Goal: Information Seeking & Learning: Compare options

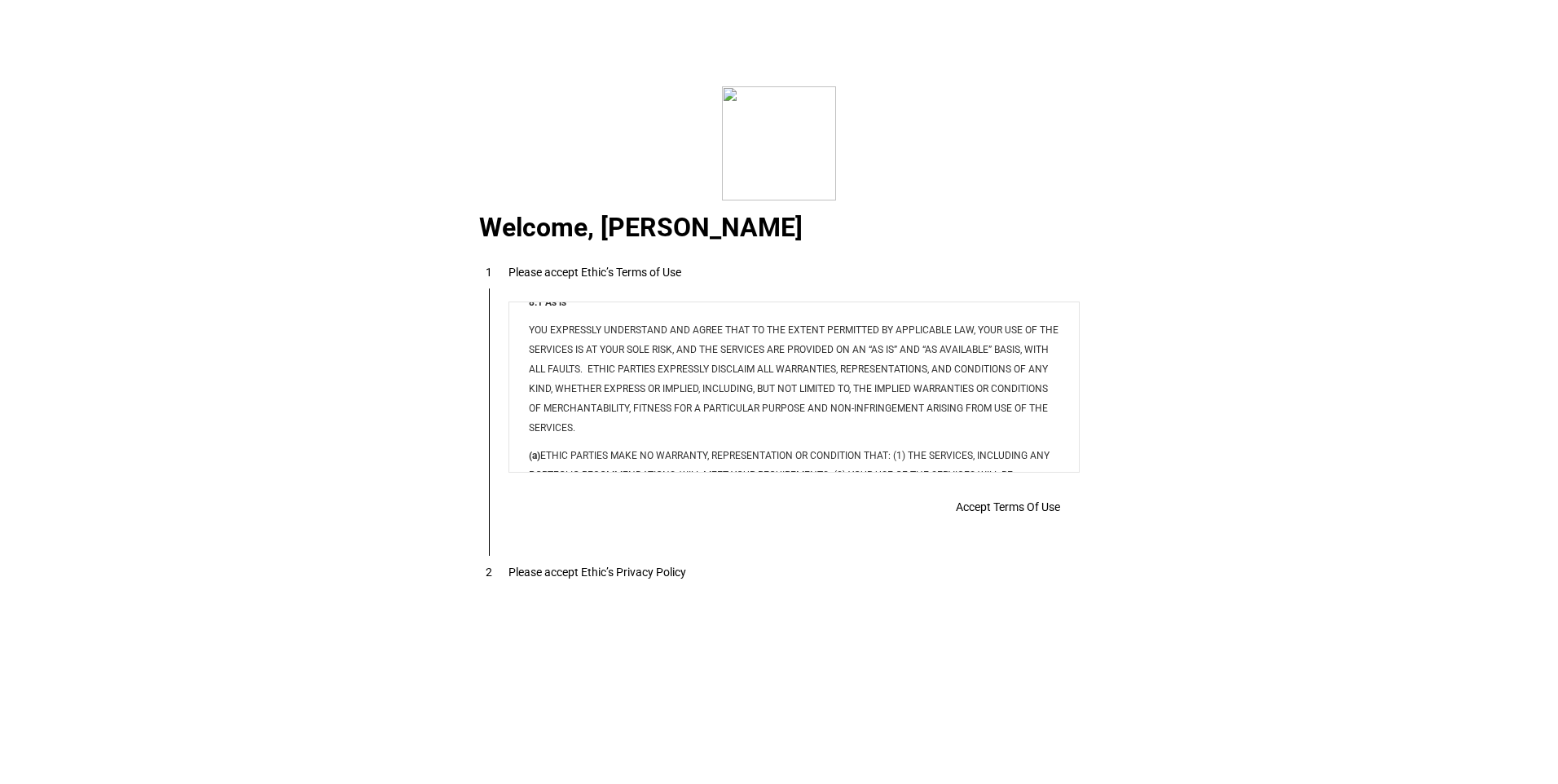
scroll to position [13190, 0]
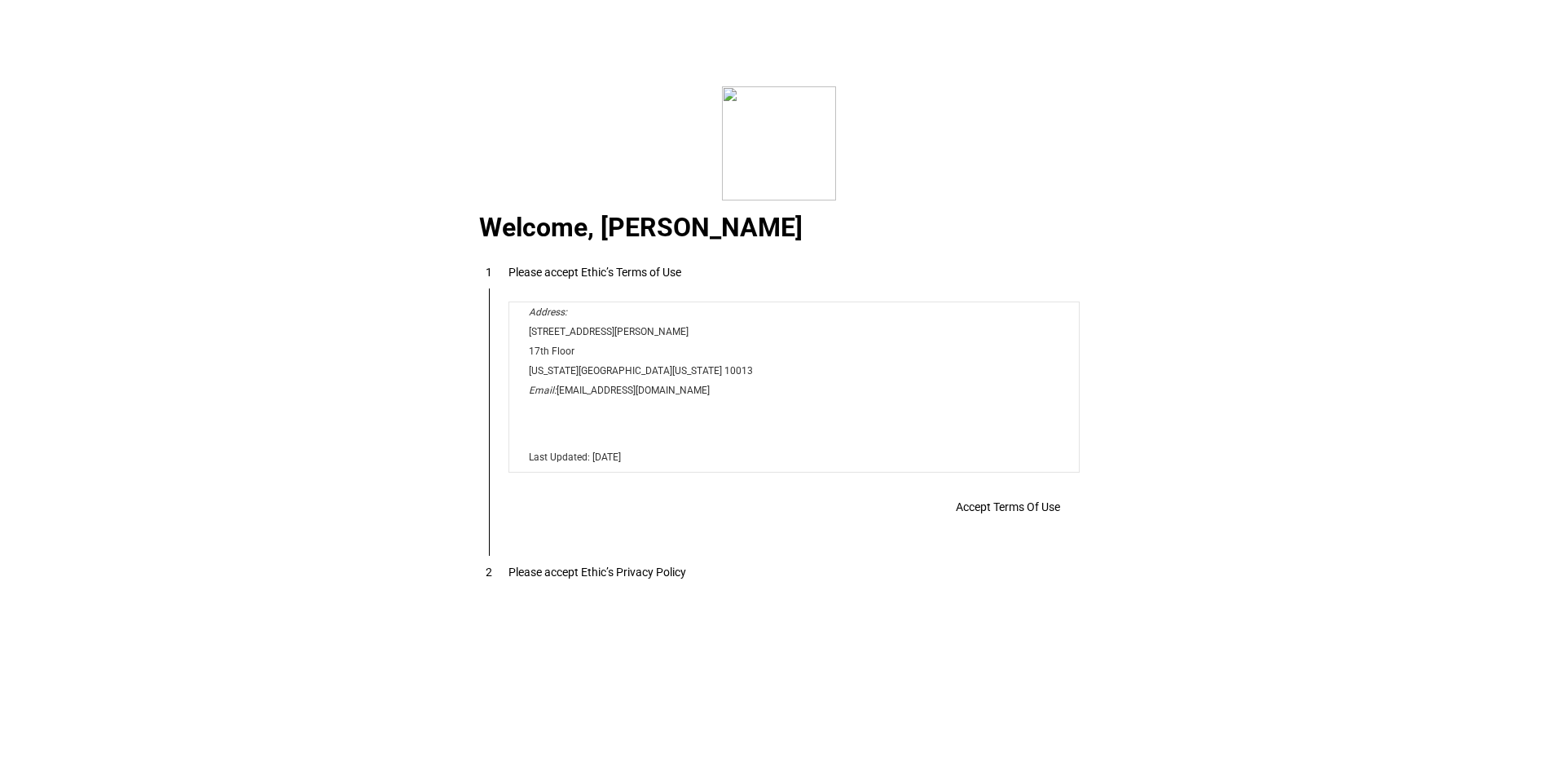
drag, startPoint x: 1072, startPoint y: 363, endPoint x: 1408, endPoint y: 782, distance: 537.1
click at [968, 513] on span "Accept Terms Of Use" at bounding box center [1008, 506] width 104 height 13
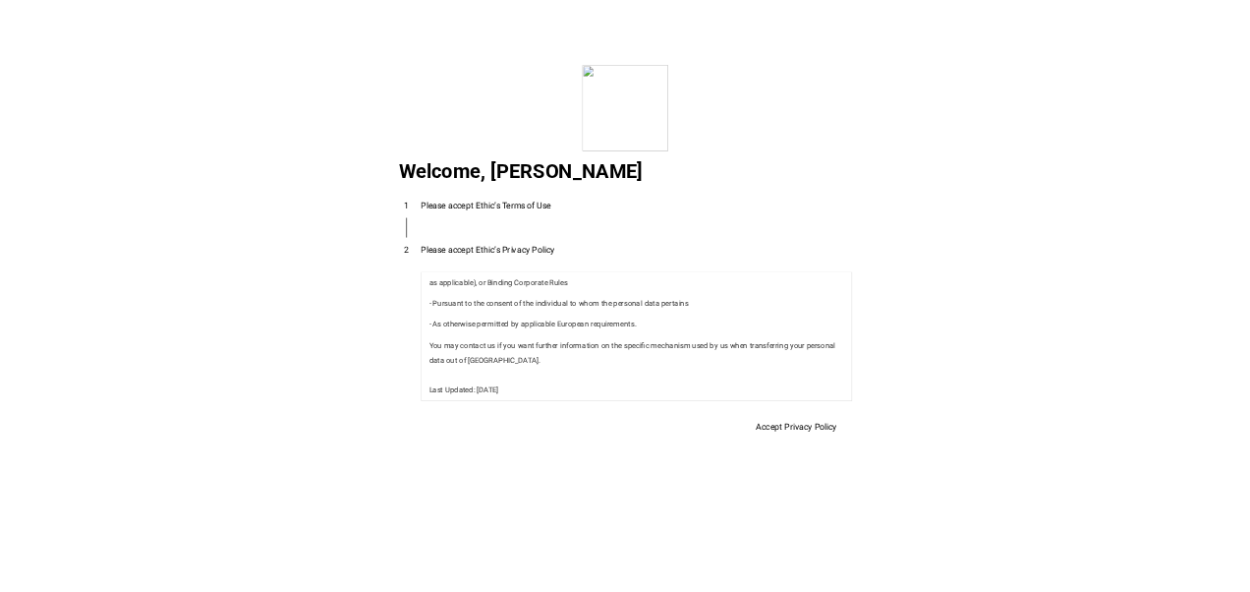
scroll to position [6996, 0]
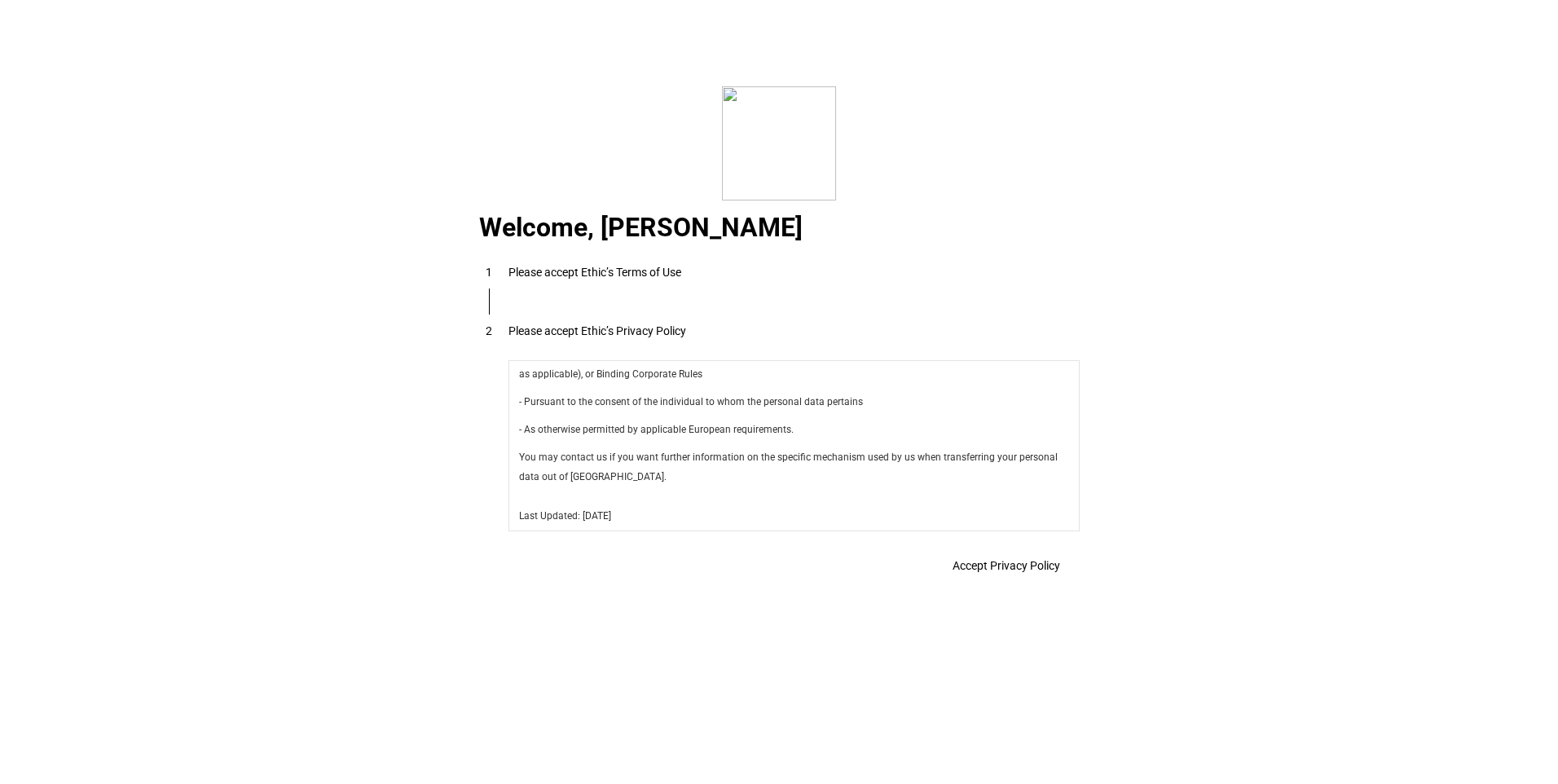
click at [1008, 564] on span "Accept Privacy Policy" at bounding box center [1007, 565] width 108 height 13
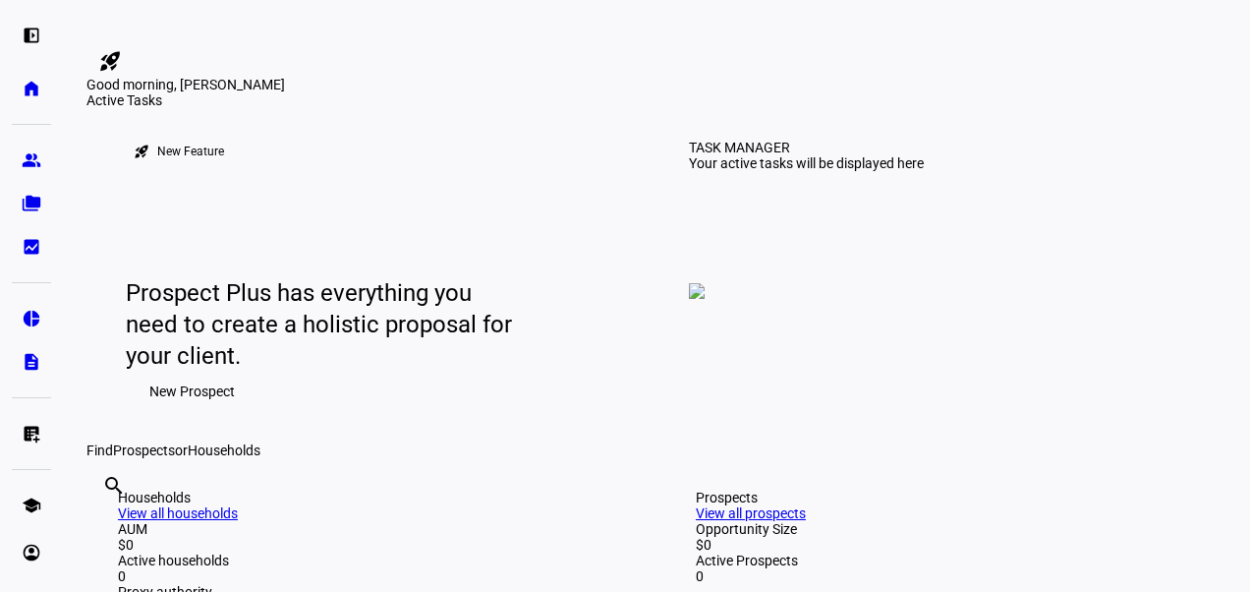
click at [705, 299] on img at bounding box center [697, 291] width 16 height 16
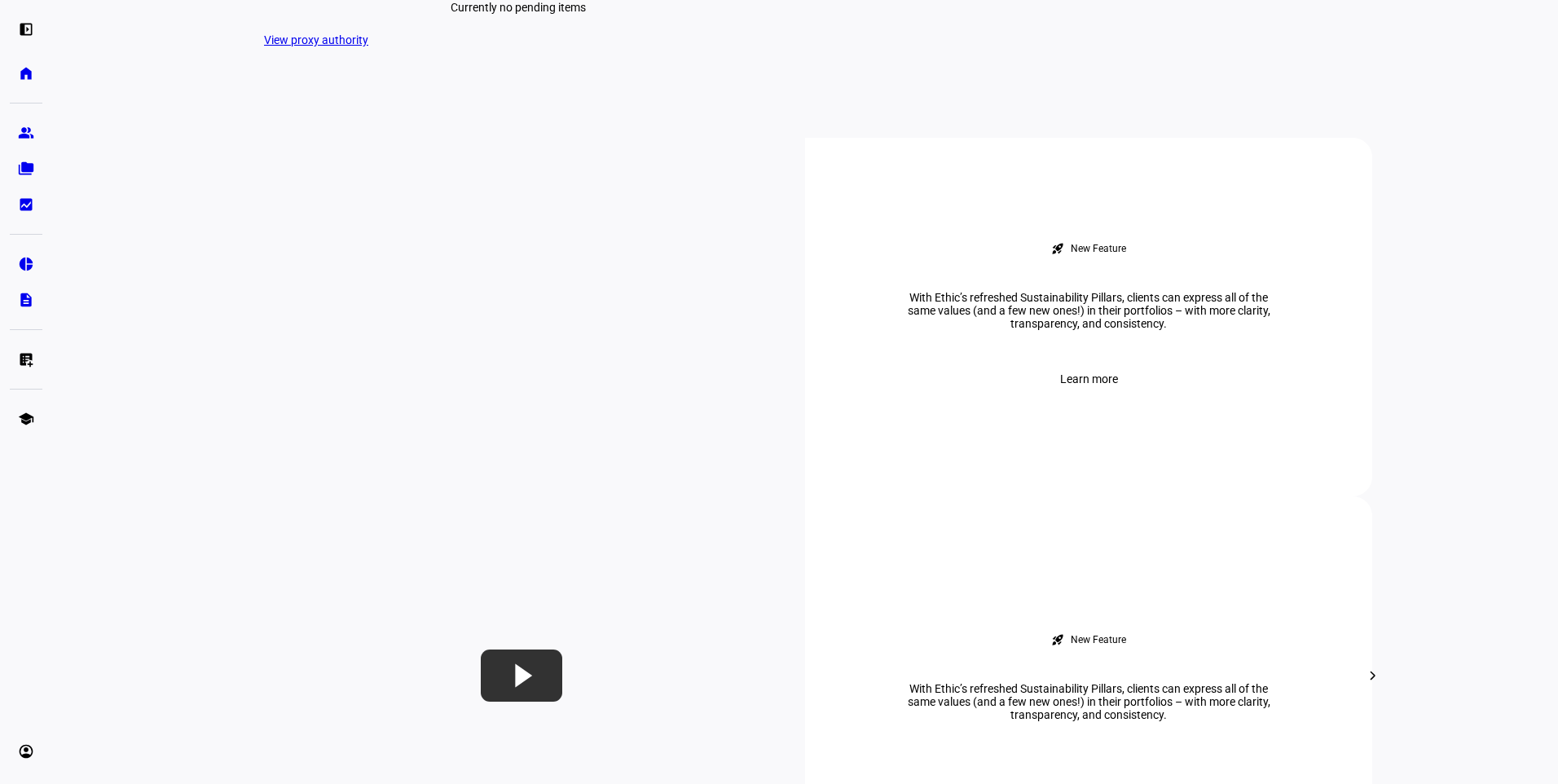
scroll to position [489, 0]
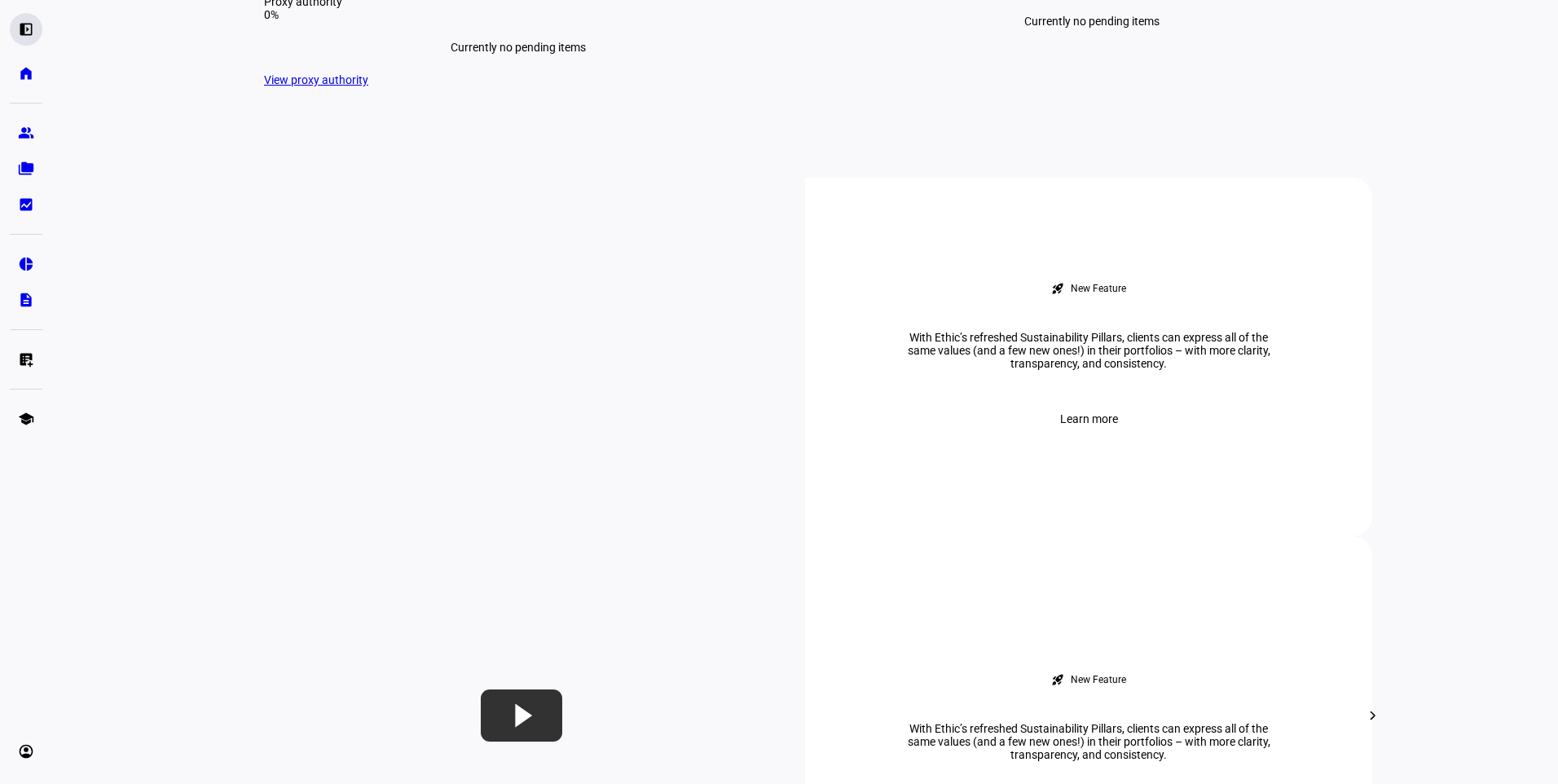
click at [21, 36] on eth-mat-symbol "left_panel_open" at bounding box center [27, 30] width 17 height 17
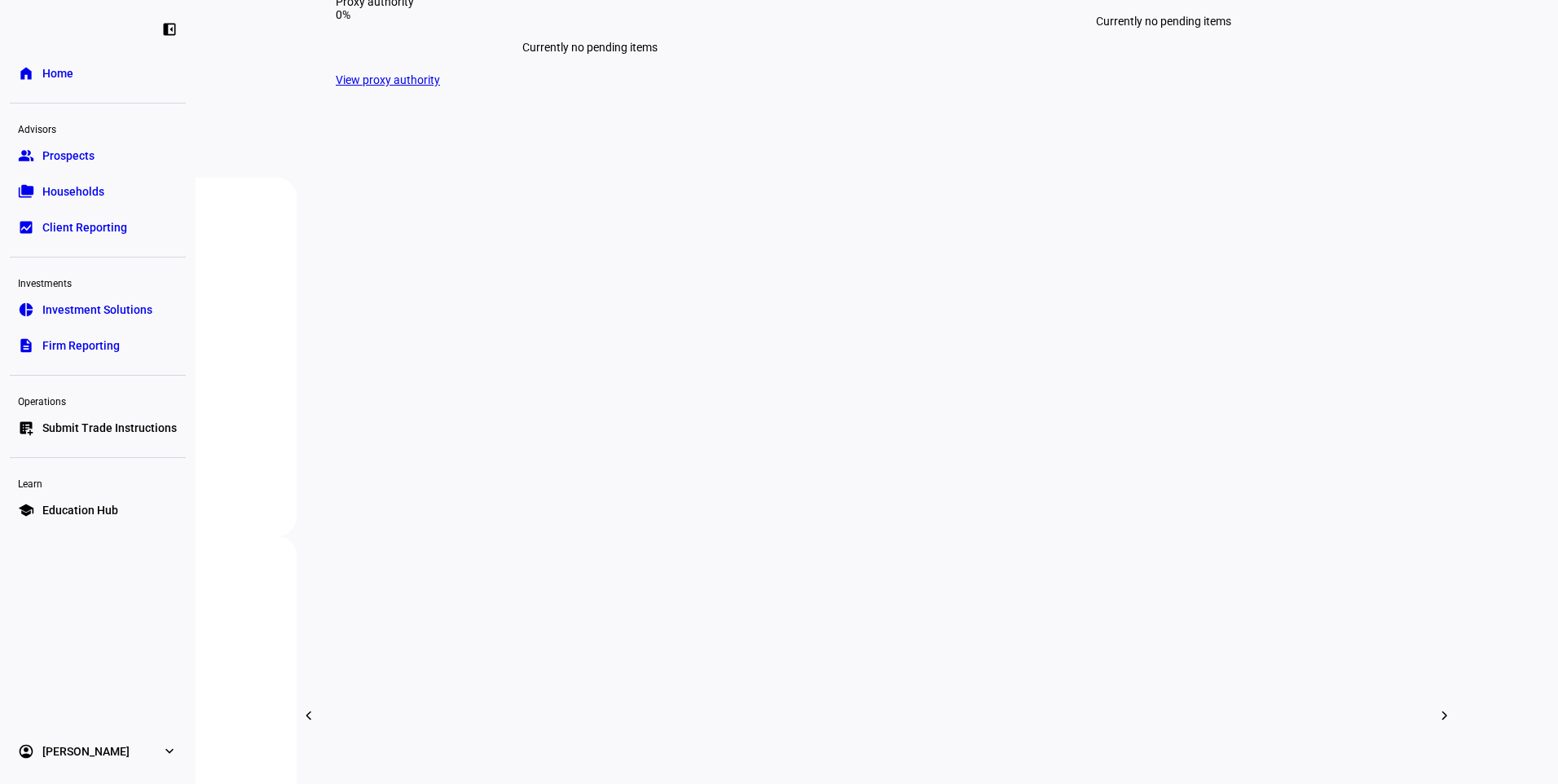
click at [116, 305] on span "Investment Solutions" at bounding box center [97, 310] width 110 height 17
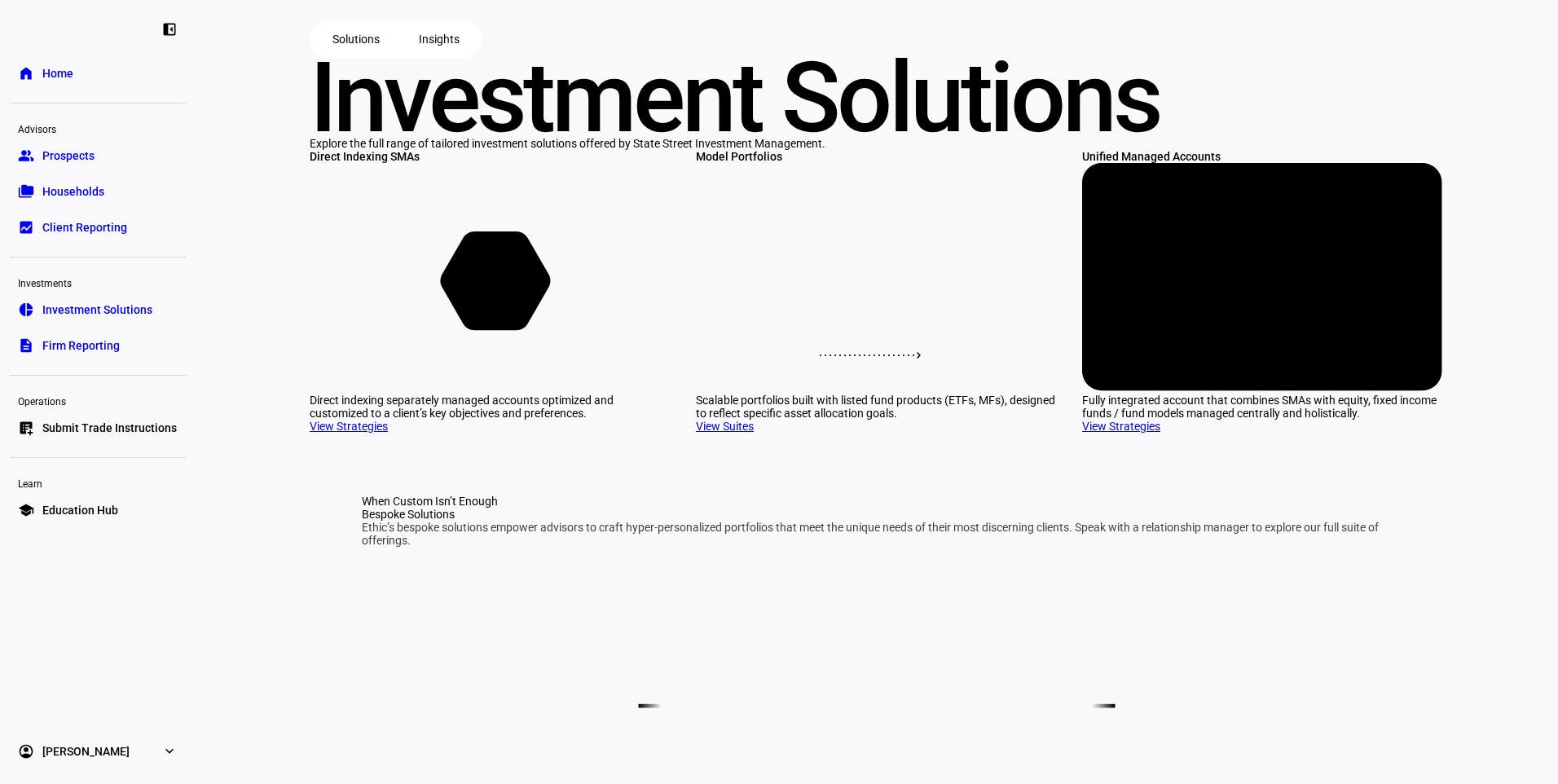
click at [895, 391] on rect at bounding box center [876, 277] width 360 height 228
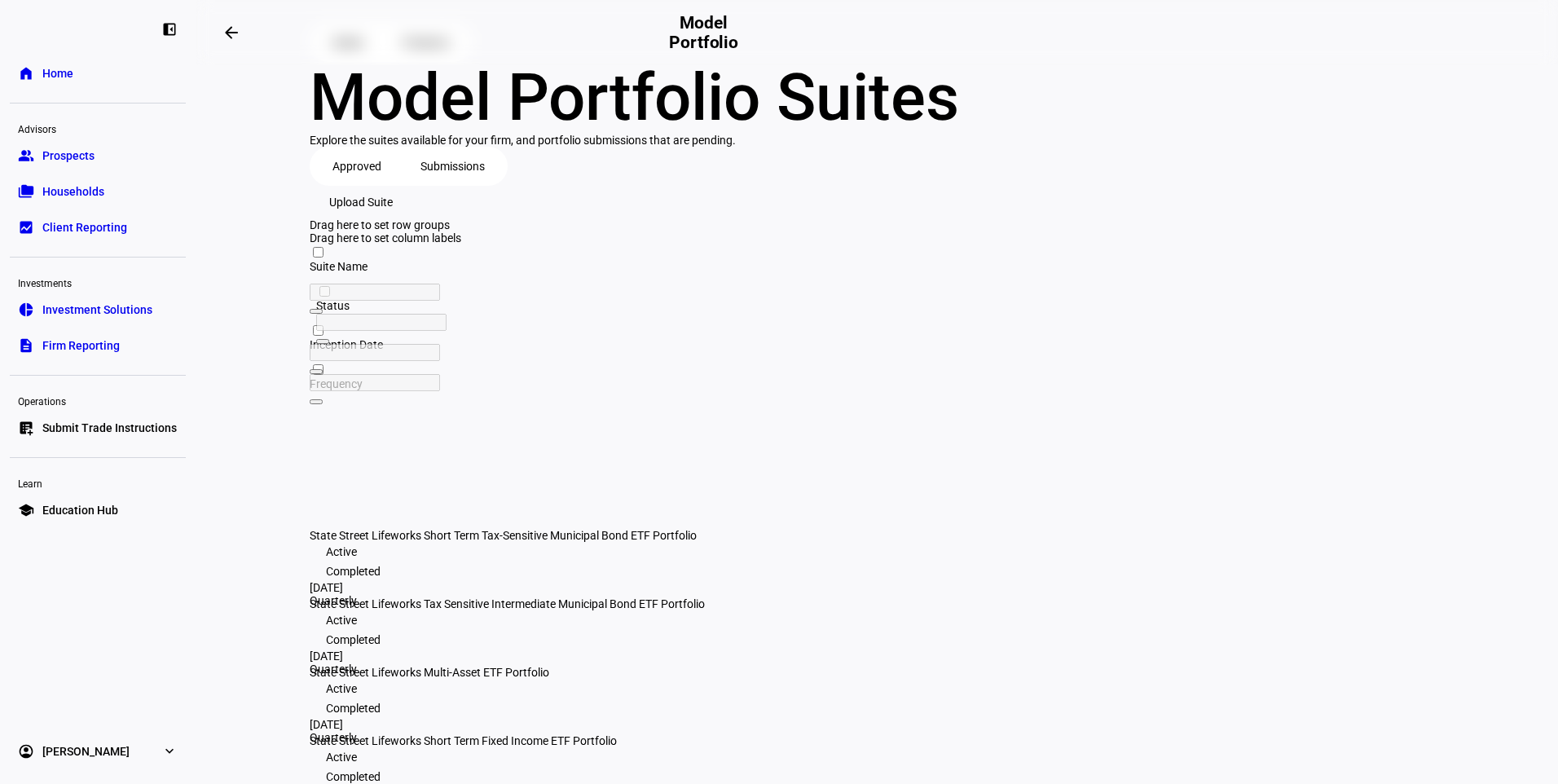
scroll to position [128, 0]
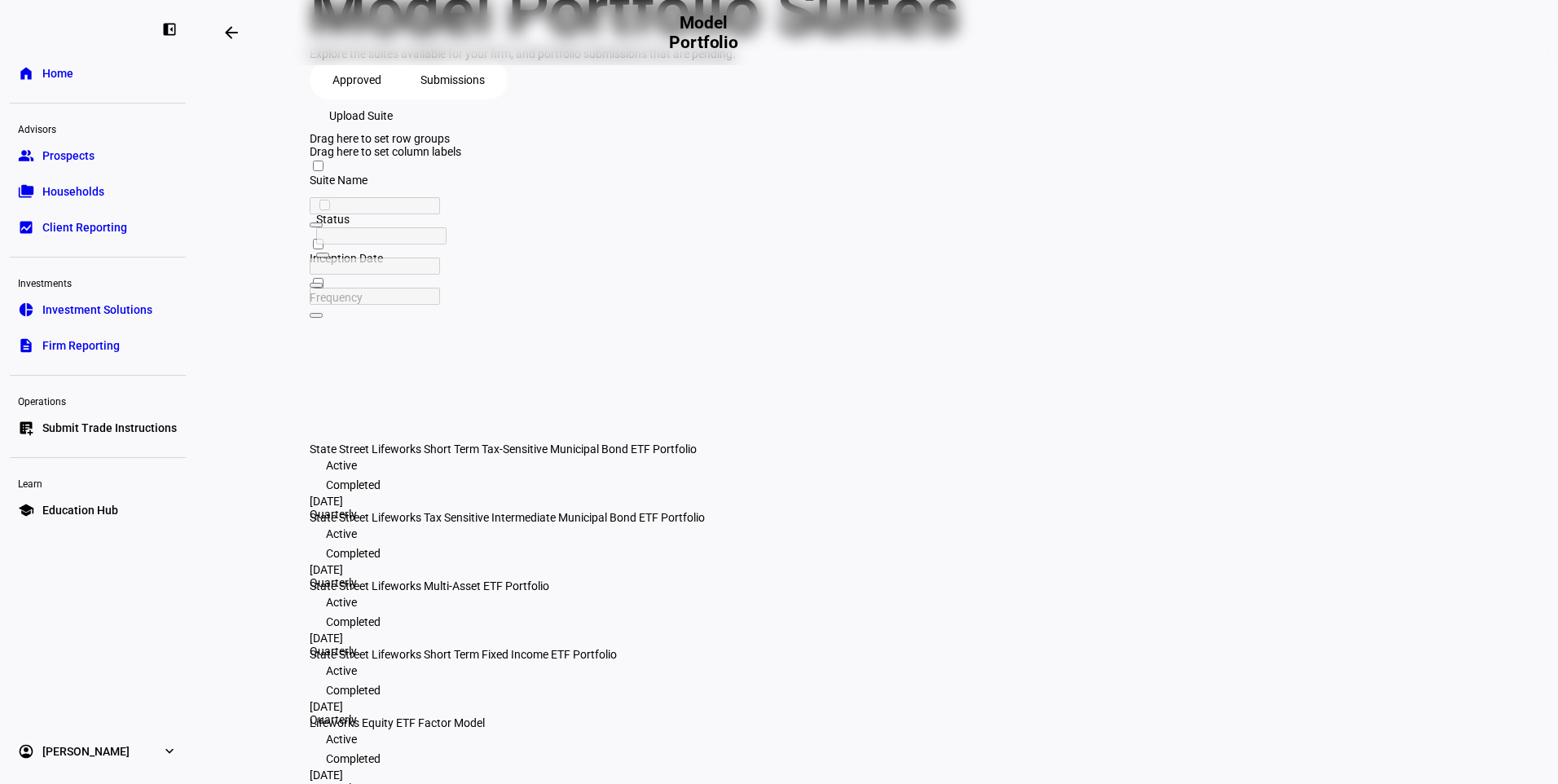
click at [546, 443] on span "State Street Lifeworks Short Term Tax-Sensitive Municipal Bond ETF Portfolio" at bounding box center [502, 449] width 387 height 13
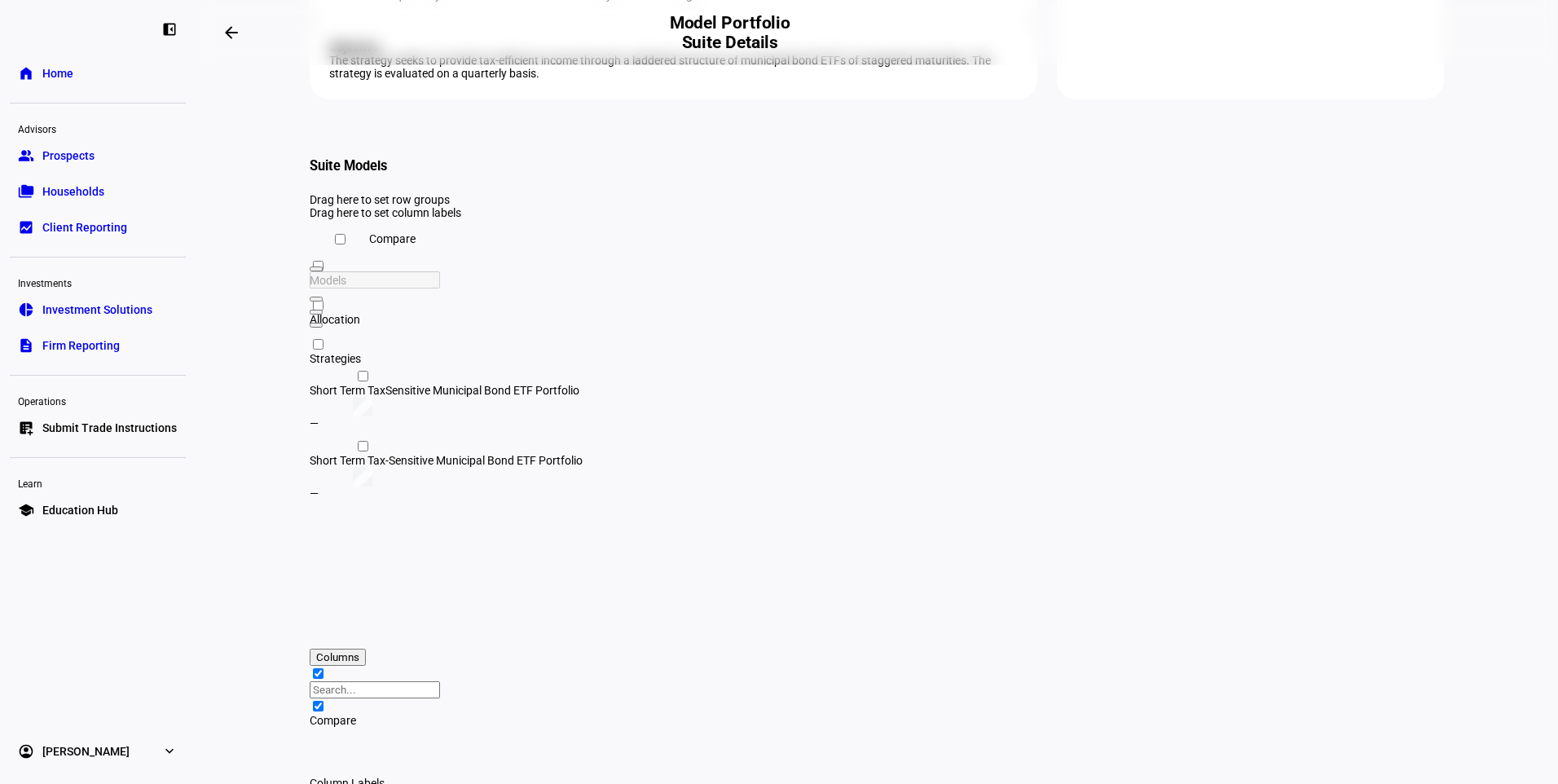
scroll to position [365, 0]
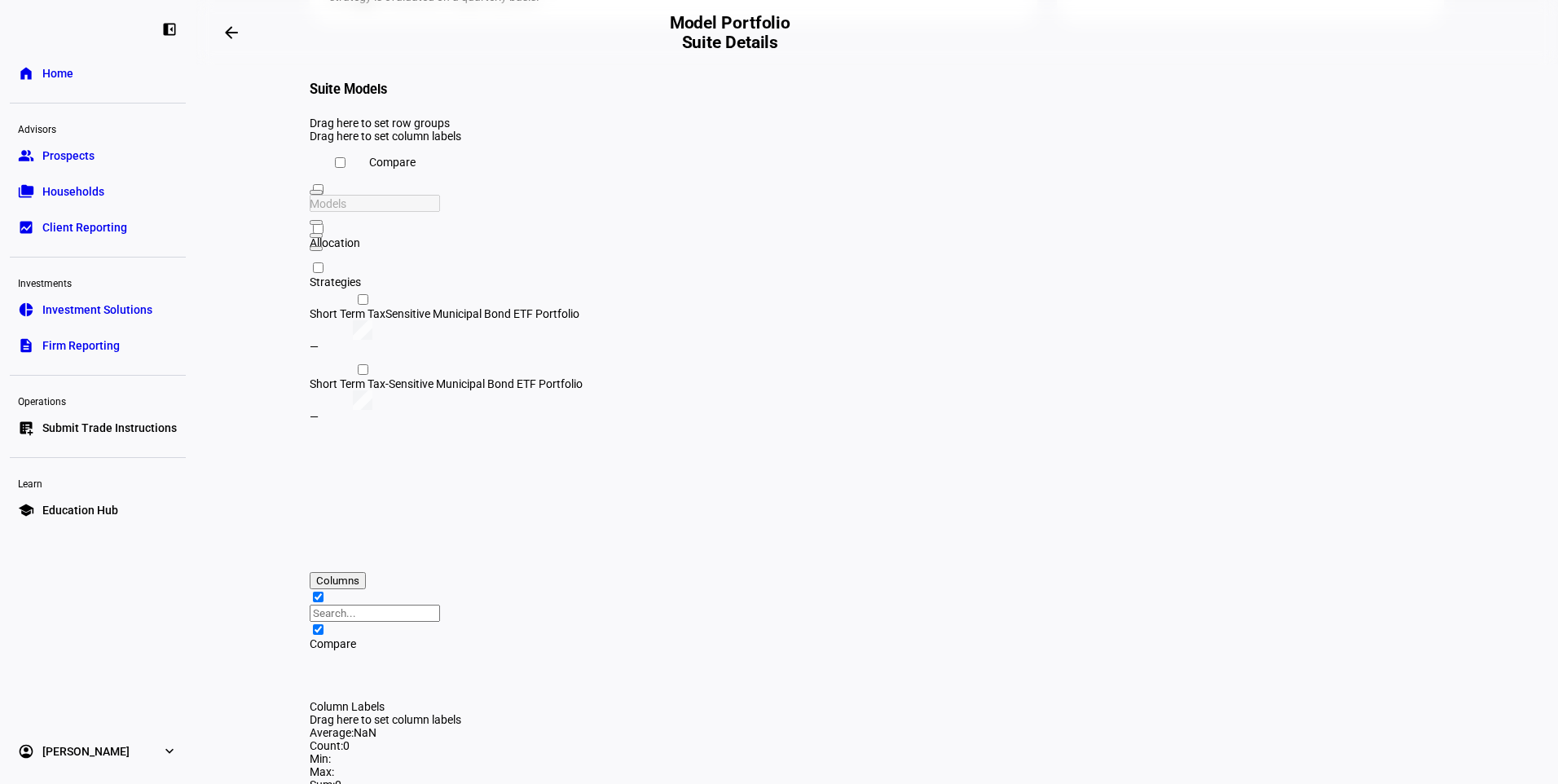
click at [637, 320] on div "Short Term TaxSensitive Municipal Bond ETF Portfolio" at bounding box center [533, 314] width 448 height 13
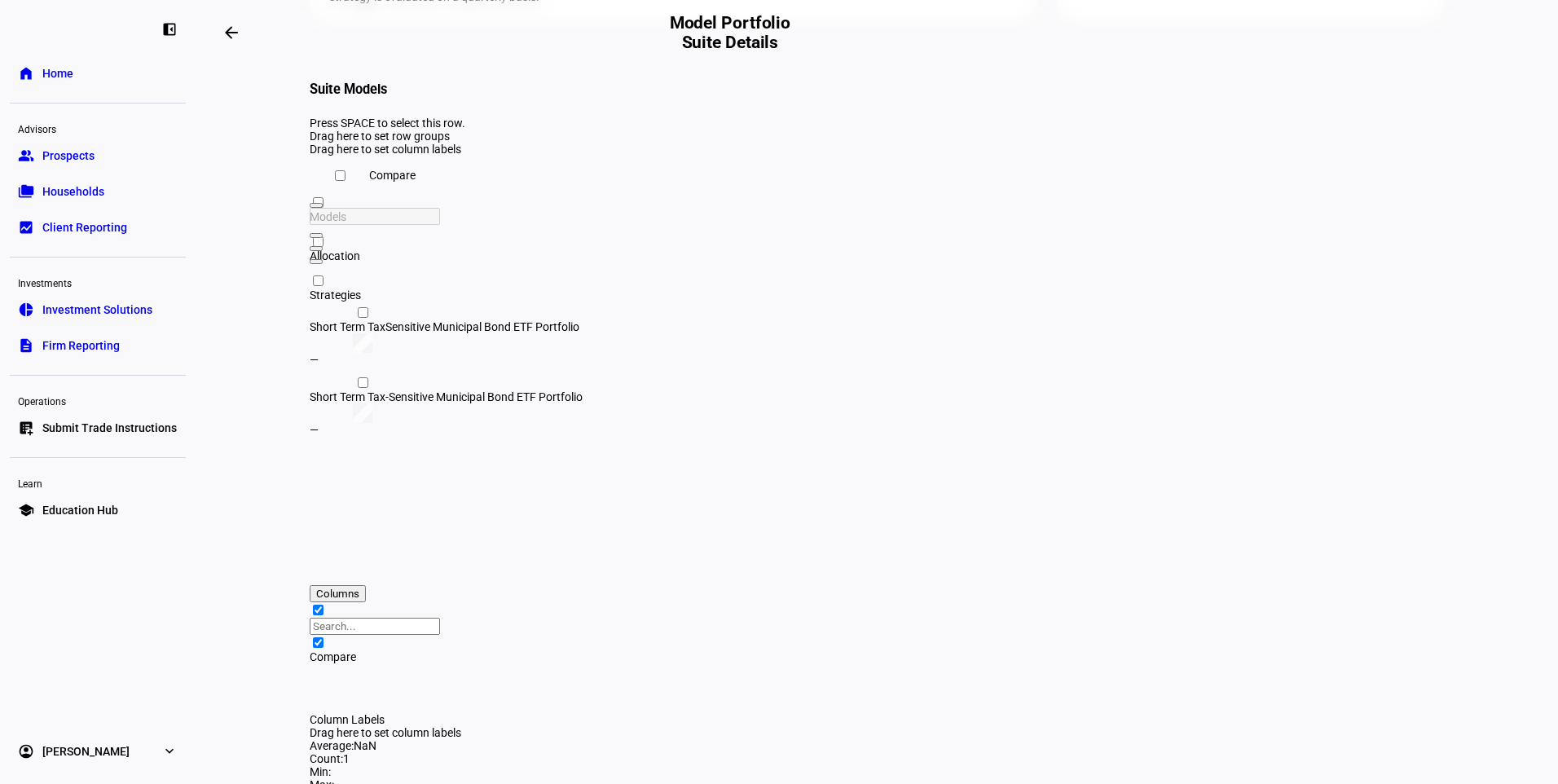
click at [637, 333] on div "Short Term TaxSensitive Municipal Bond ETF Portfolio" at bounding box center [533, 327] width 448 height 13
click at [634, 404] on div "Short Term Tax-Sensitive Municipal Bond ETF Portfolio" at bounding box center [533, 397] width 448 height 13
click at [643, 404] on div "Short Term Tax-Sensitive Municipal Bond ETF Portfolio" at bounding box center [533, 397] width 448 height 13
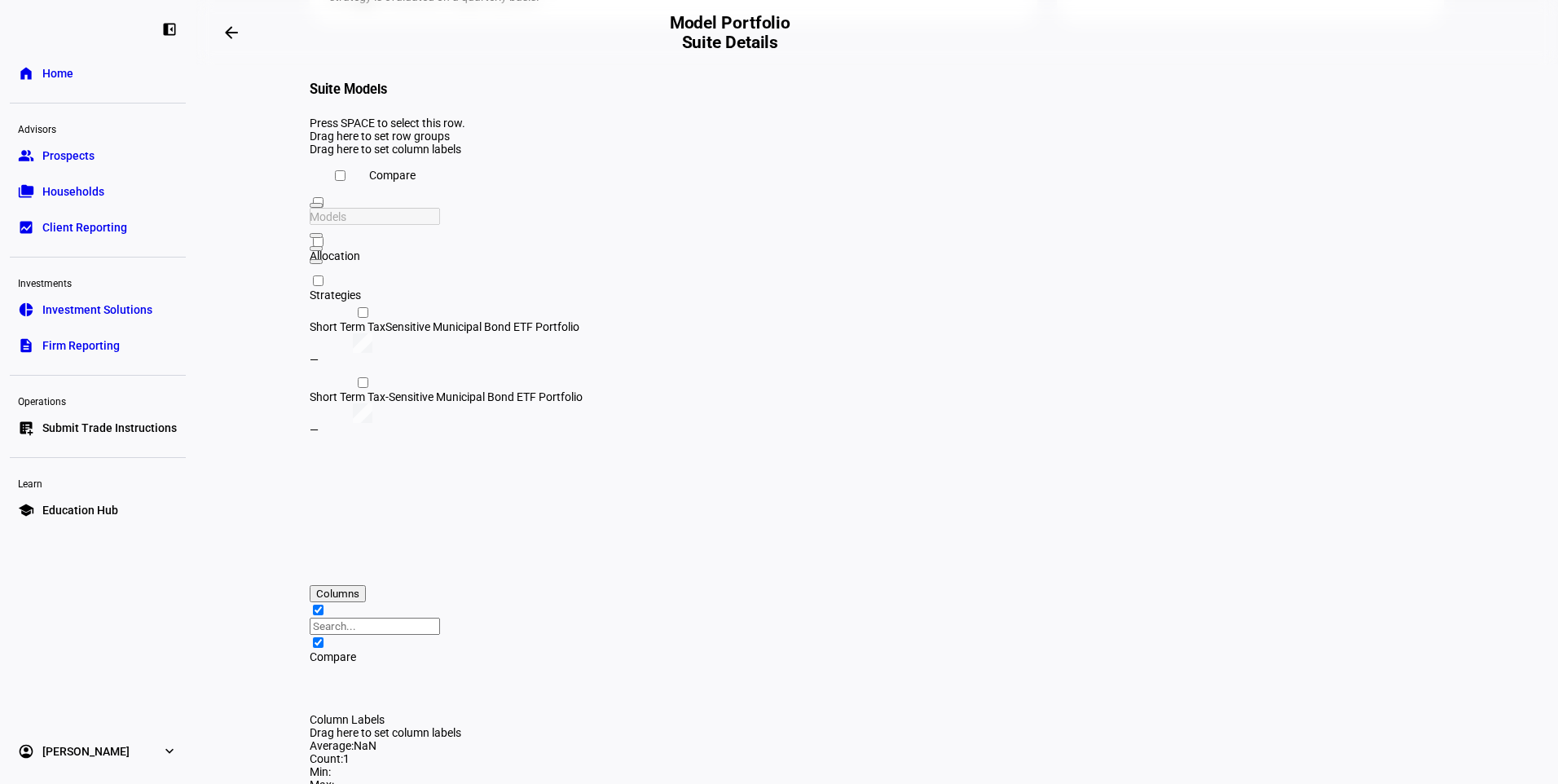
click at [643, 404] on div "Short Term Tax-Sensitive Municipal Bond ETF Portfolio" at bounding box center [533, 397] width 448 height 13
click at [357, 317] on input "Press Space to toggle row selection (unchecked)" at bounding box center [362, 312] width 11 height 11
checkbox input "true"
click at [357, 388] on input "Press Space to toggle row selection (unchecked)" at bounding box center [362, 382] width 11 height 11
checkbox input "true"
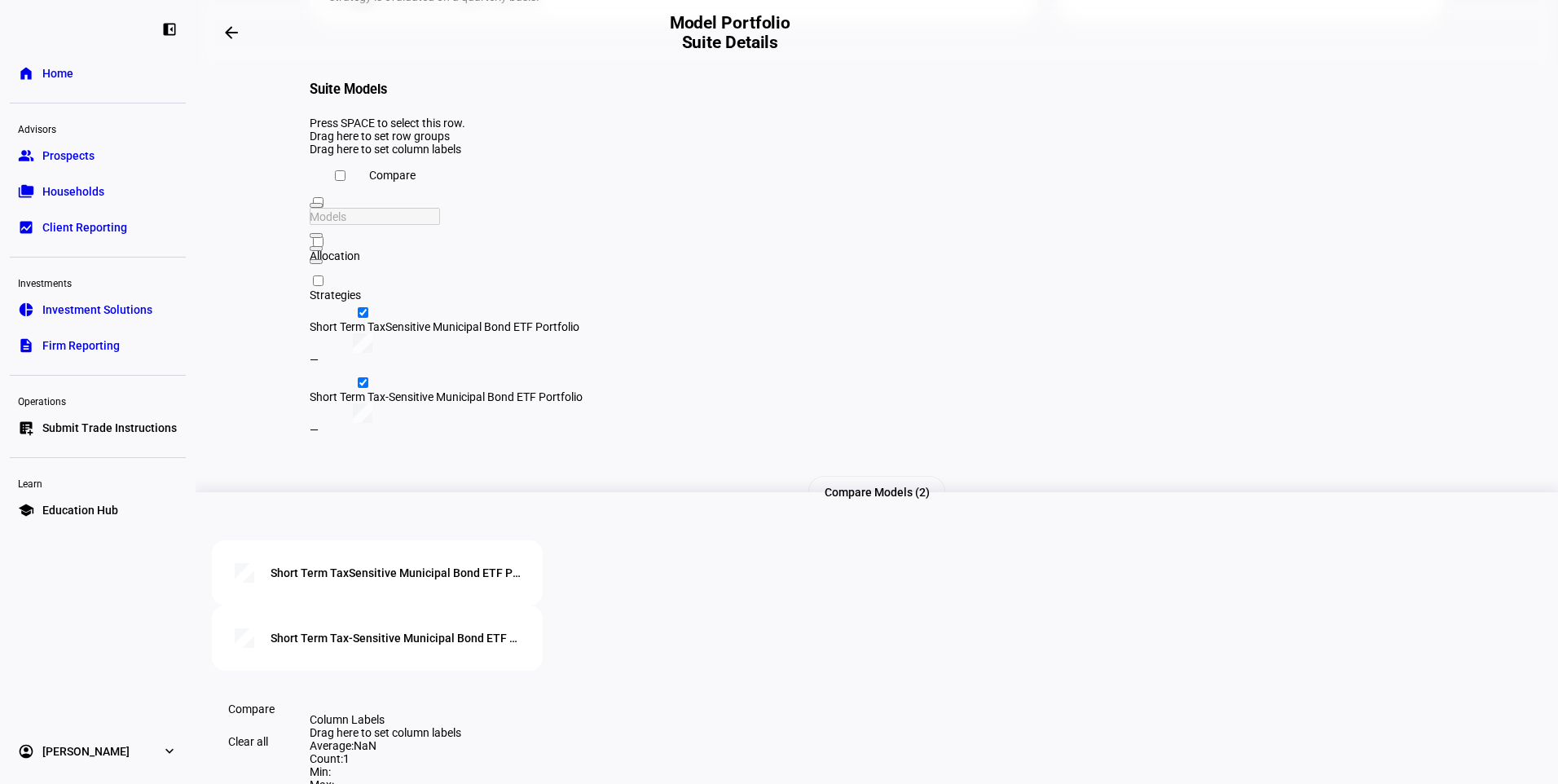
click at [294, 694] on span at bounding box center [251, 708] width 85 height 32
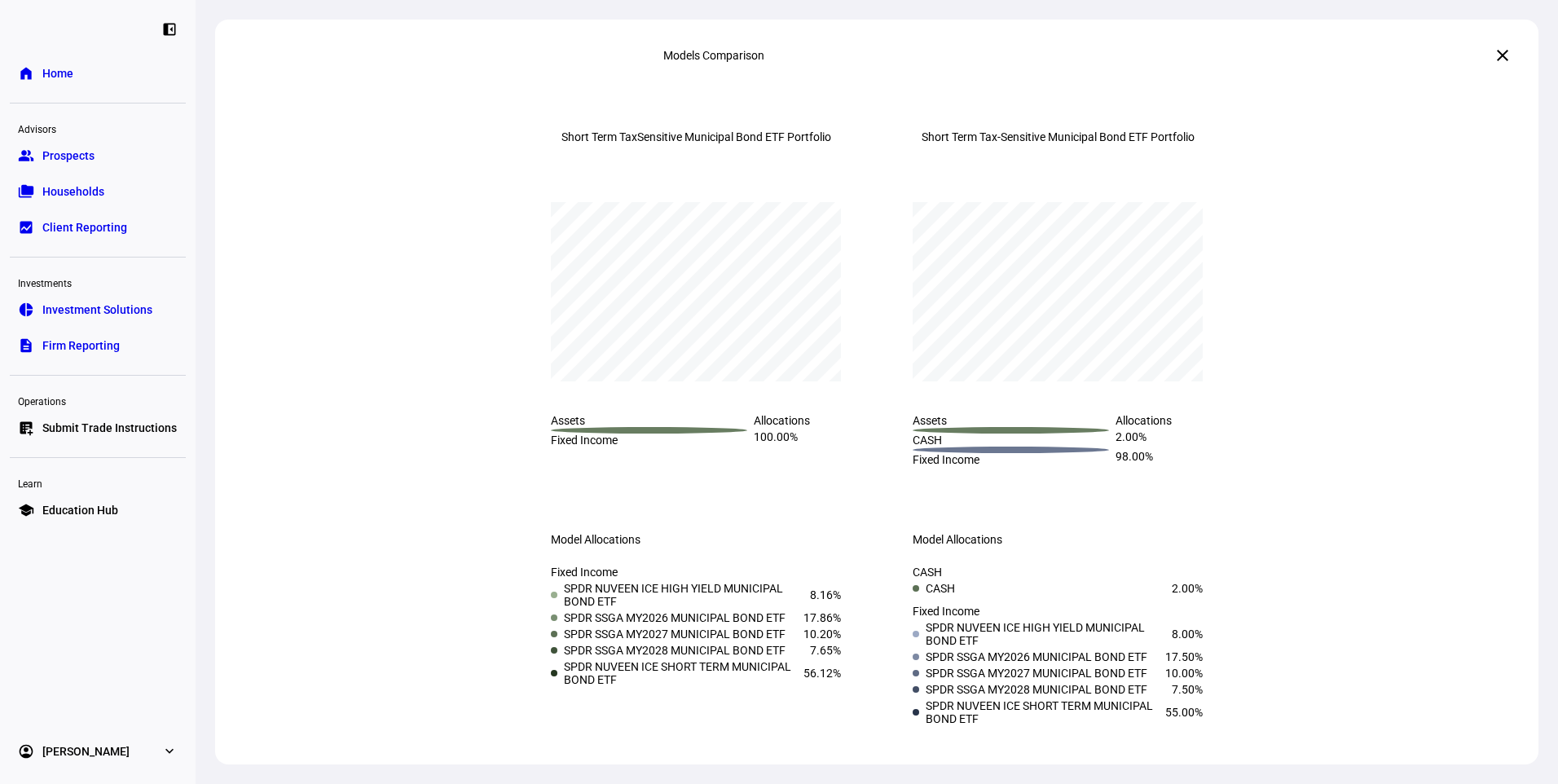
scroll to position [120, 0]
click at [473, 534] on div "Assets Allocations Press Space or Enter to toggle visibility Assets Allocations…" at bounding box center [876, 449] width 1323 height 603
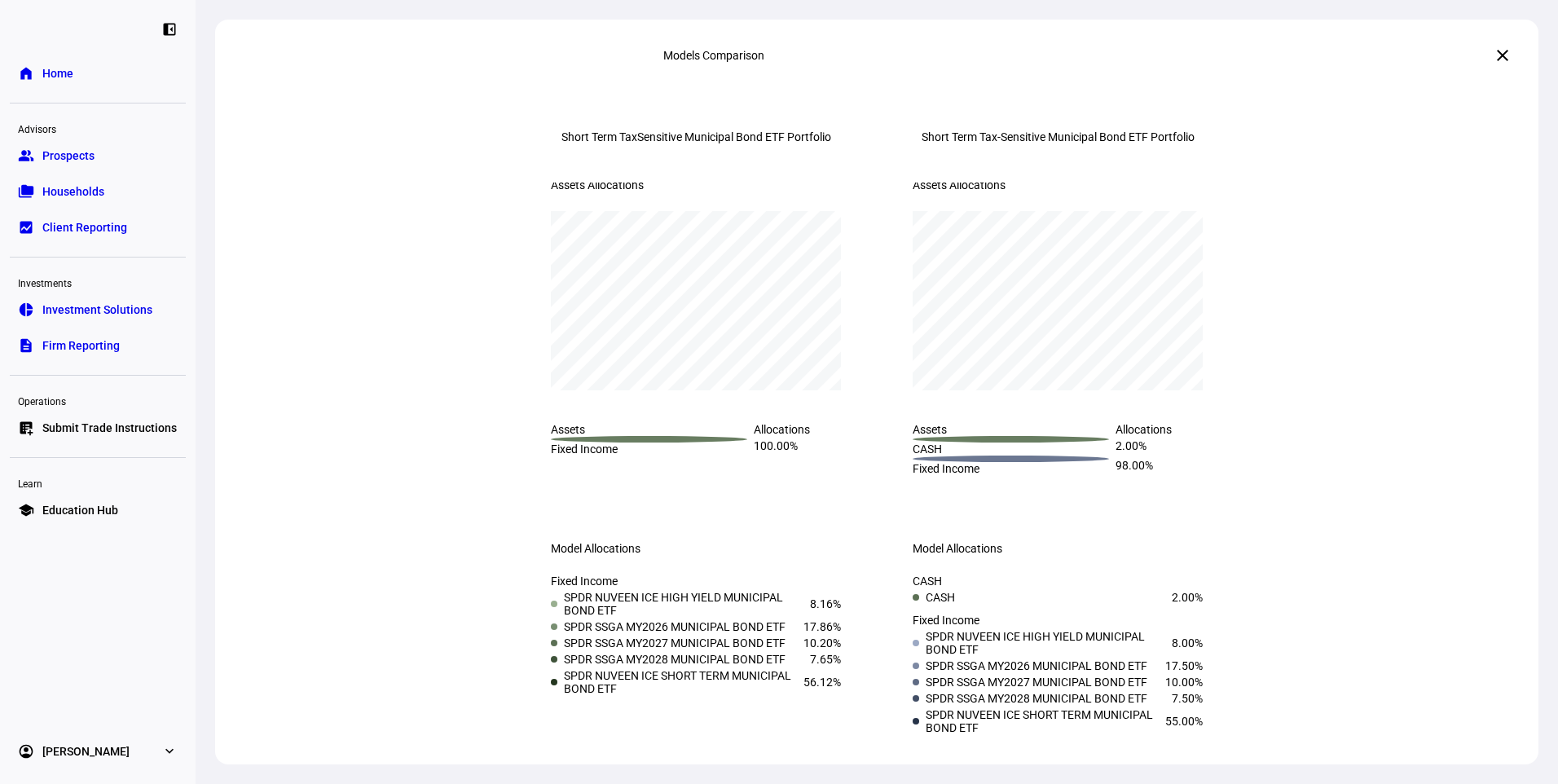
scroll to position [0, 0]
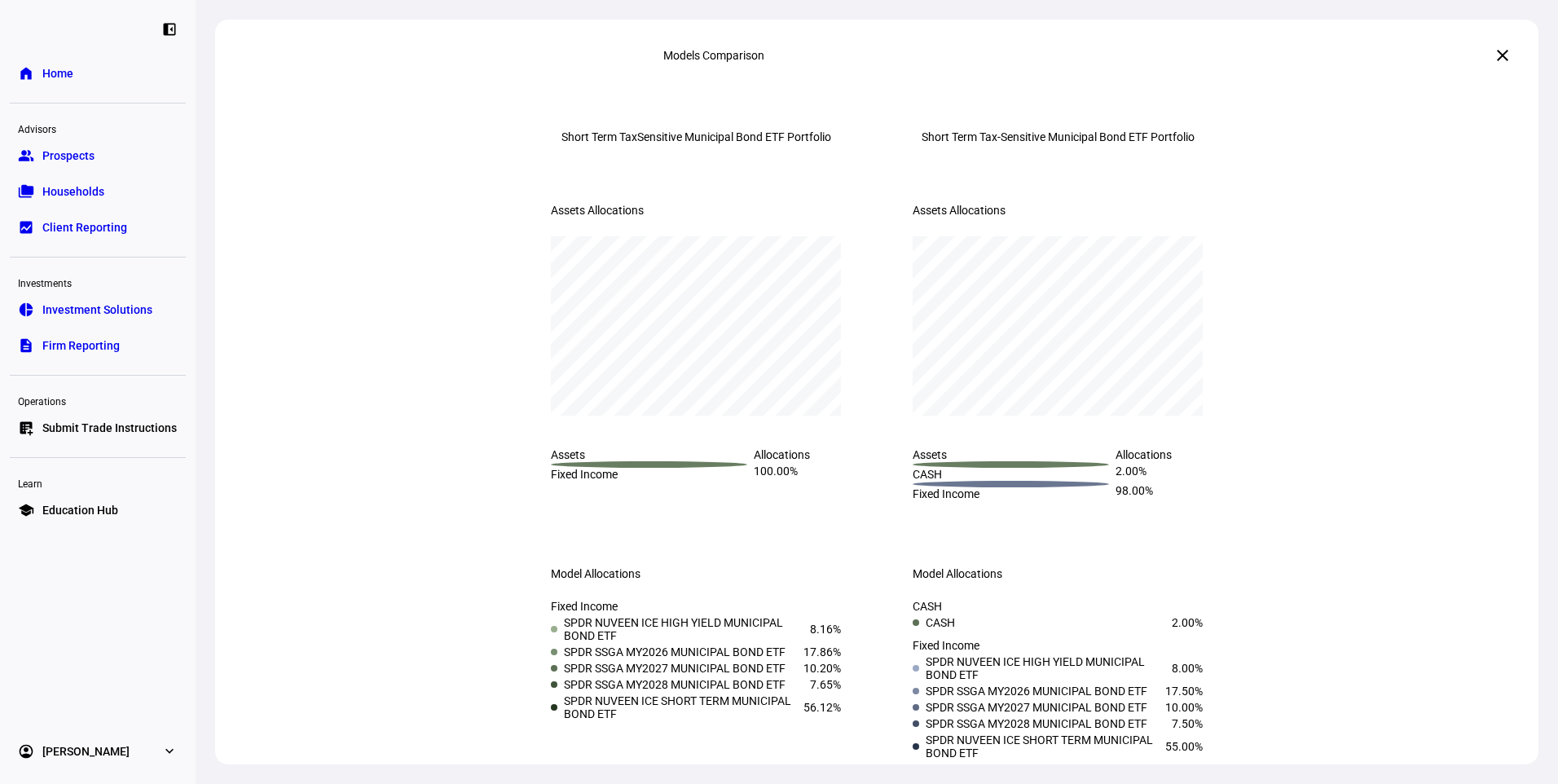
click at [720, 580] on div "Model Allocations" at bounding box center [696, 563] width 342 height 34
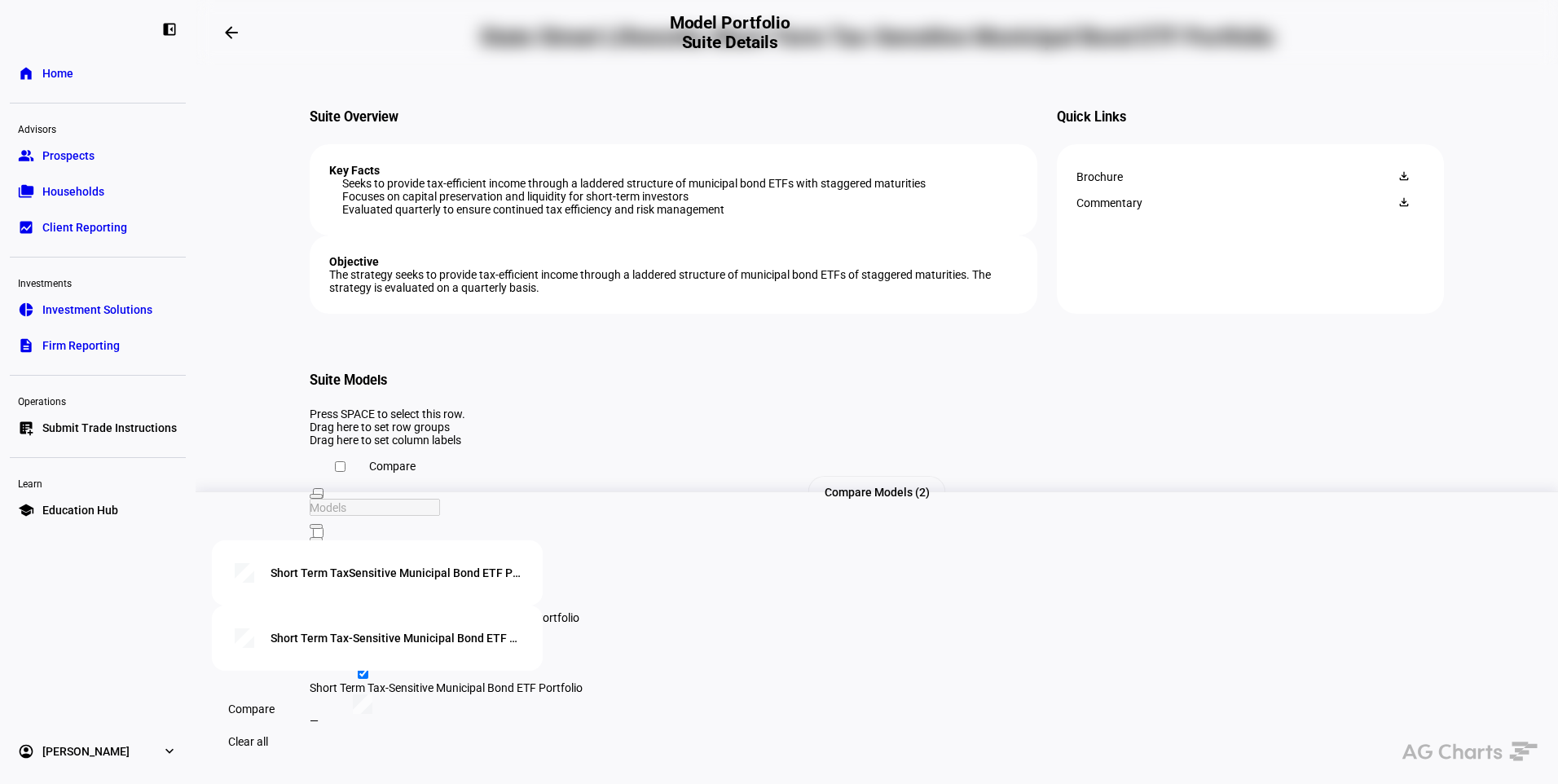
scroll to position [39, 0]
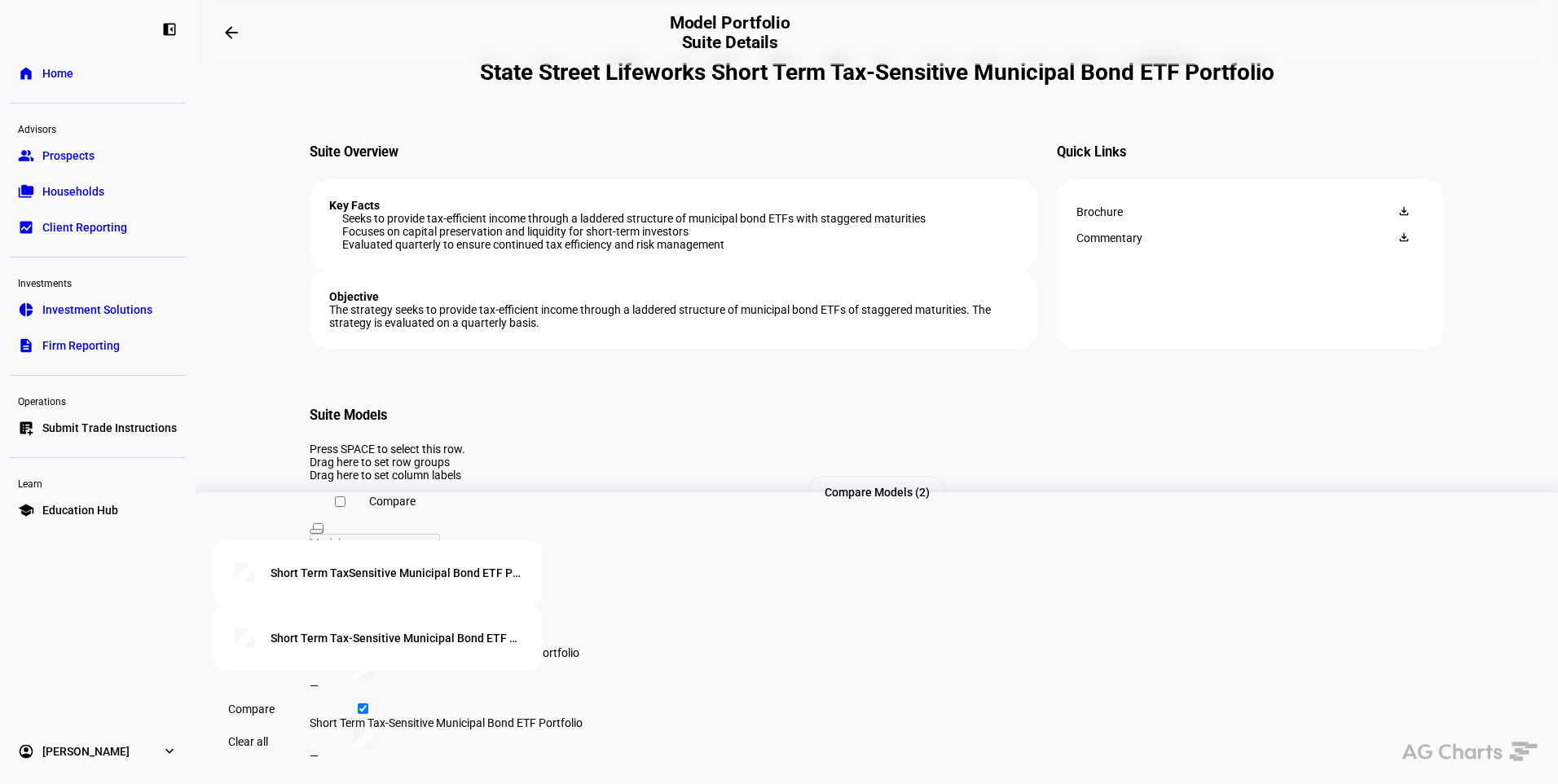
drag, startPoint x: 996, startPoint y: 139, endPoint x: 315, endPoint y: 85, distance: 683.1
click at [315, 85] on h1 "State Street Lifeworks Short Term Tax-Sensitive Municipal Bond ETF Portfolio" at bounding box center [876, 72] width 1134 height 27
copy h1 "State Street Lifeworks Short Term Tax-Sensitive Municipal Bond ETF Portfolio"
click at [294, 704] on span at bounding box center [251, 708] width 85 height 32
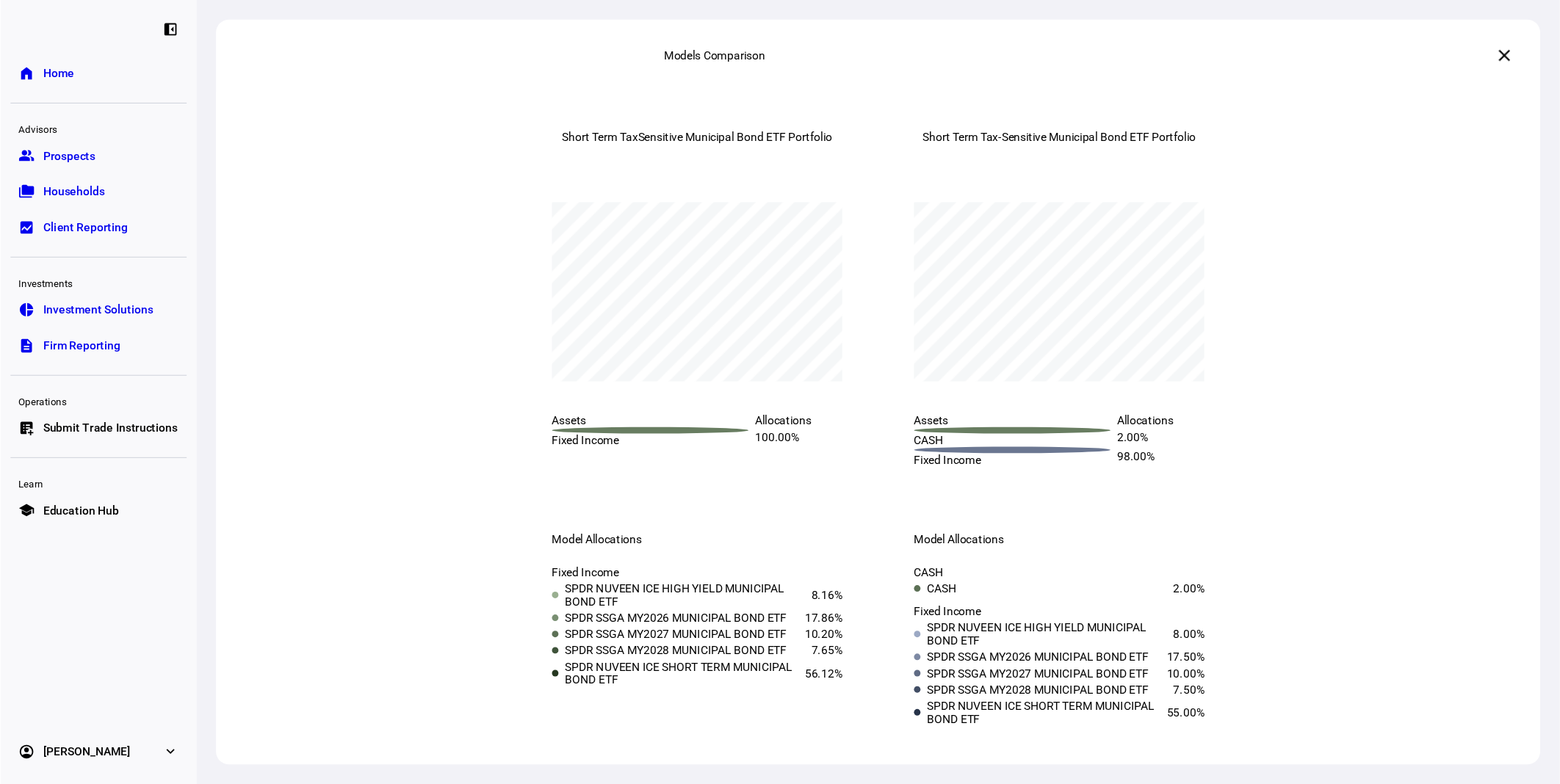
scroll to position [30, 0]
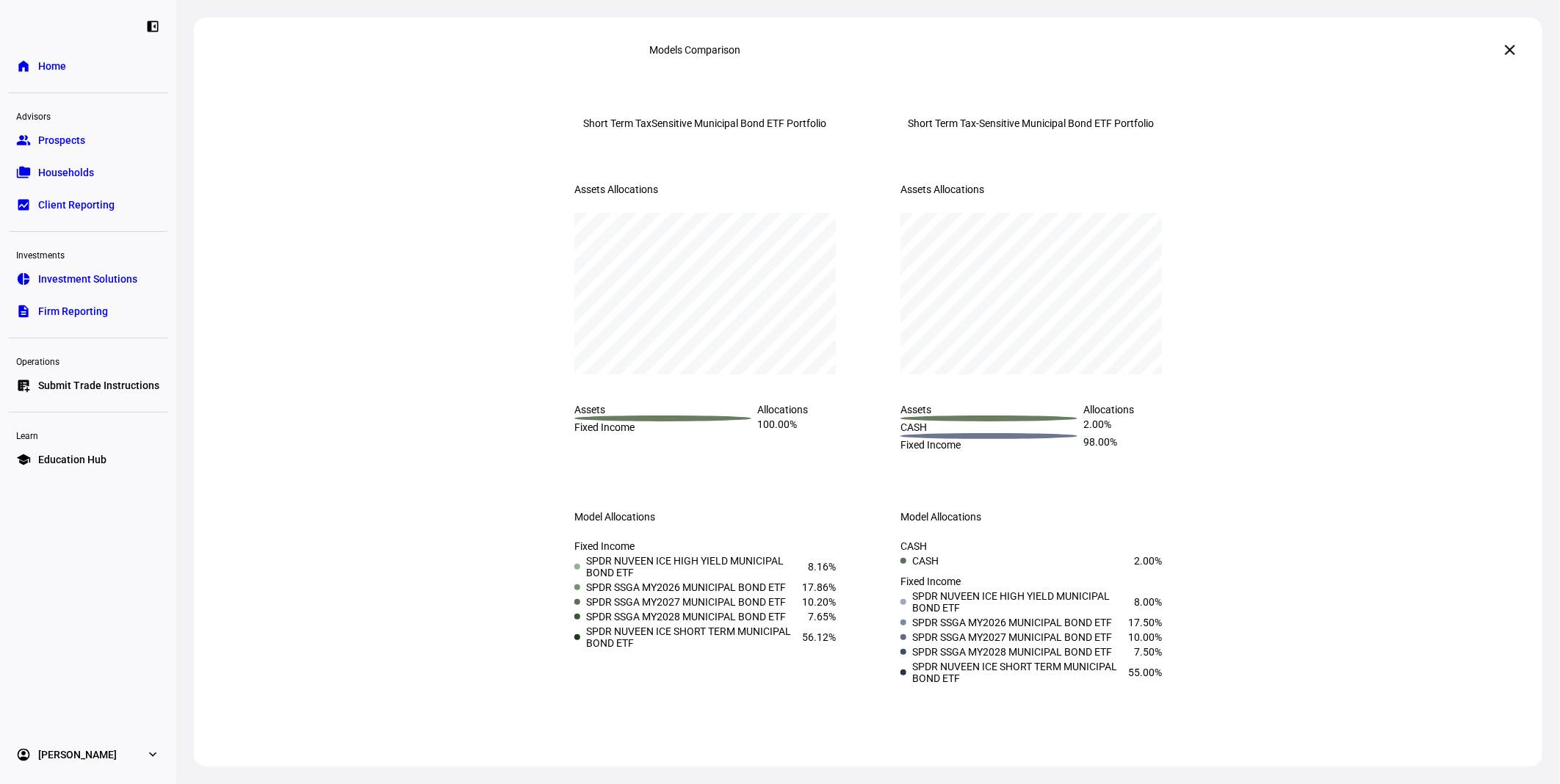
click at [764, 129] on div "Short Term TaxSensitive Municipal Bond ETF Portfolio" at bounding box center [705, 123] width 243 height 12
drag, startPoint x: 746, startPoint y: 143, endPoint x: 546, endPoint y: 125, distance: 200.8
click at [551, 125] on div "Short Term TaxSensitive Municipal Bond ETF Portfolio" at bounding box center [705, 123] width 309 height 82
copy div "Short Term TaxSensitive Municipal Bond ETF Portfolio"
drag, startPoint x: 1036, startPoint y: 164, endPoint x: 1046, endPoint y: 161, distance: 10.4
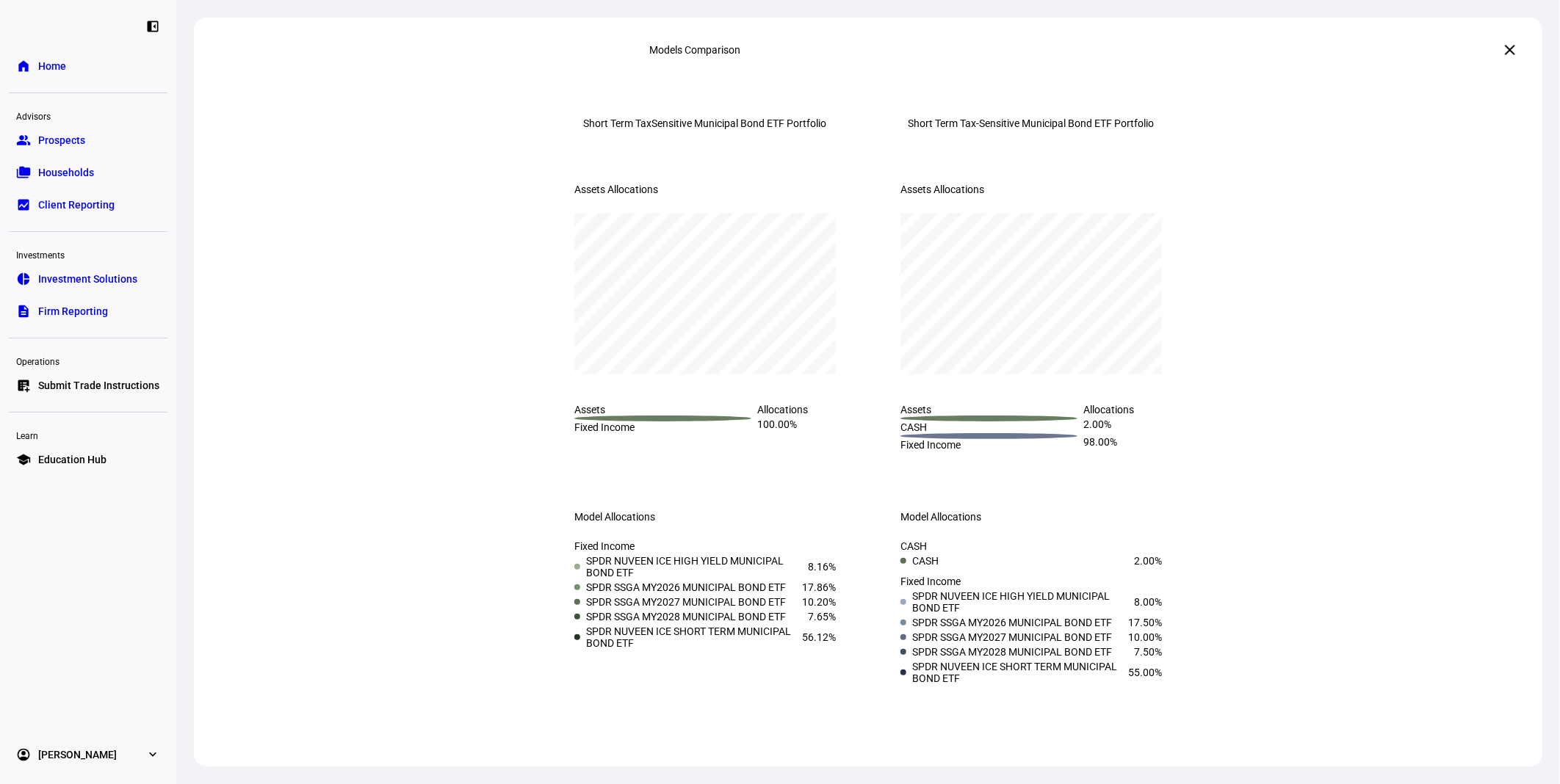
click at [1036, 164] on div "Short Term Tax-Sensitive Municipal Bond ETF Portfolio" at bounding box center [1031, 123] width 309 height 82
drag, startPoint x: 1069, startPoint y: 143, endPoint x: 888, endPoint y: 120, distance: 182.5
click at [909, 120] on div "Short Term Tax-Sensitive Municipal Bond ETF Portfolio" at bounding box center [1031, 123] width 246 height 12
copy div "Short Term Tax-Sensitive Municipal Bond ETF Portfolio"
click at [1403, 52] on mat-icon "close" at bounding box center [1510, 50] width 18 height 18
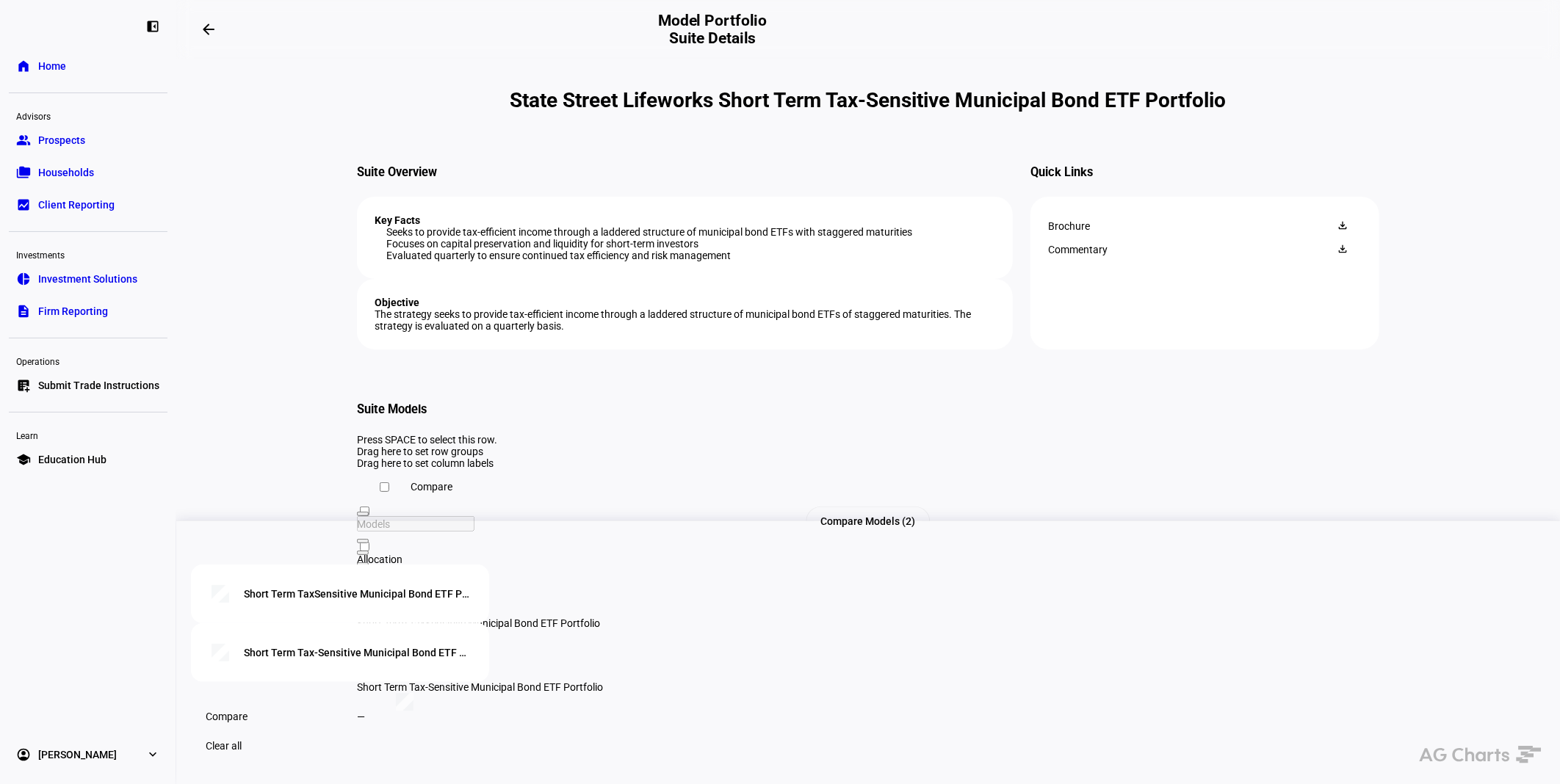
click at [213, 33] on mat-icon "arrow_backwards" at bounding box center [208, 30] width 18 height 18
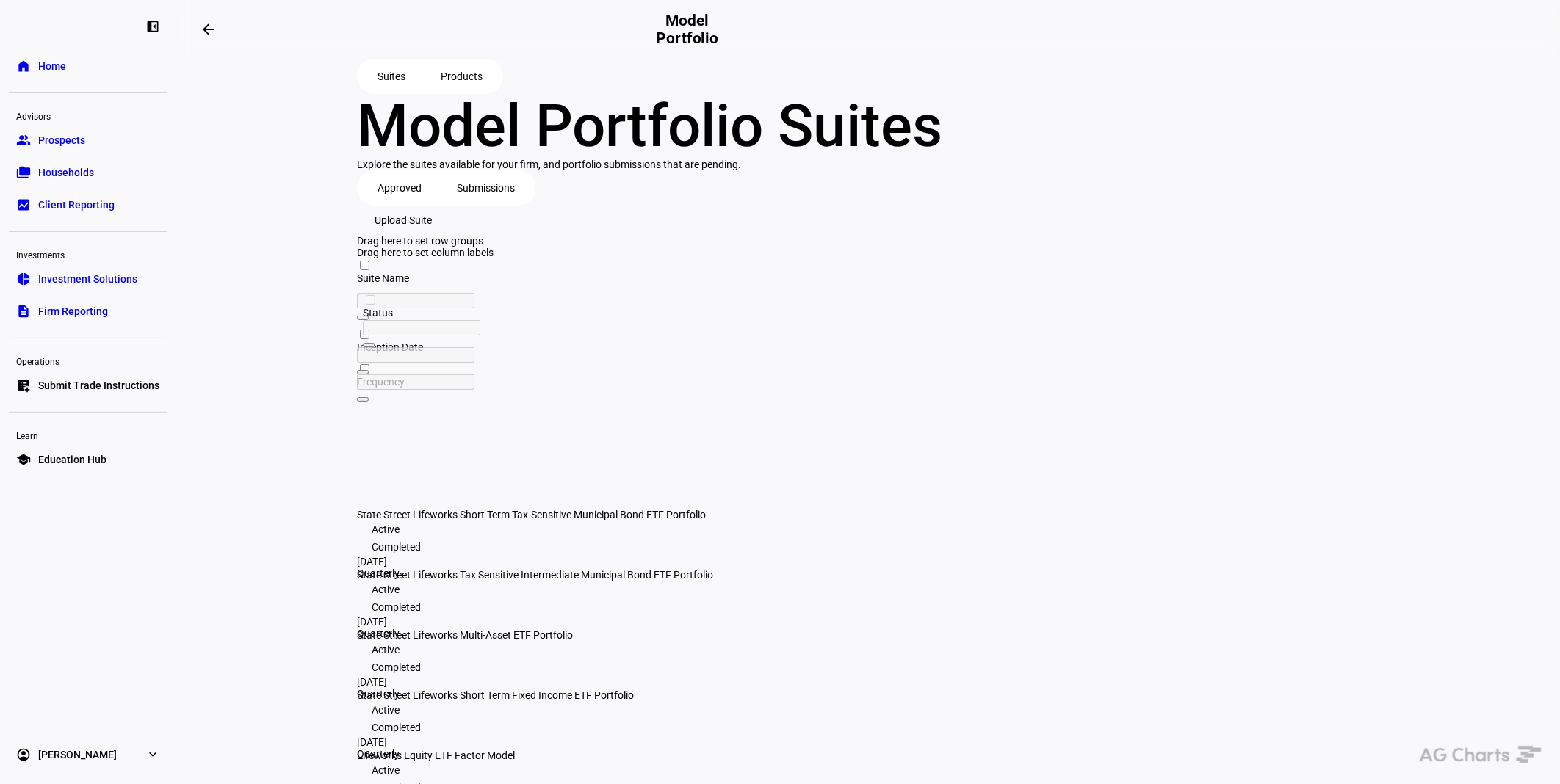
click at [635, 569] on span "State Street Lifeworks Tax Sensitive Intermediate Municipal Bond ETF Portfolio" at bounding box center [535, 575] width 356 height 12
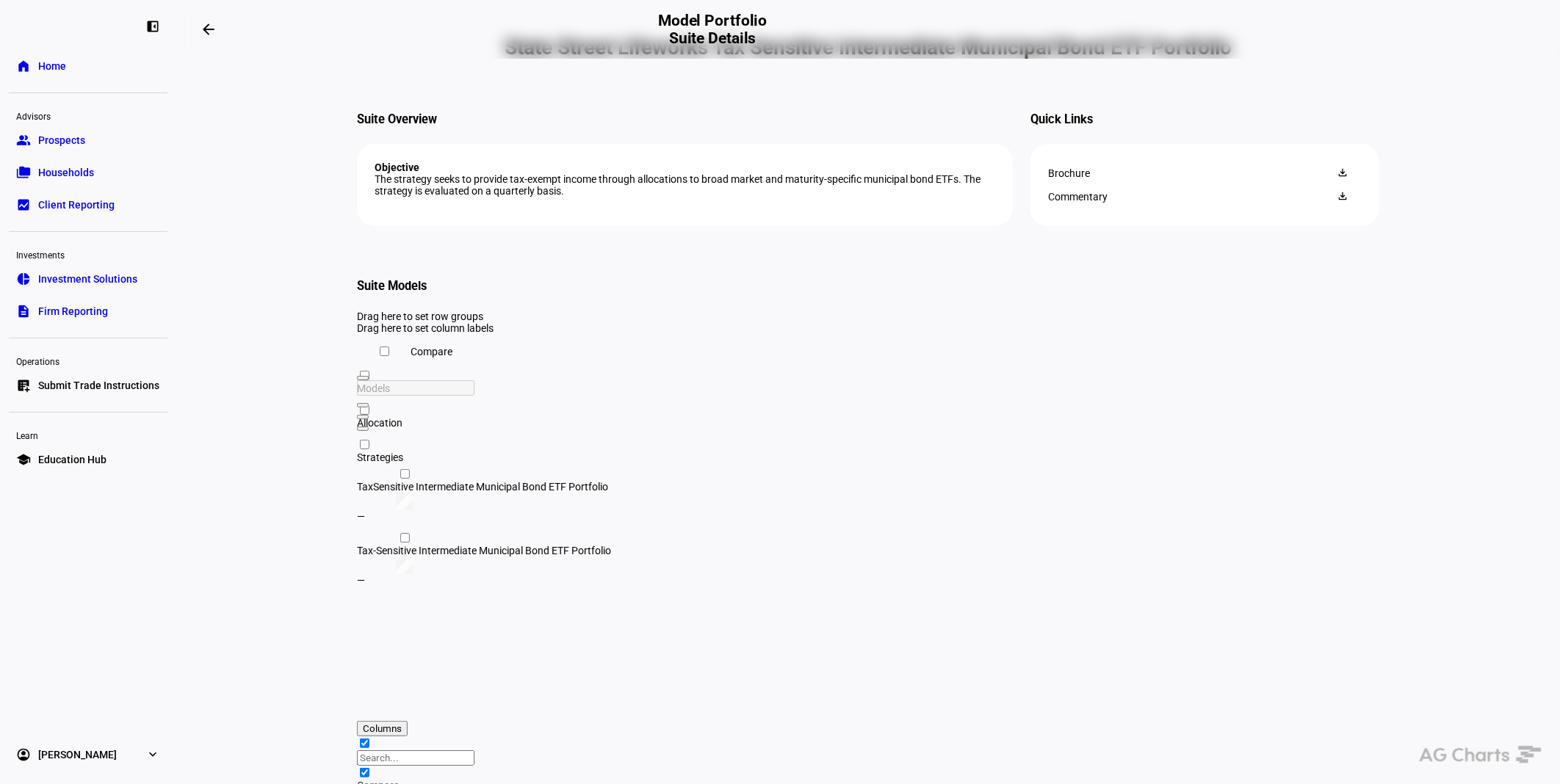
scroll to position [81, 0]
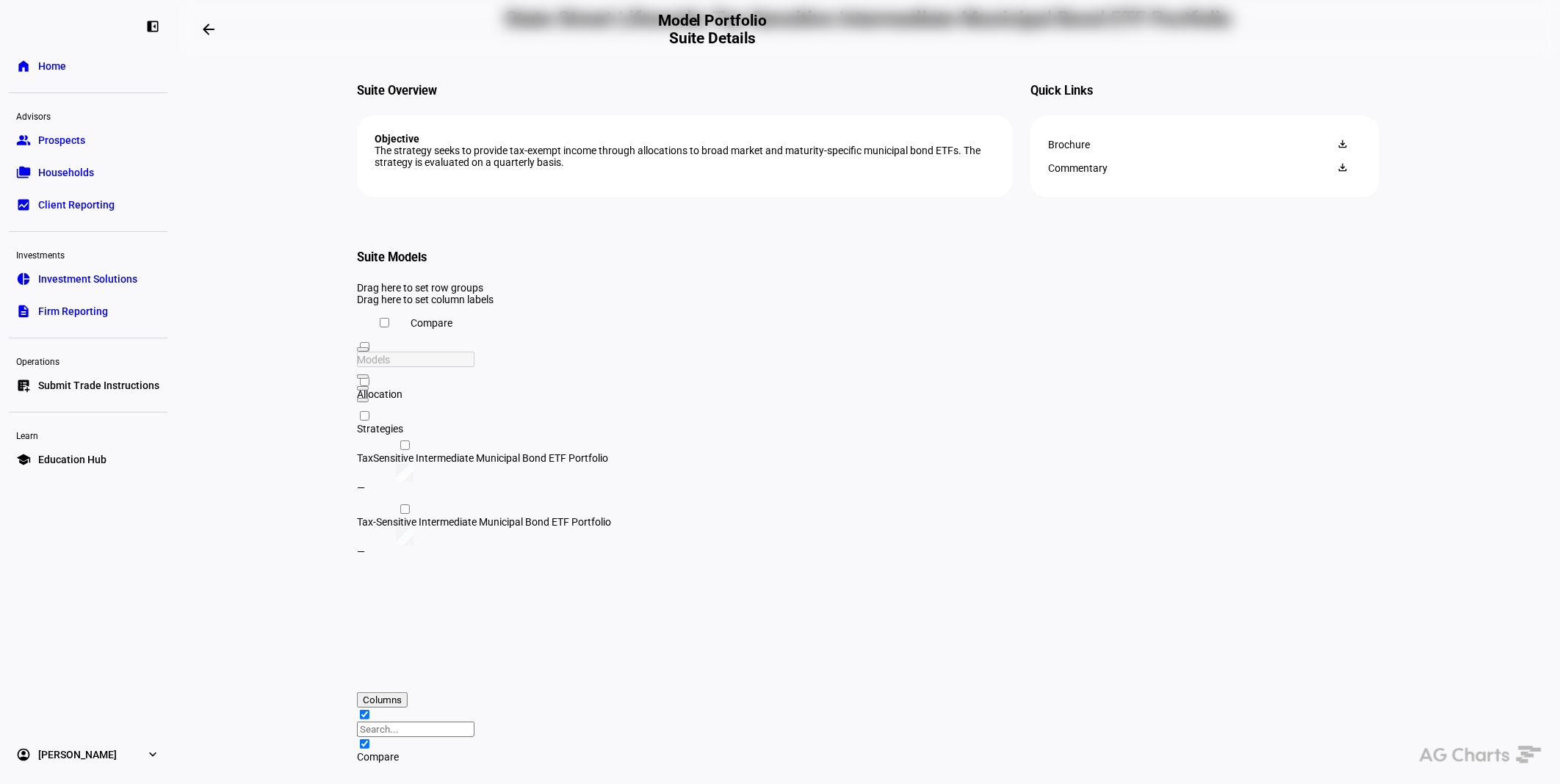
click at [672, 464] on div "TaxSensitive Intermediate Municipal Bond ETF Portfolio" at bounding box center [558, 458] width 403 height 12
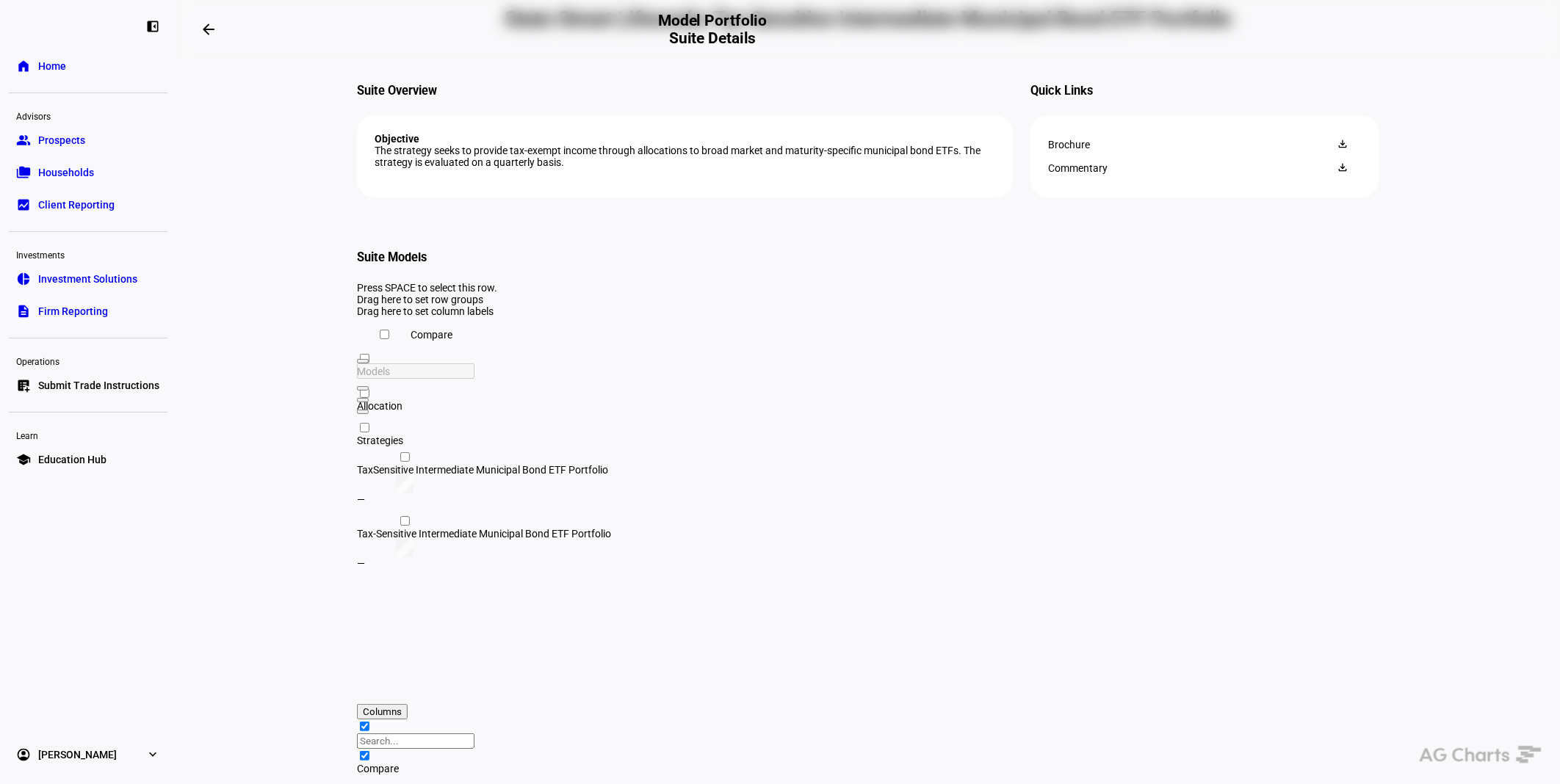
click at [673, 476] on div "TaxSensitive Intermediate Municipal Bond ETF Portfolio" at bounding box center [558, 470] width 403 height 12
click at [400, 461] on input "Press Space to toggle row selection (unchecked)" at bounding box center [405, 456] width 10 height 10
checkbox input "true"
click at [402, 528] on div at bounding box center [405, 520] width 15 height 14
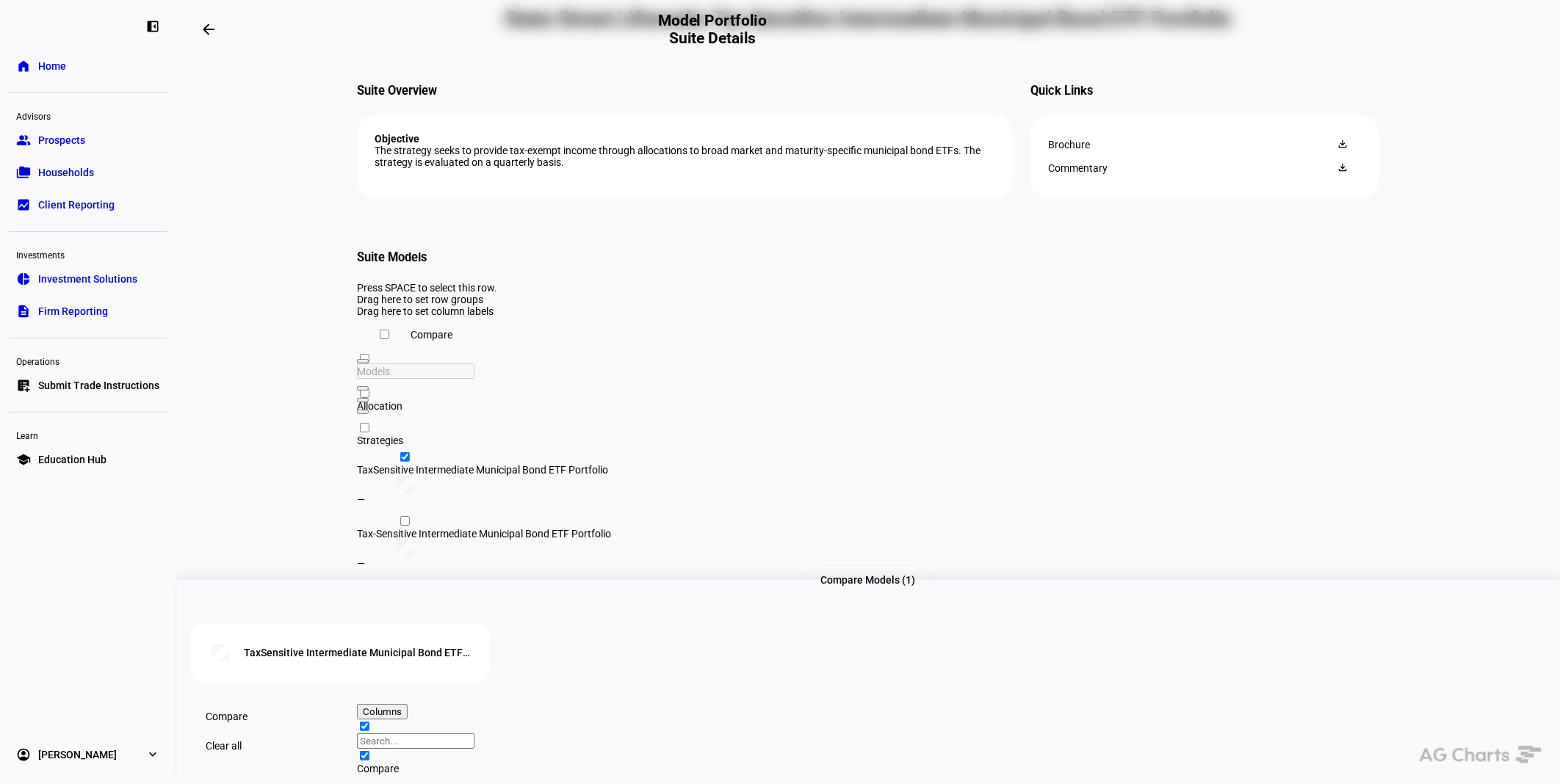
click at [400, 526] on input "Press Space to toggle row selection (unchecked)" at bounding box center [405, 520] width 10 height 10
checkbox input "true"
click at [247, 706] on span "Compare" at bounding box center [226, 716] width 42 height 29
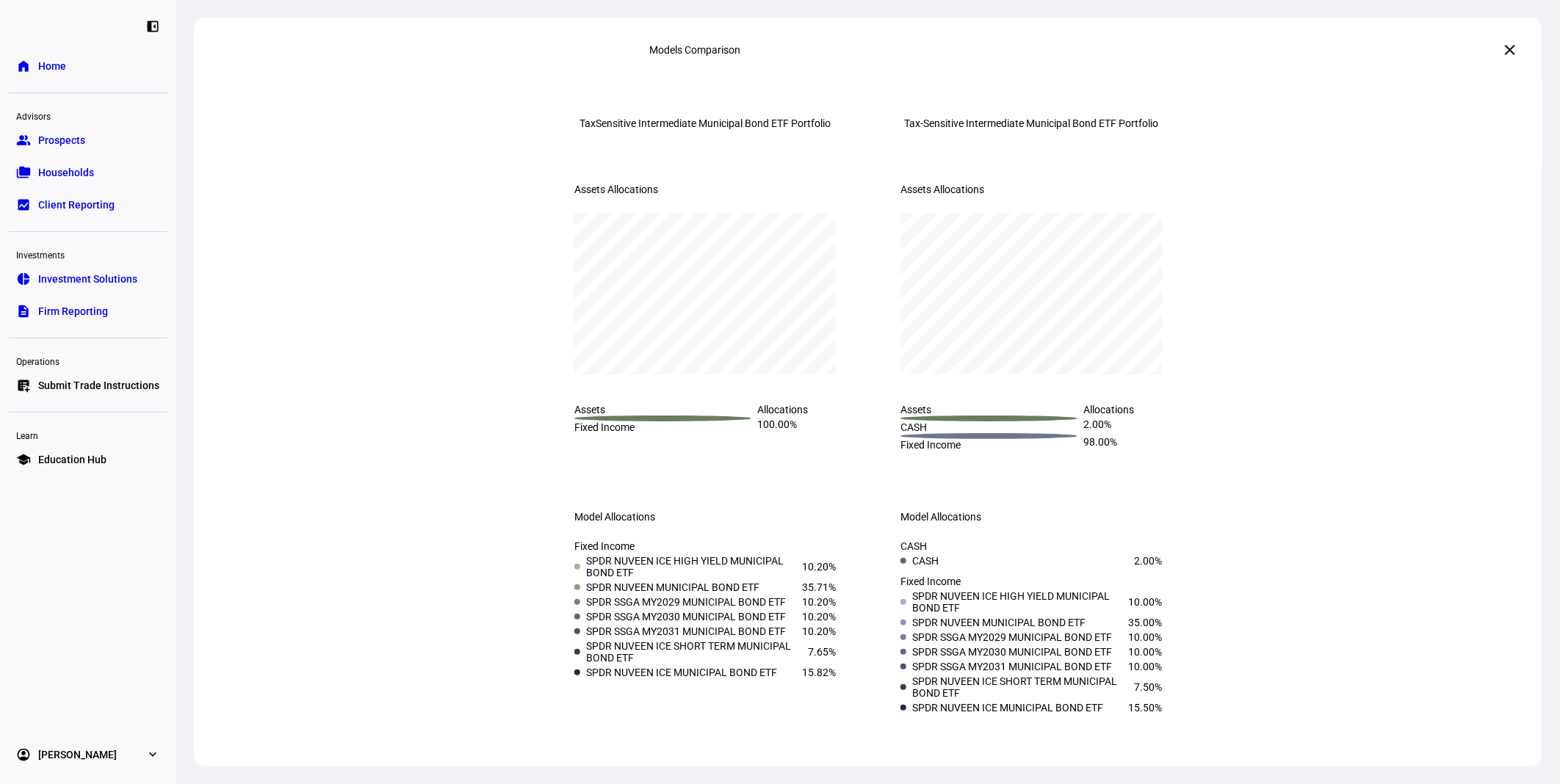
scroll to position [64, 0]
drag, startPoint x: 955, startPoint y: 592, endPoint x: 904, endPoint y: 577, distance: 53.2
click at [904, 590] on div "SPDR NUVEEN ICE HIGH YIELD MUNICIPAL BOND ETF" at bounding box center [1011, 601] width 222 height 23
drag, startPoint x: 904, startPoint y: 577, endPoint x: 982, endPoint y: 614, distance: 86.3
click at [950, 617] on div "SPDR NUVEEN MUNICIPAL BOND ETF" at bounding box center [999, 623] width 173 height 12
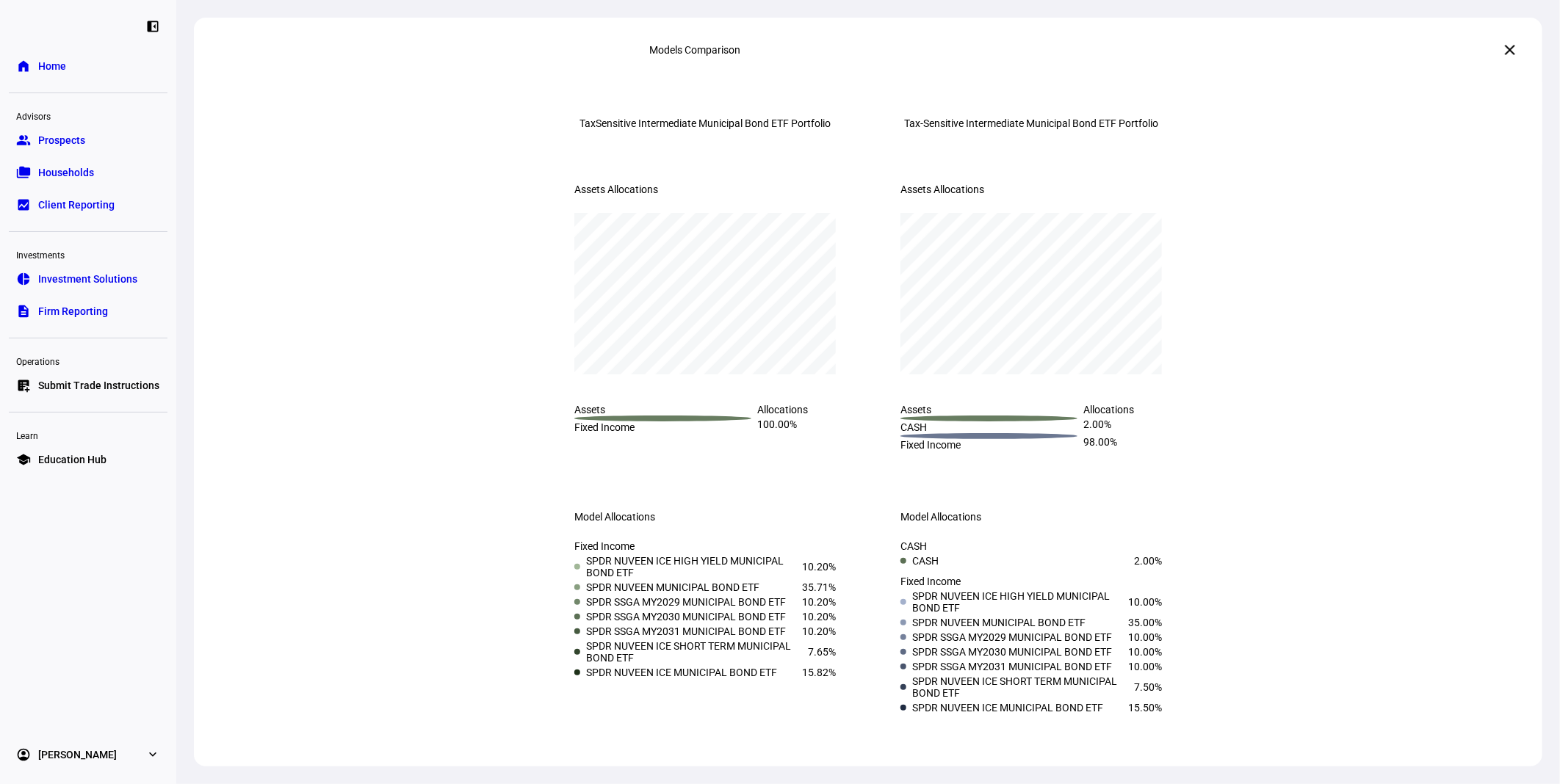
drag, startPoint x: 1066, startPoint y: 618, endPoint x: 892, endPoint y: 577, distance: 178.8
click at [892, 577] on div "CASH CASH 2.00% Fixed Income SPDR NUVEEN ICE HIGH YIELD MUNICIPAL BOND ETF 10.0…" at bounding box center [1031, 629] width 309 height 214
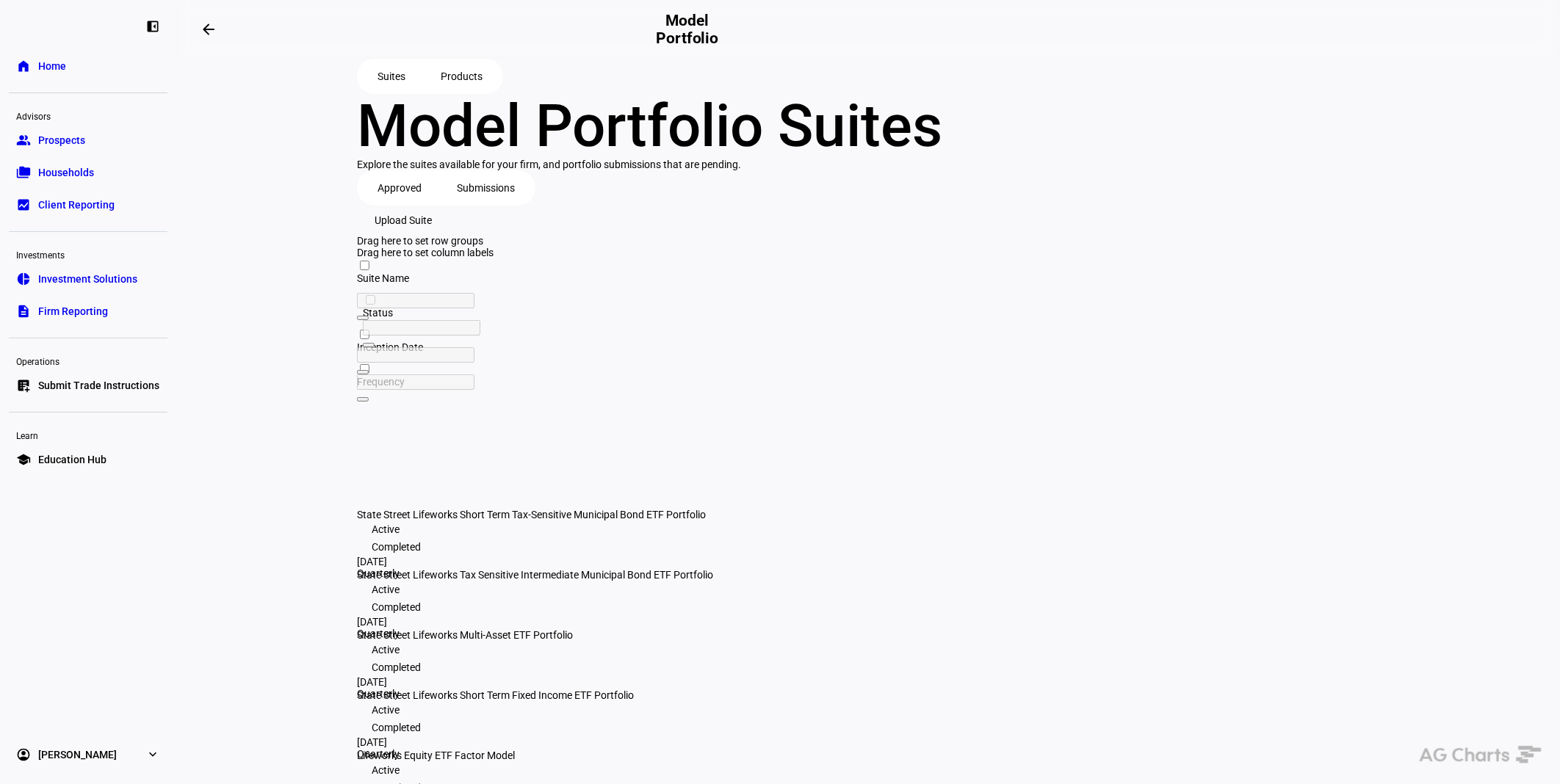
click at [603, 508] on div "State Street Lifeworks Short Term Tax-Sensitive Municipal Bond ETF Portfolio" at bounding box center [556, 514] width 398 height 12
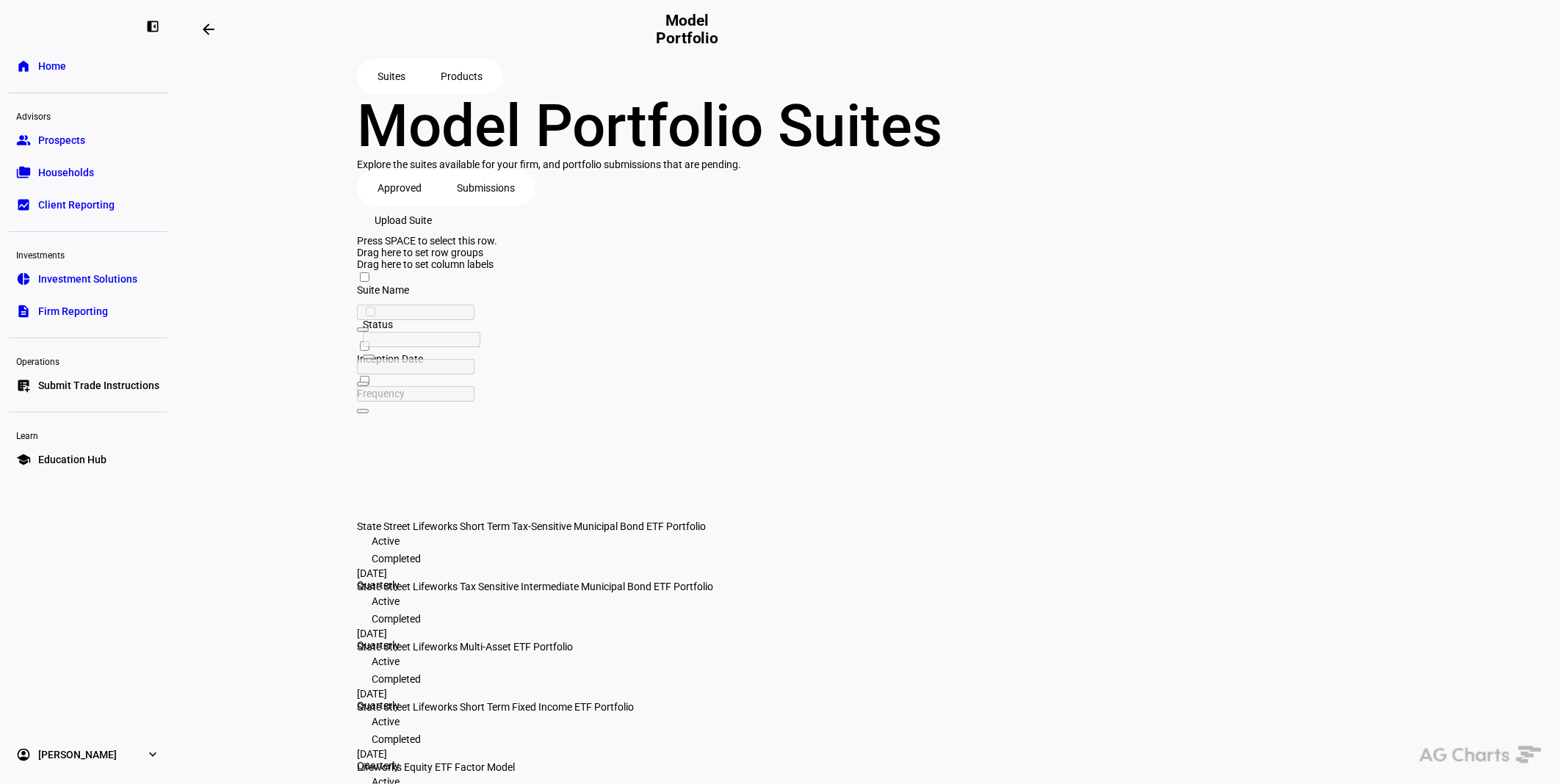
click at [603, 520] on span "State Street Lifeworks Short Term Tax-Sensitive Municipal Bond ETF Portfolio" at bounding box center [531, 526] width 349 height 12
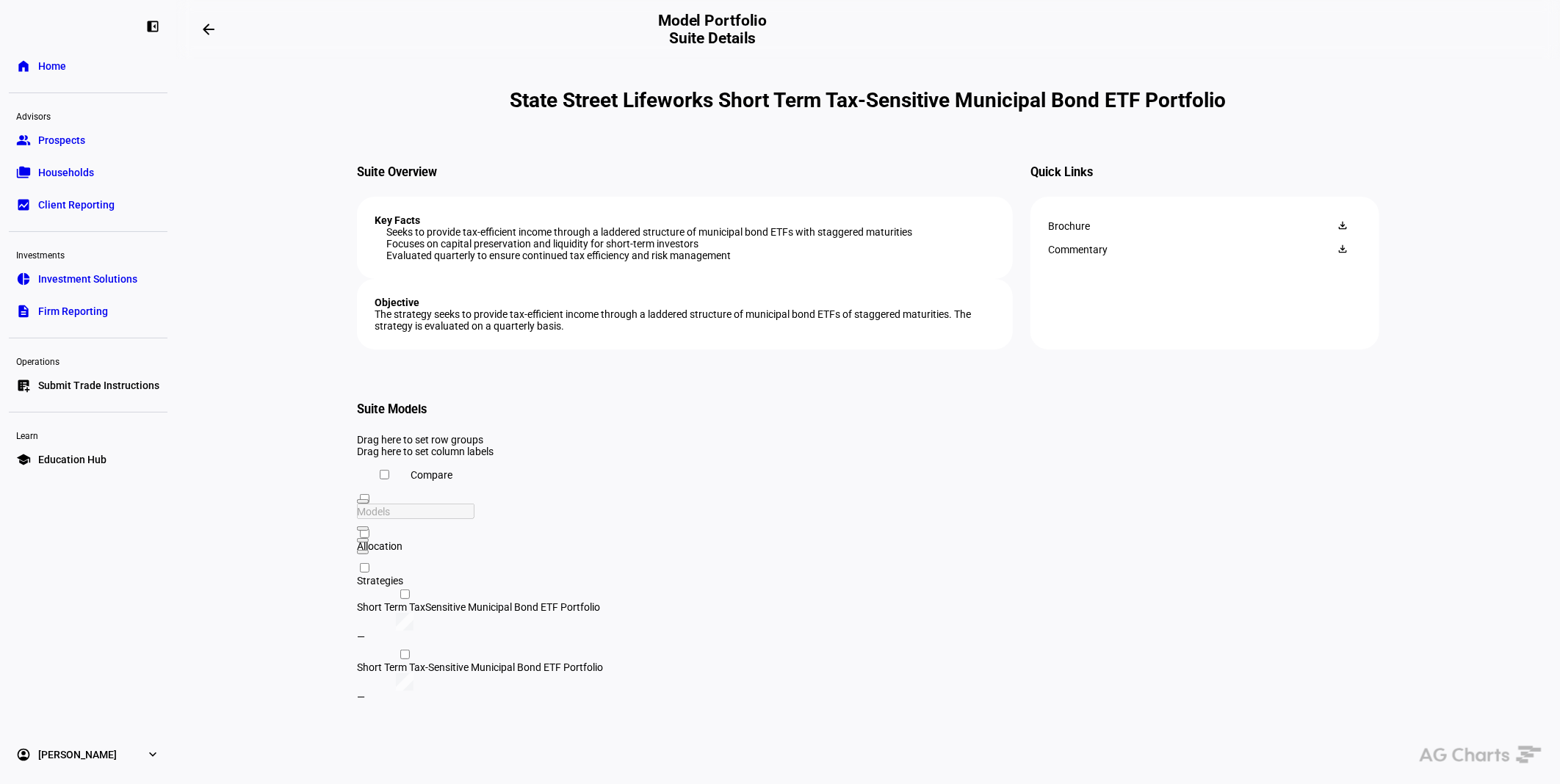
click at [603, 308] on h4 "Objective" at bounding box center [684, 302] width 621 height 12
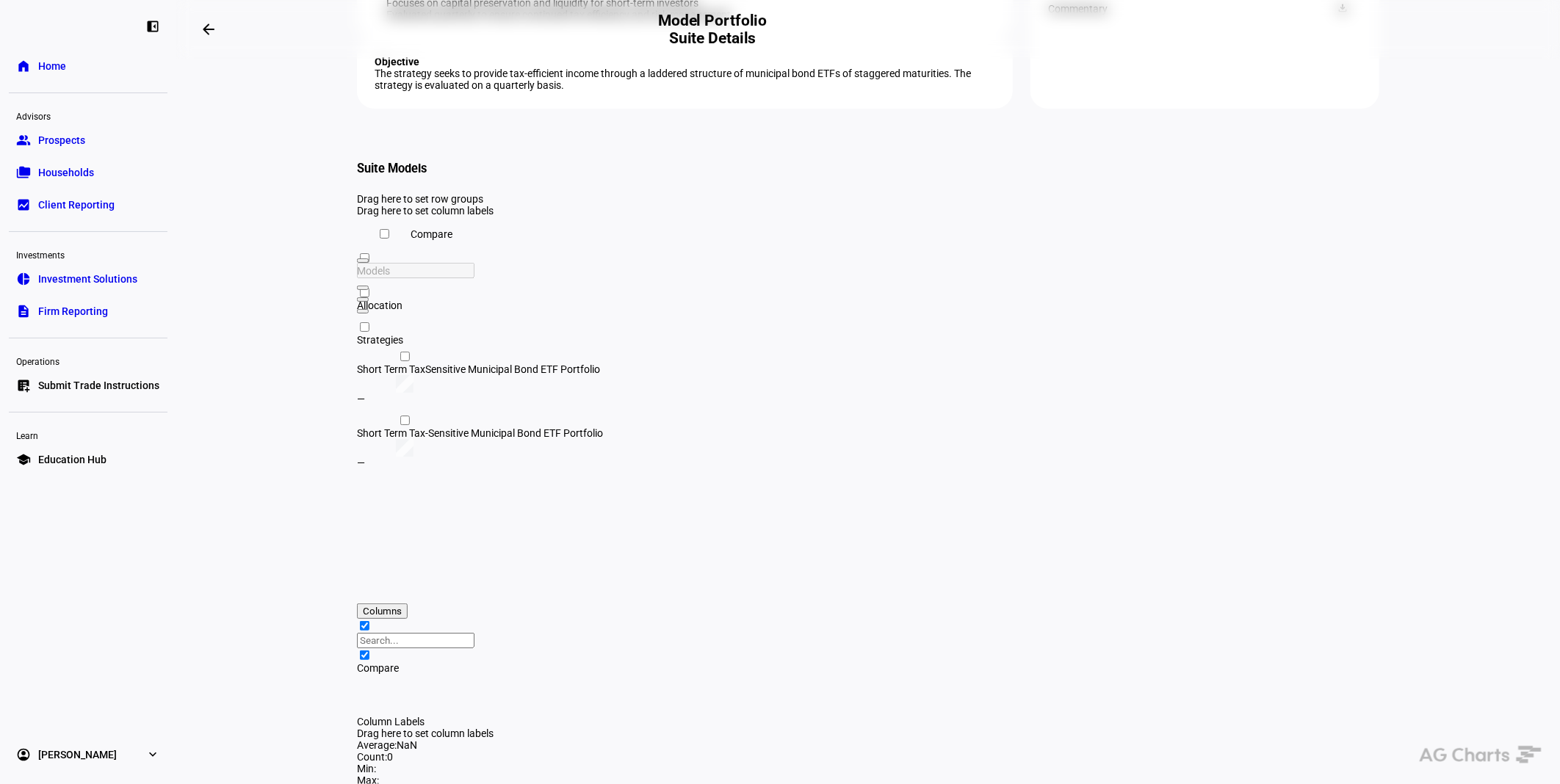
scroll to position [249, 0]
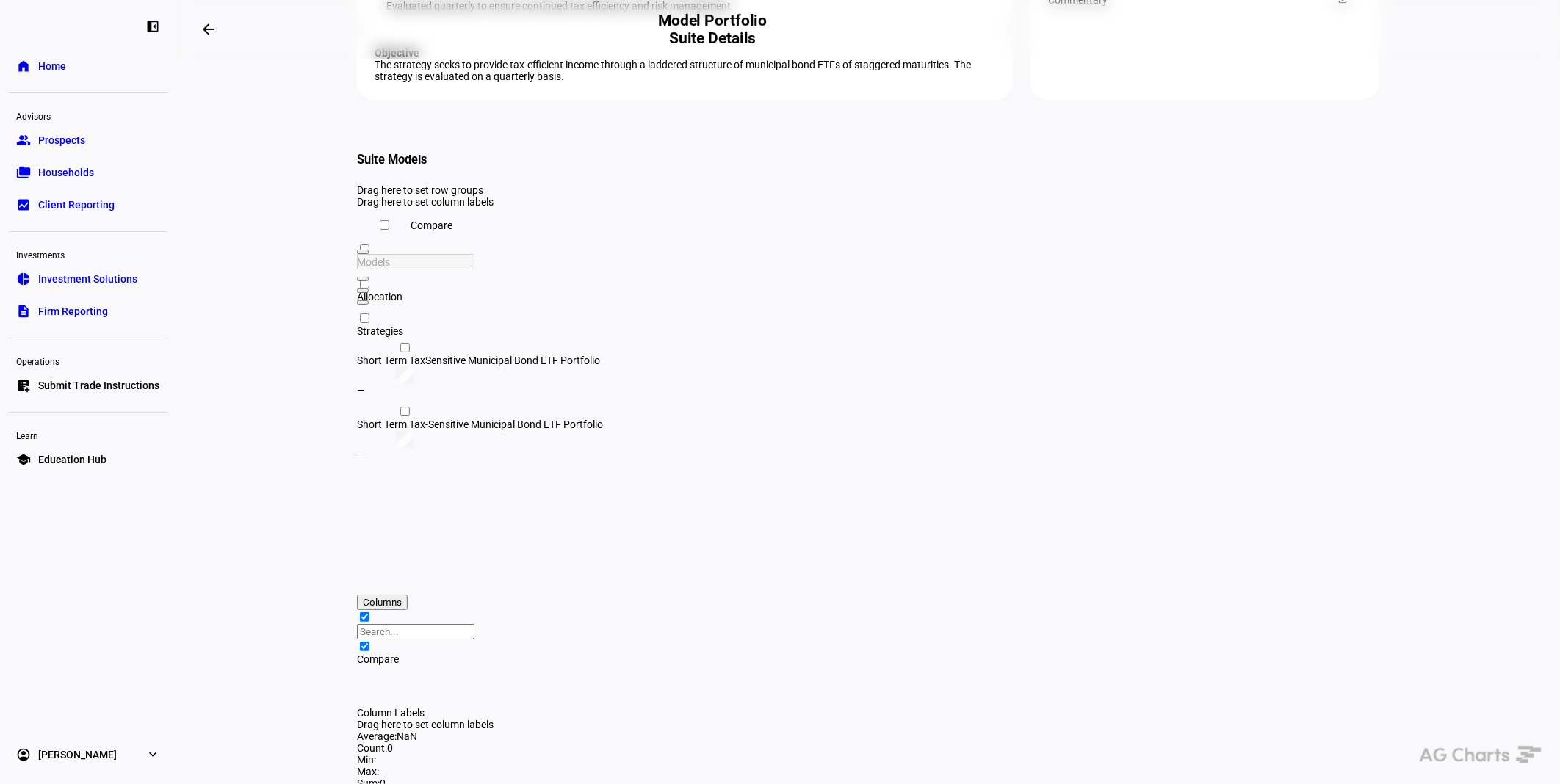
click at [612, 366] on div "Short Term TaxSensitive Municipal Bond ETF Portfolio" at bounding box center [558, 361] width 403 height 12
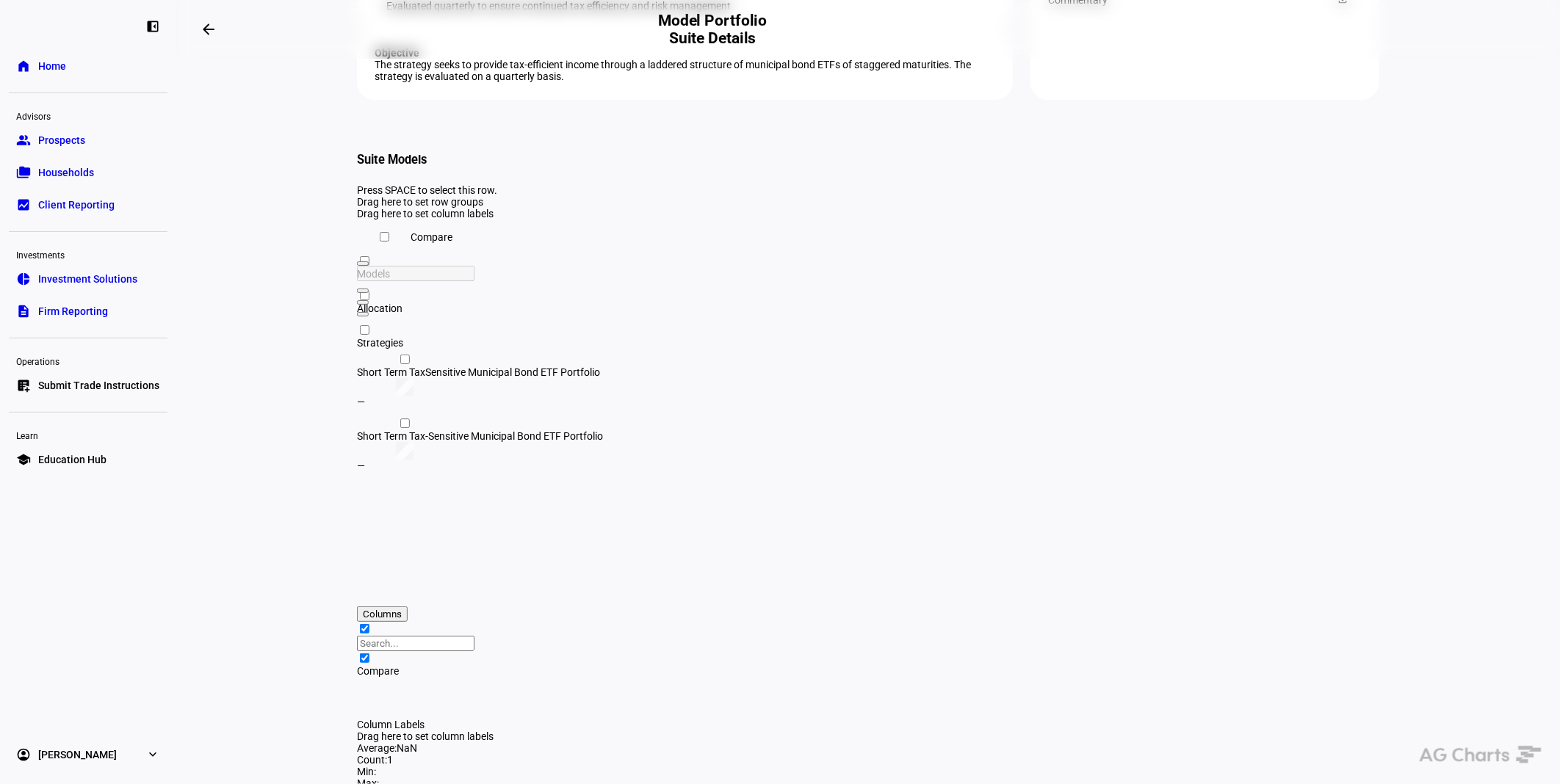
click at [409, 366] on div at bounding box center [405, 359] width 15 height 14
click at [389, 430] on div at bounding box center [405, 423] width 96 height 14
click at [400, 364] on input "Press Space to toggle row selection (unchecked)" at bounding box center [405, 359] width 10 height 10
checkbox input "true"
click at [400, 430] on div at bounding box center [405, 423] width 15 height 14
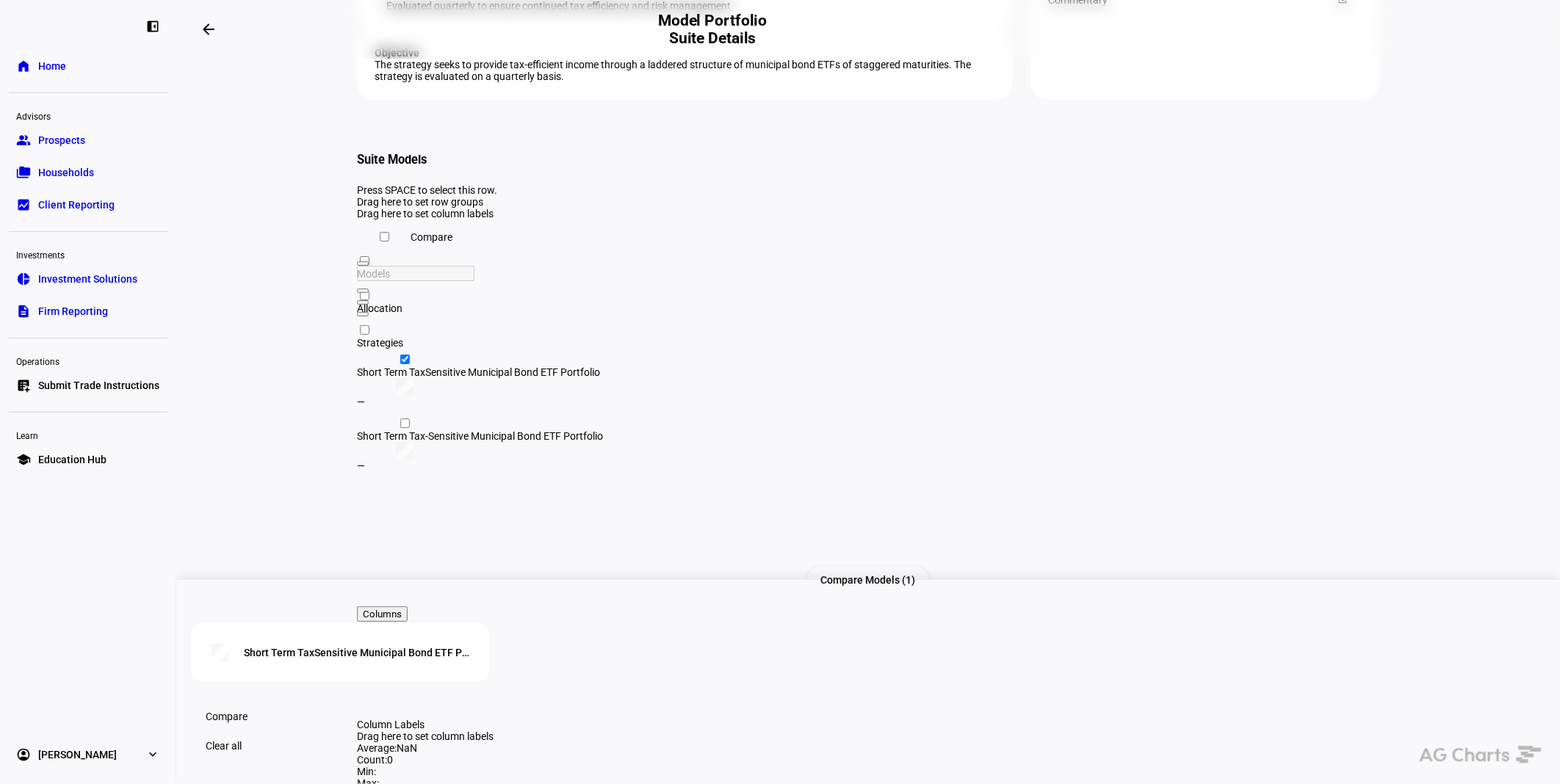
click at [400, 428] on input "Press Space to toggle row selection (unchecked)" at bounding box center [405, 423] width 10 height 10
checkbox input "true"
click at [247, 706] on span "Compare" at bounding box center [226, 716] width 42 height 29
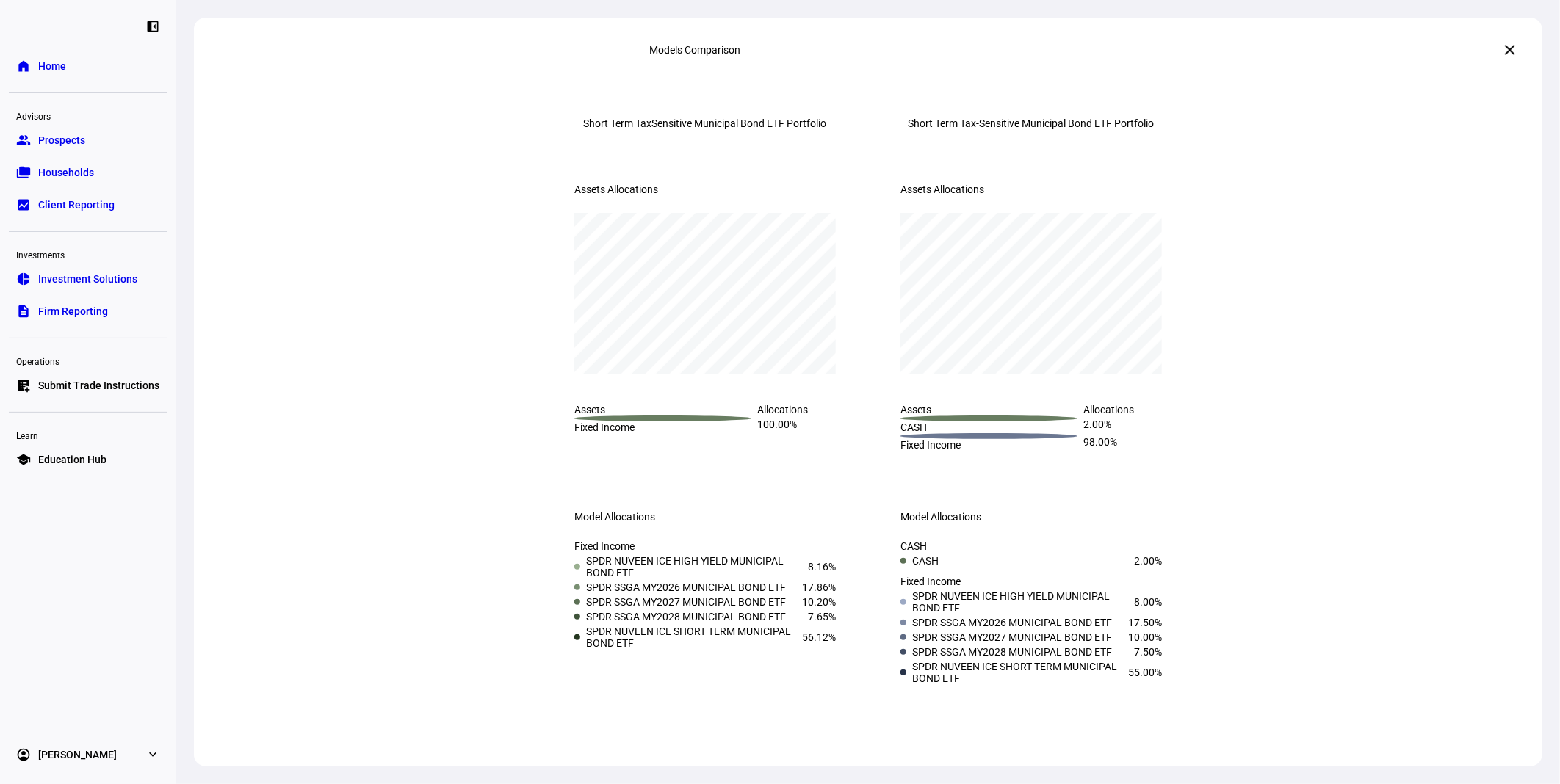
scroll to position [30, 0]
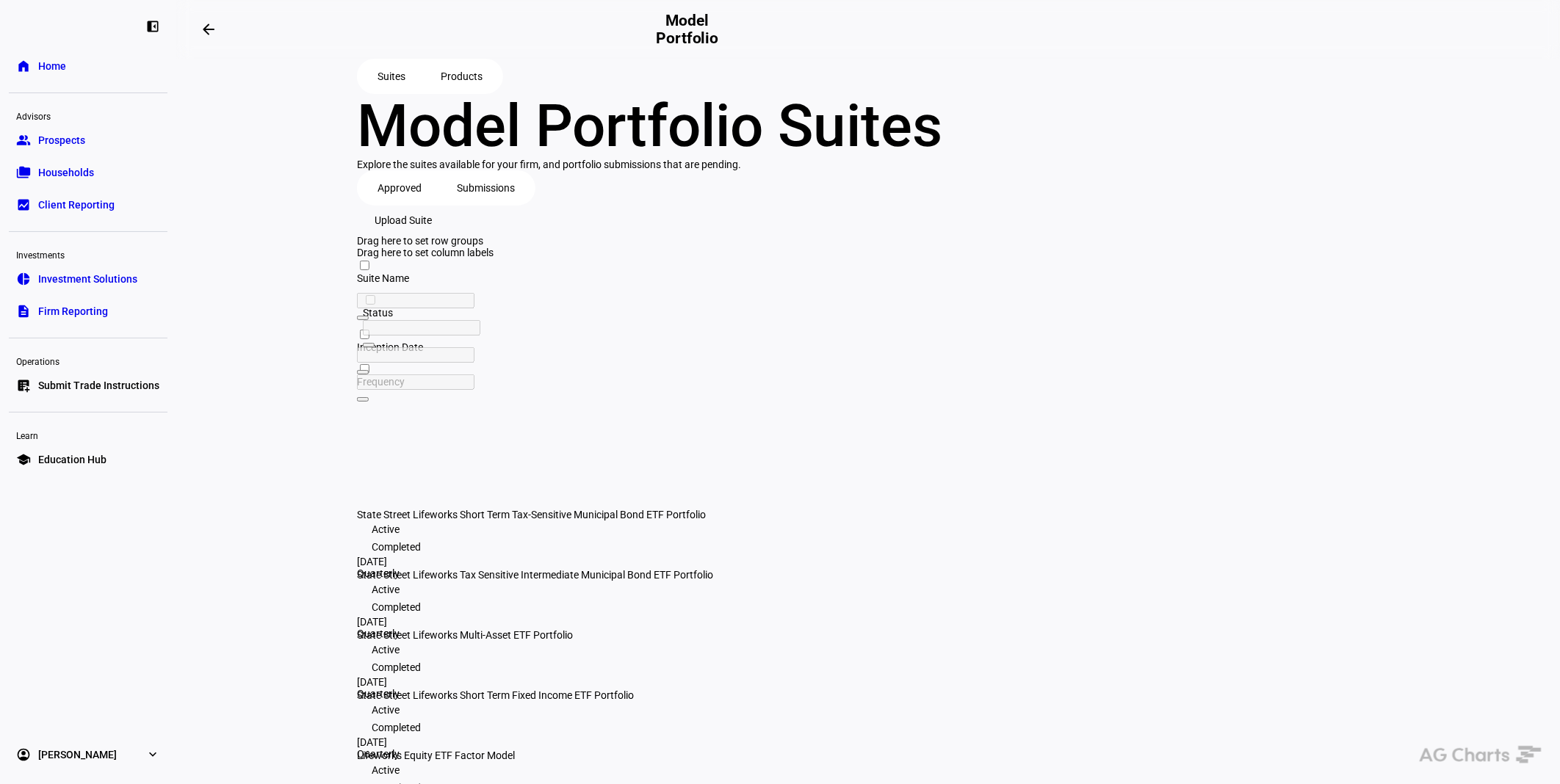
click at [512, 629] on span "State Street Lifeworks Multi-Asset ETF Portfolio" at bounding box center [465, 635] width 216 height 12
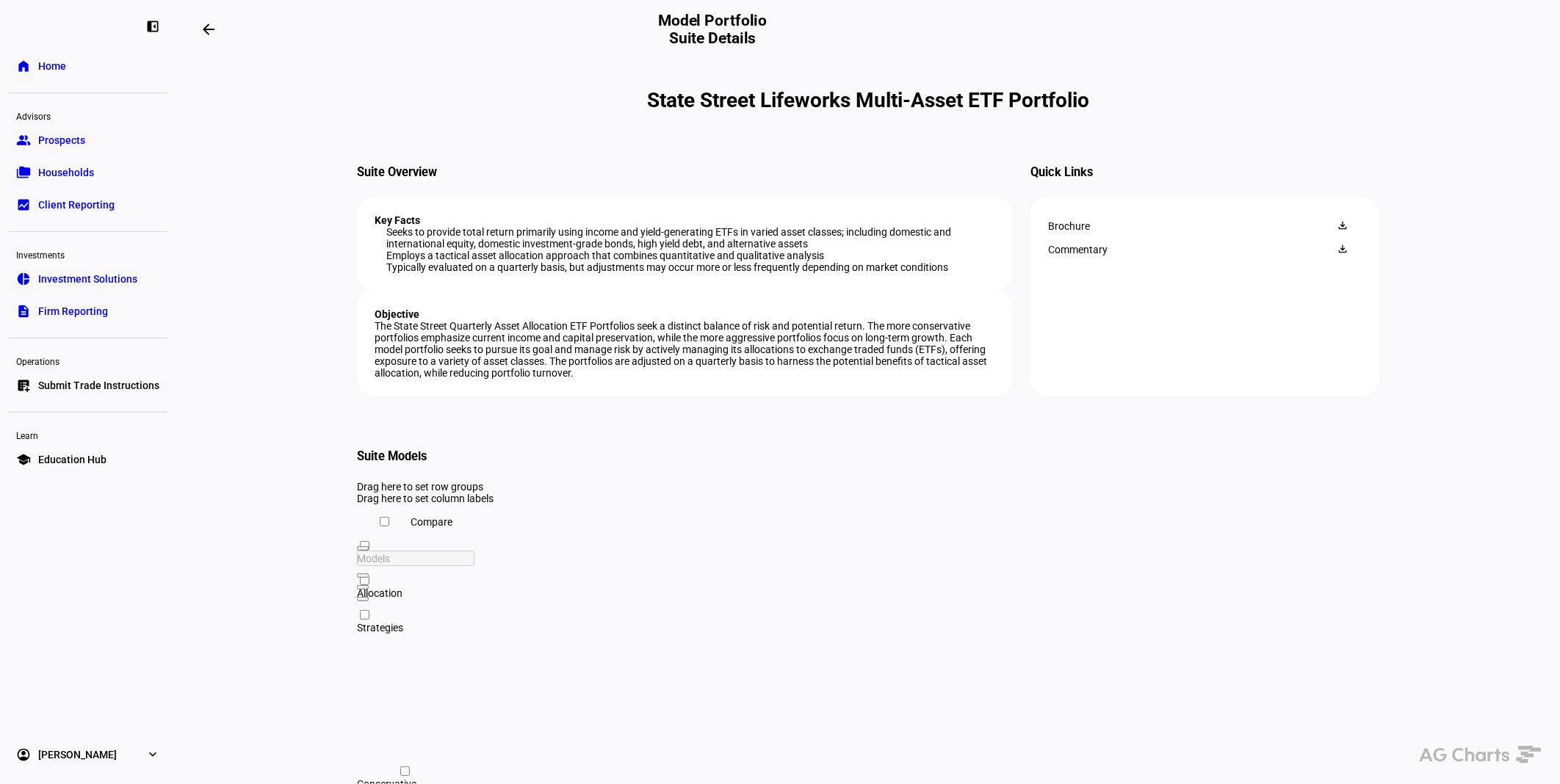
click at [205, 31] on mat-icon "arrow_backwards" at bounding box center [208, 30] width 18 height 18
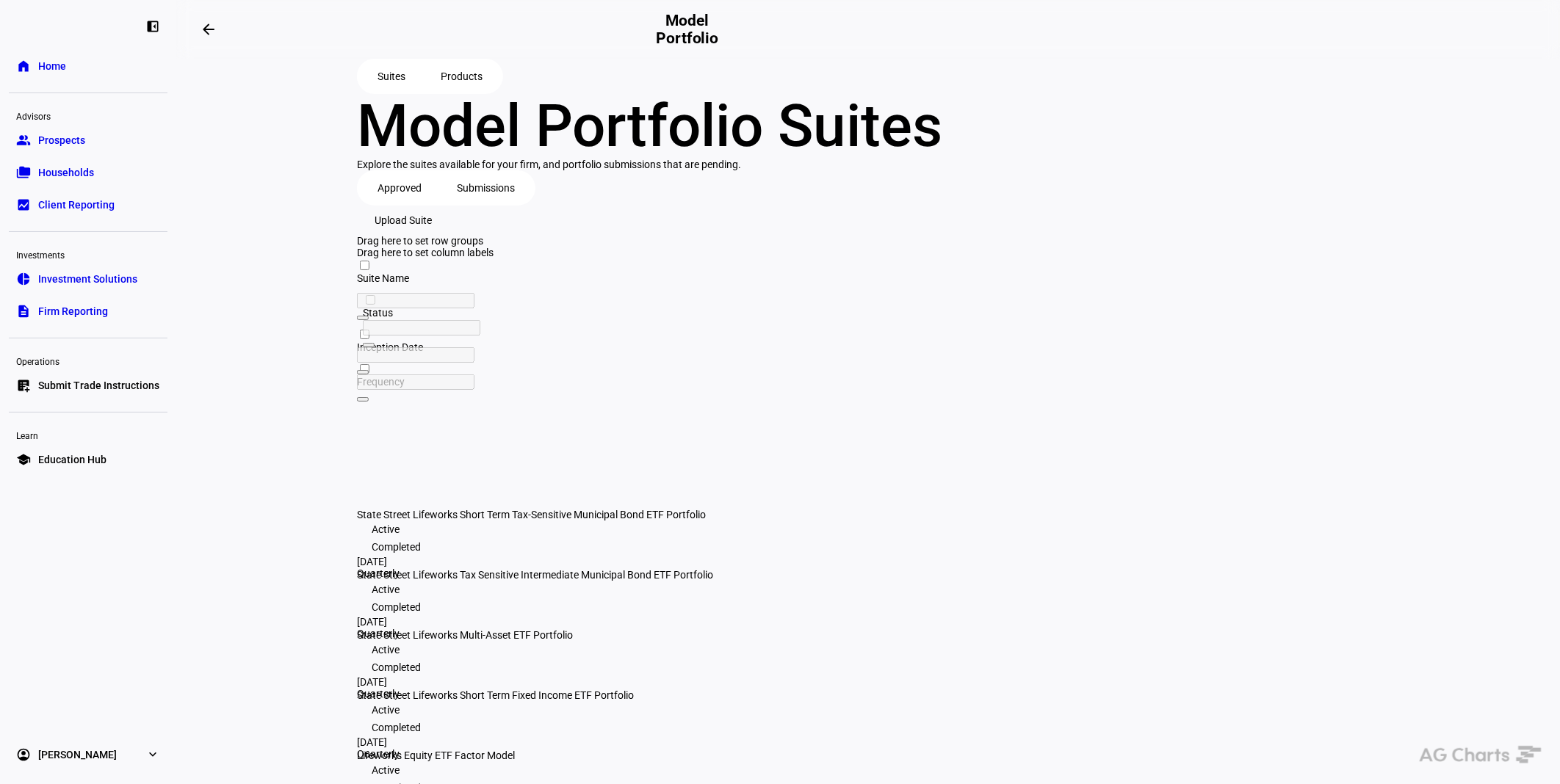
click at [589, 689] on span "State Street Lifeworks Short Term Fixed Income ETF Portfolio" at bounding box center [495, 695] width 277 height 12
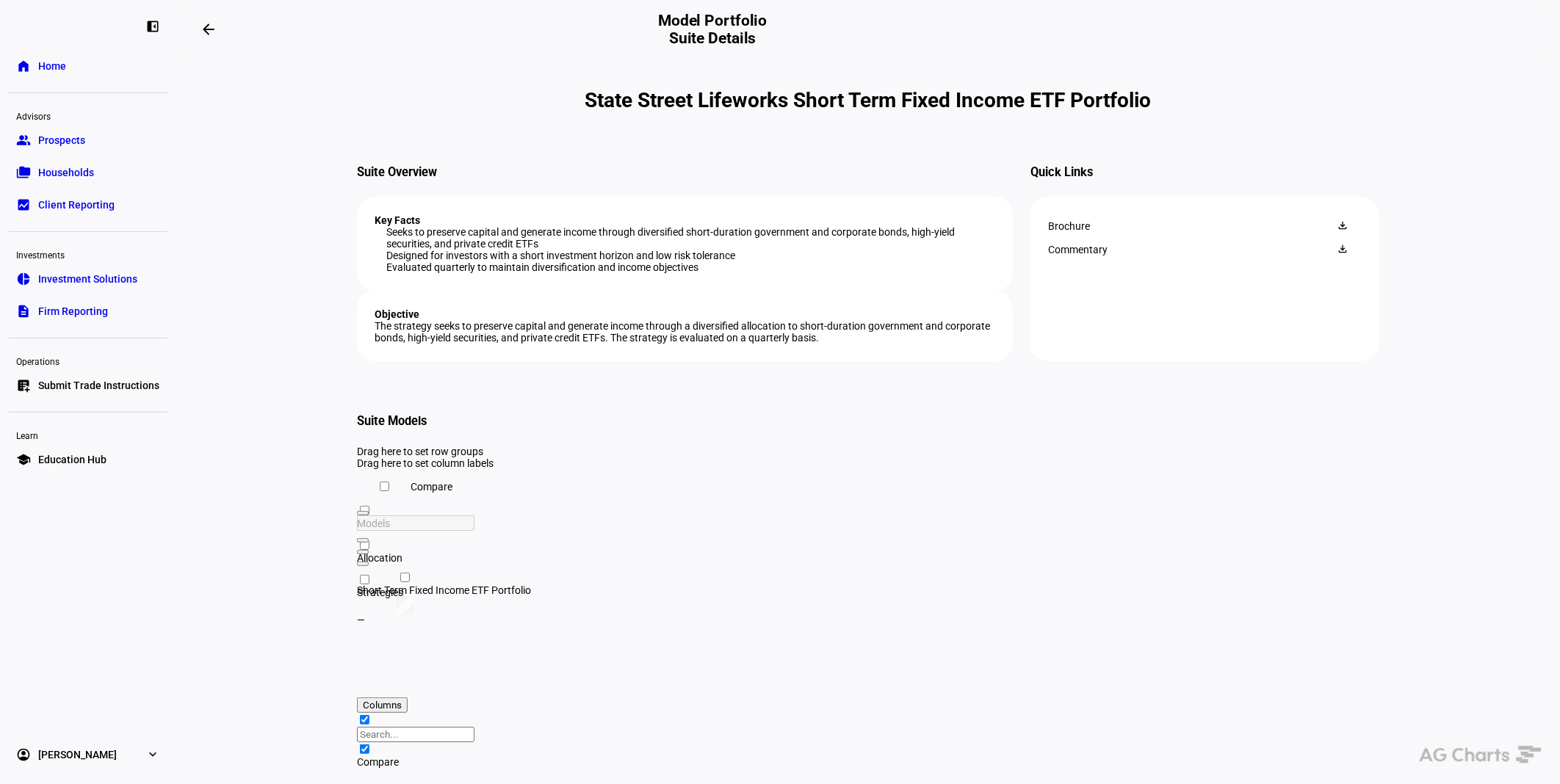
click at [207, 38] on span at bounding box center [208, 29] width 35 height 35
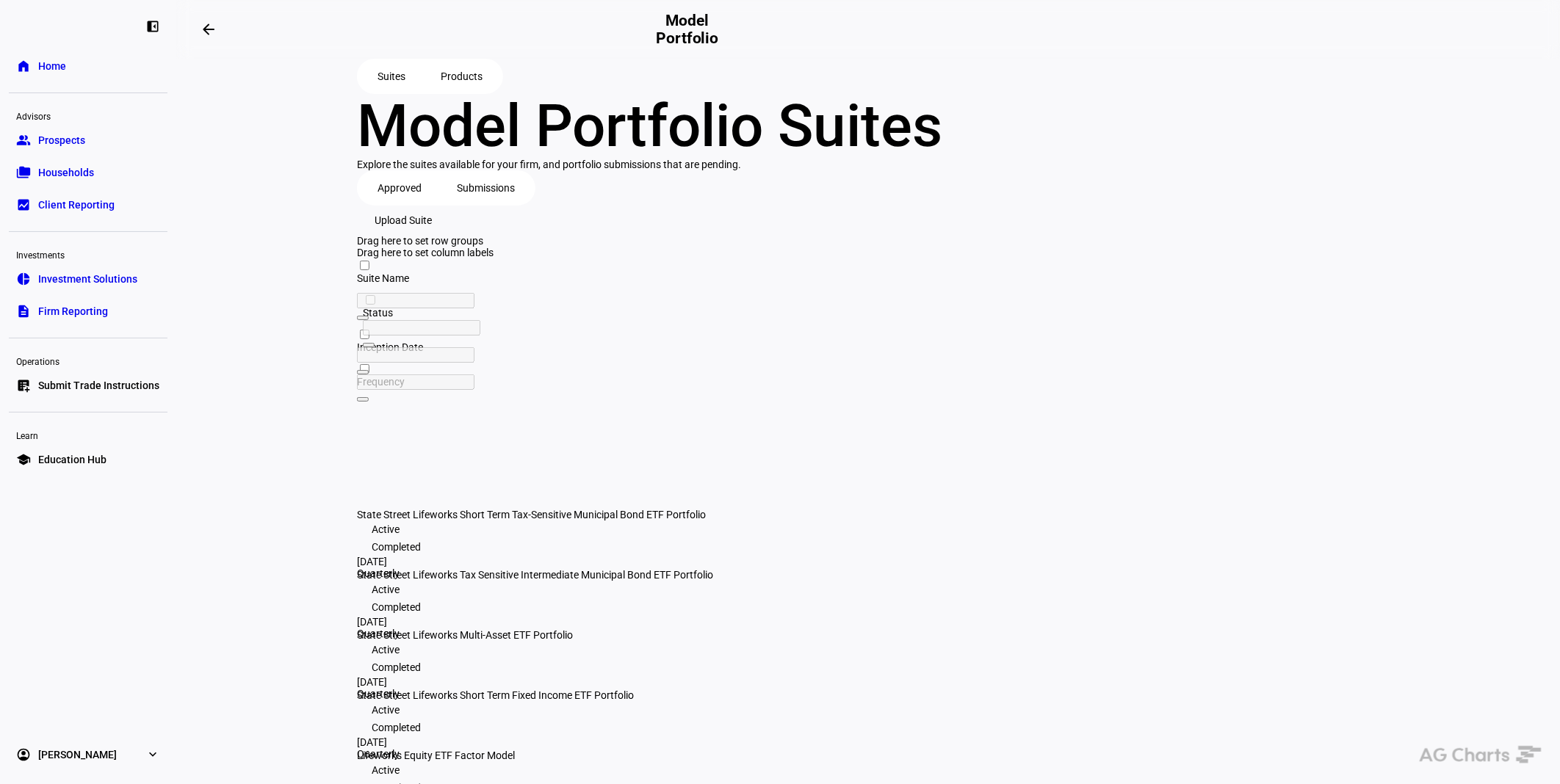
click at [418, 706] on span "Lifeworks Equity ETF Factor Model" at bounding box center [436, 755] width 158 height 12
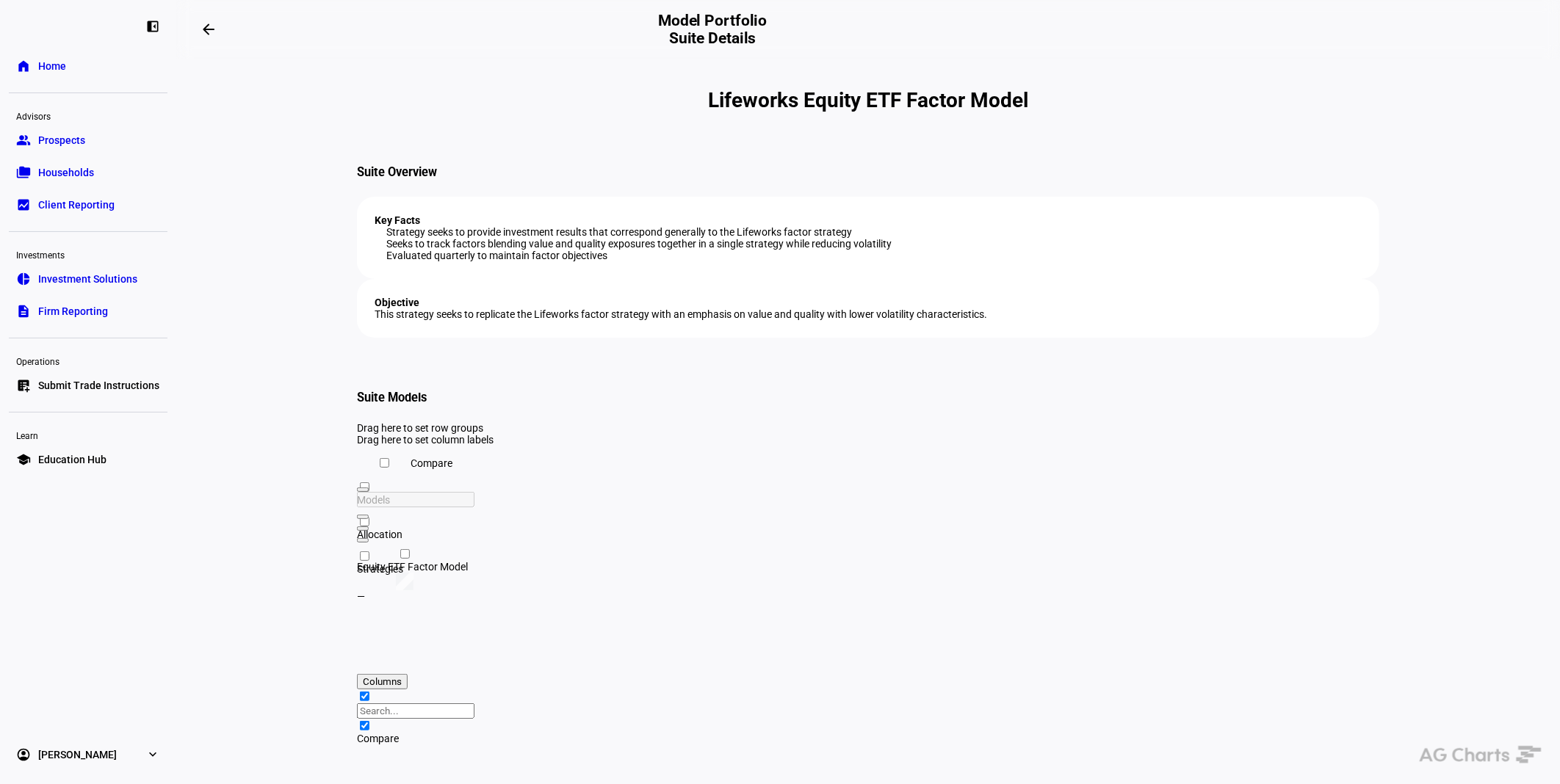
click at [209, 34] on mat-icon "arrow_backwards" at bounding box center [208, 30] width 18 height 18
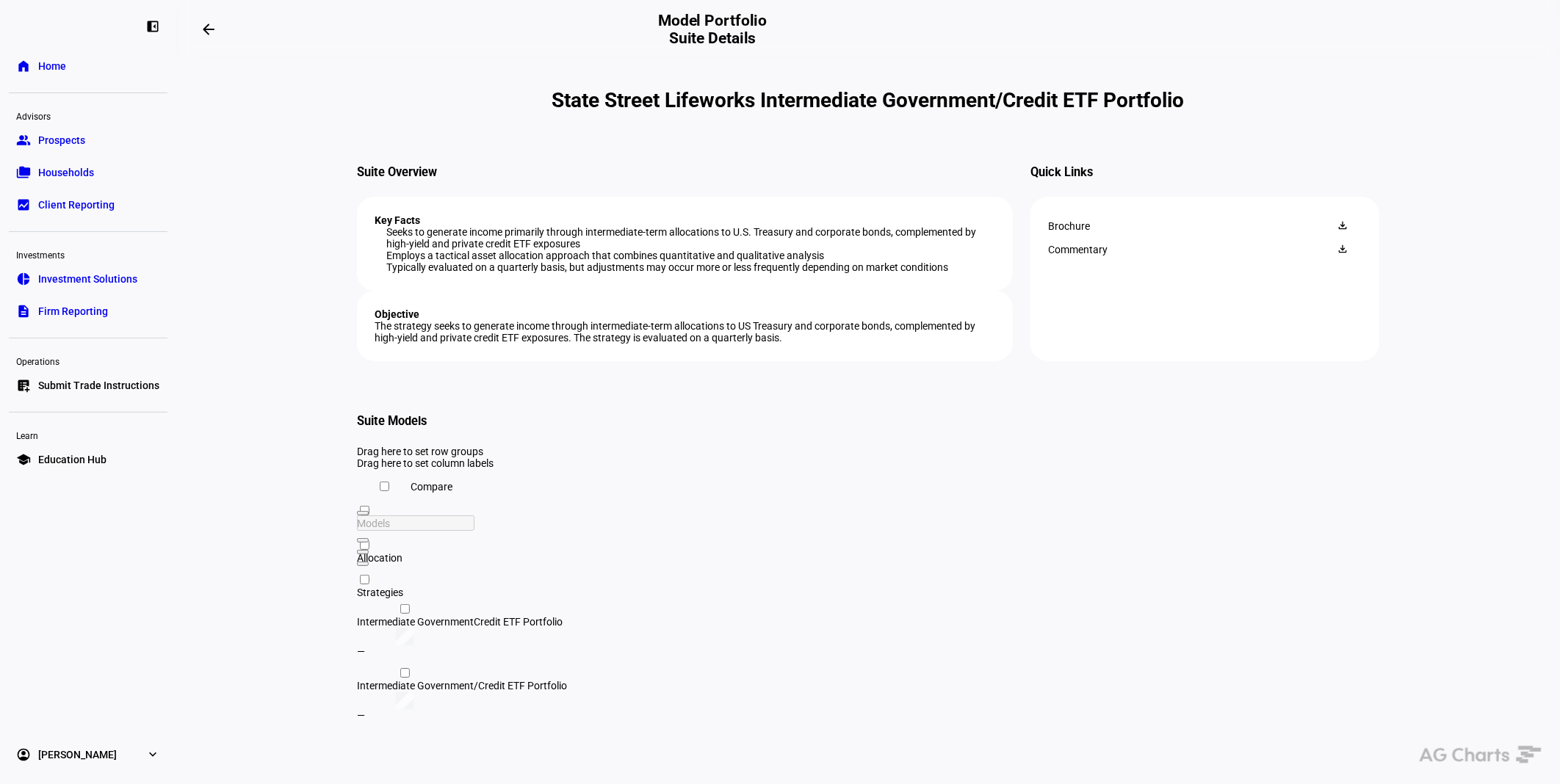
click at [224, 37] on span at bounding box center [208, 29] width 35 height 35
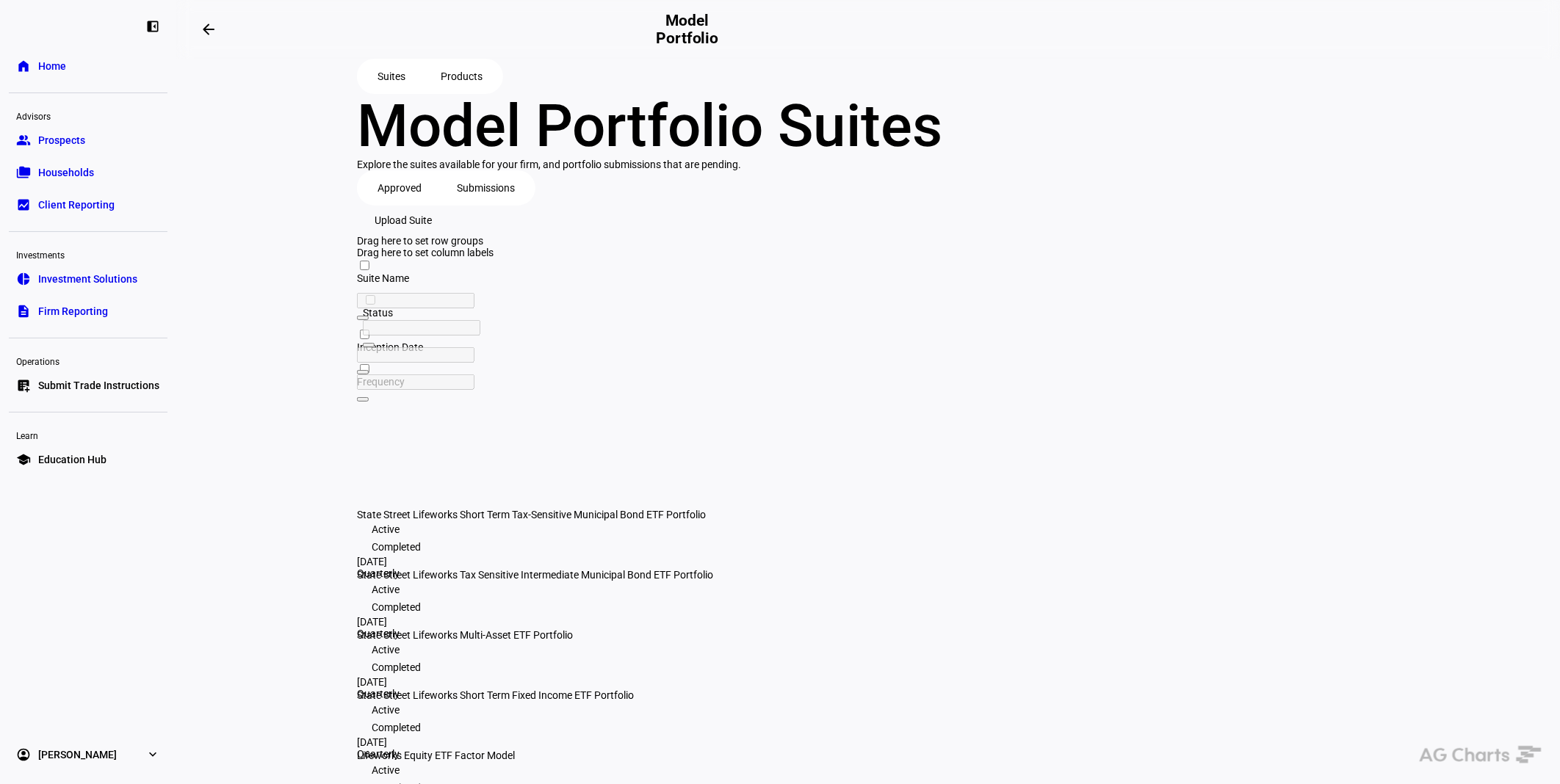
click at [224, 37] on span at bounding box center [208, 29] width 35 height 35
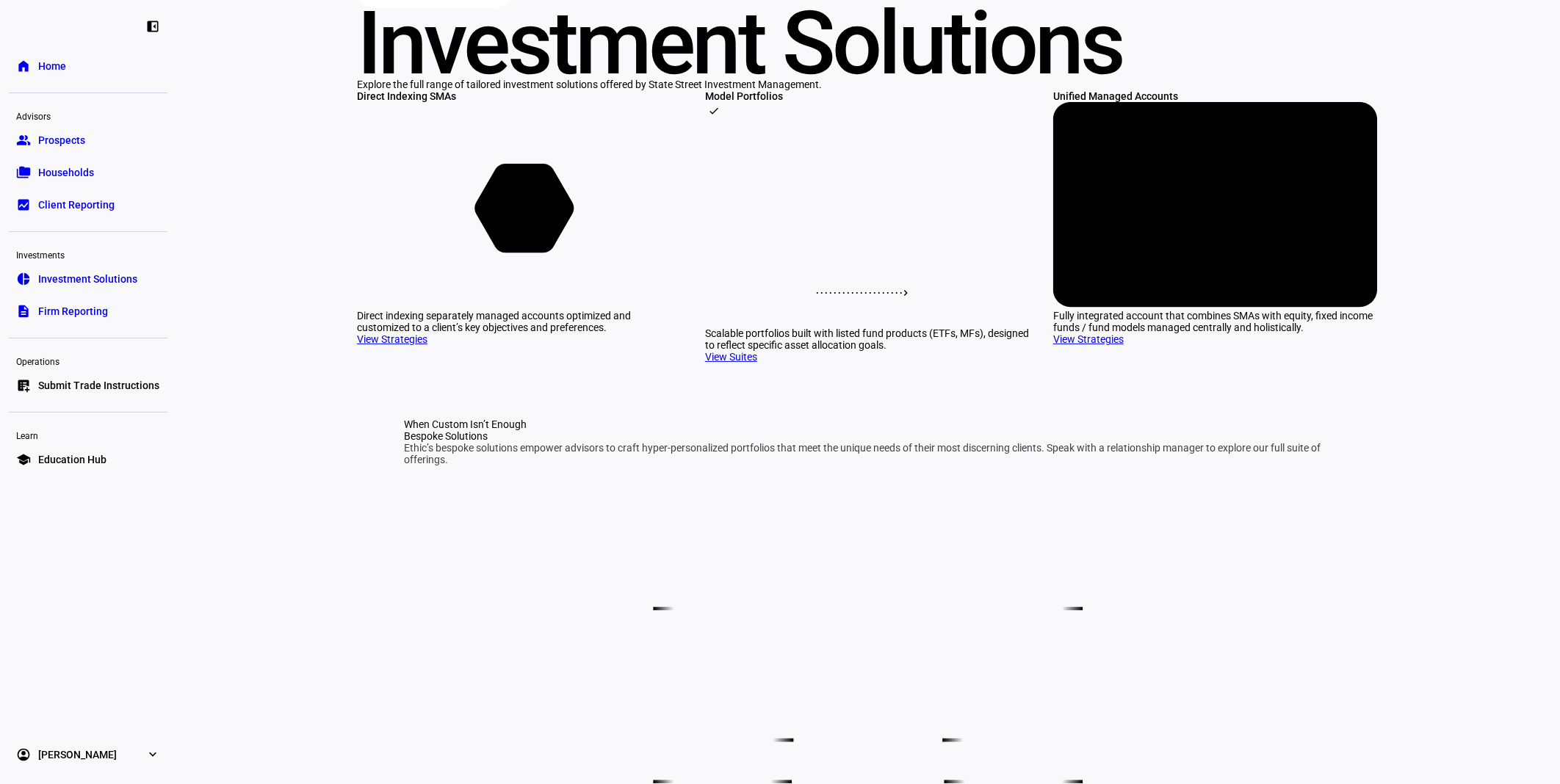
scroll to position [81, 0]
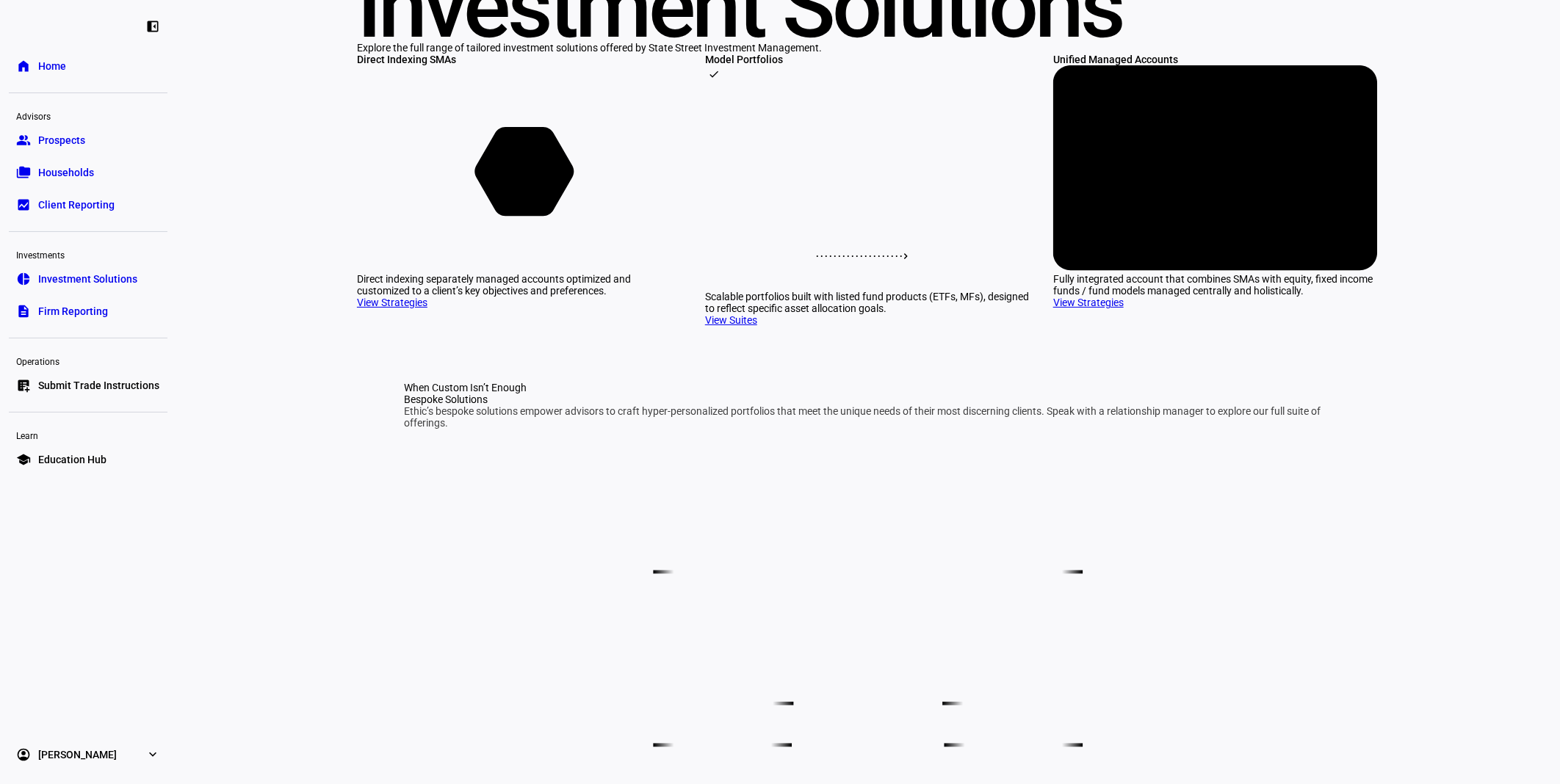
click at [852, 288] on rect at bounding box center [867, 185] width 324 height 205
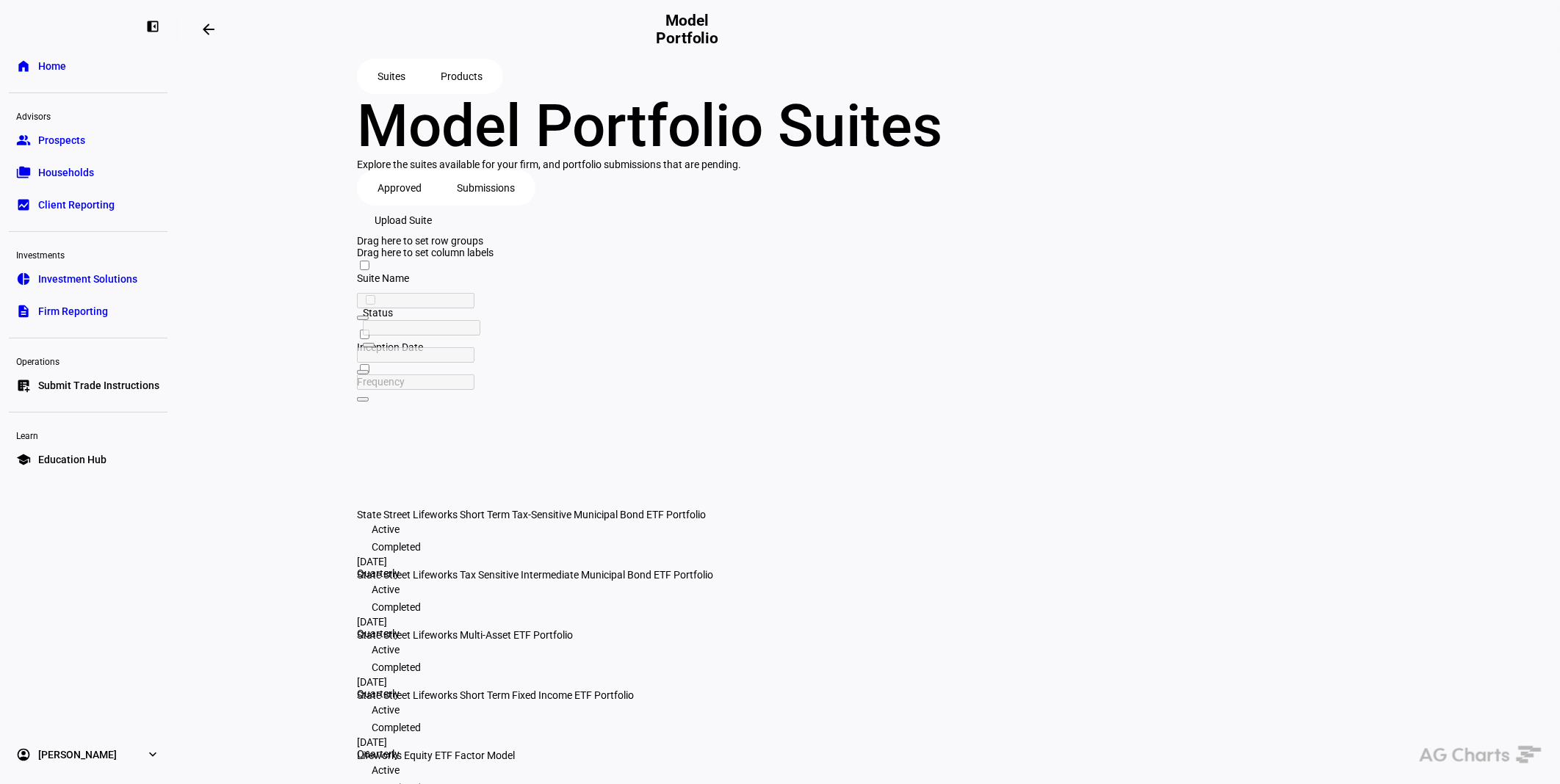
click at [549, 629] on span "State Street Lifeworks Multi-Asset ETF Portfolio" at bounding box center [465, 635] width 216 height 12
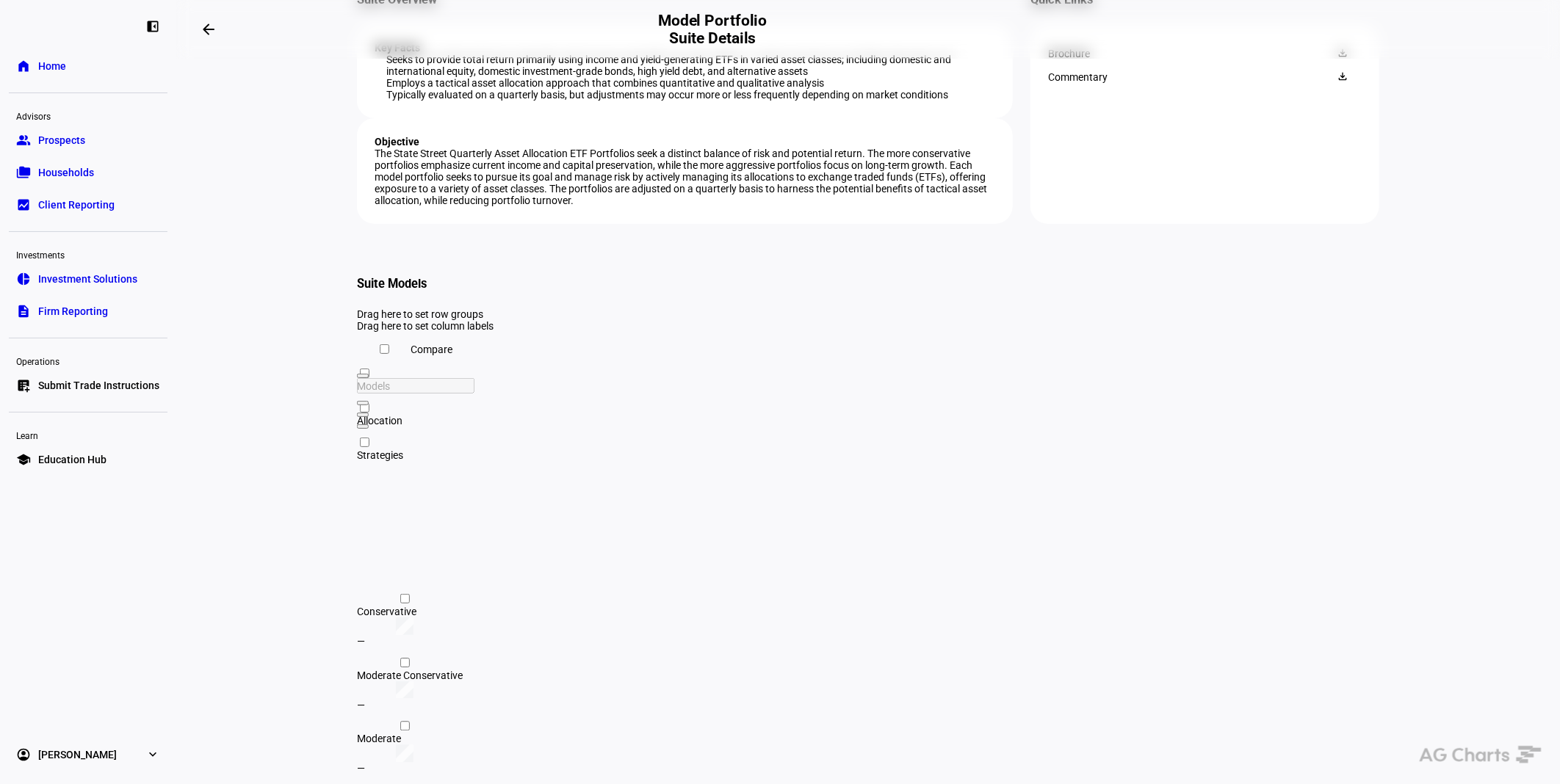
scroll to position [326, 0]
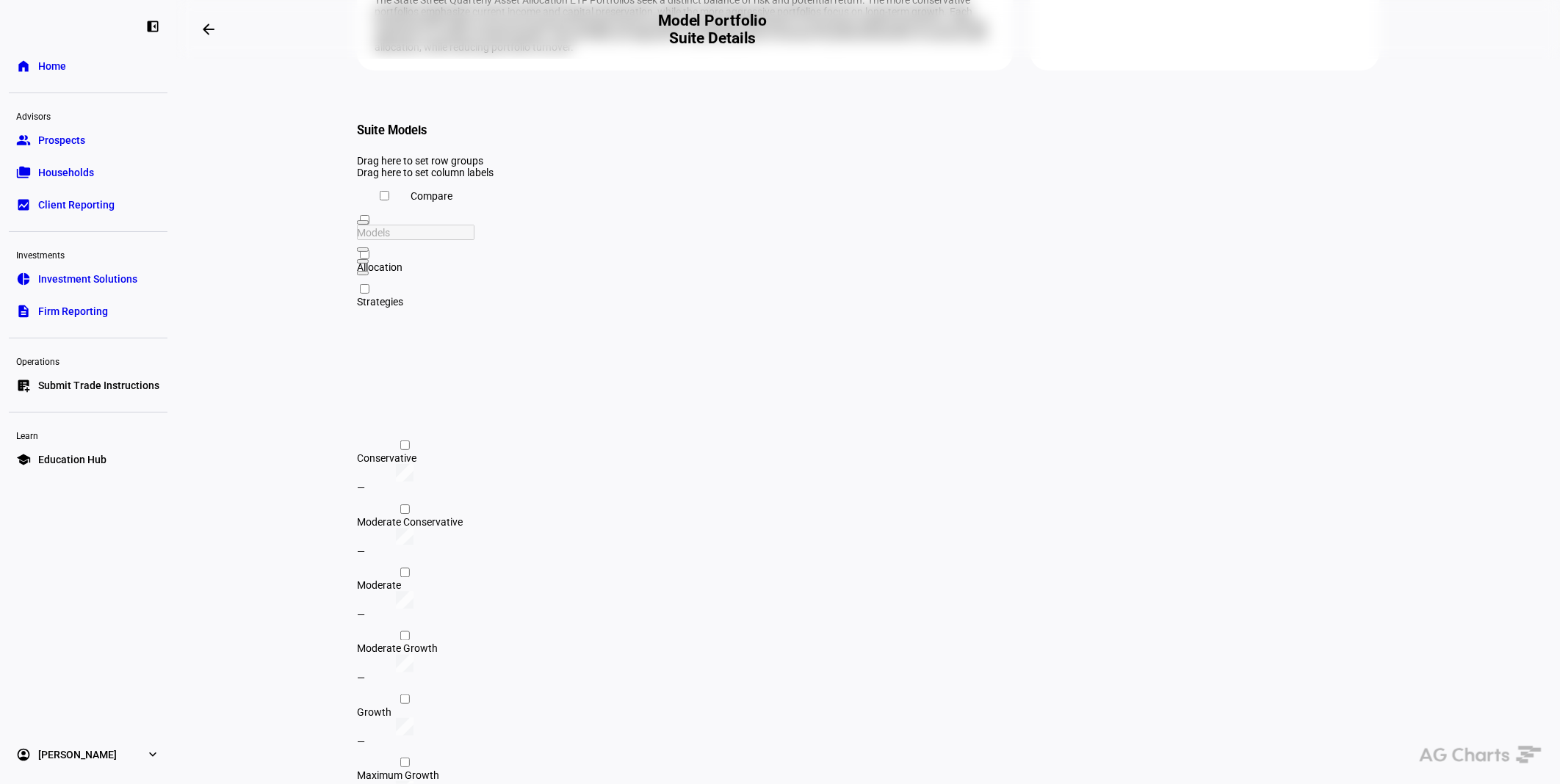
click at [400, 449] on input "Press Space to toggle row selection (unchecked)" at bounding box center [405, 445] width 10 height 10
checkbox input "true"
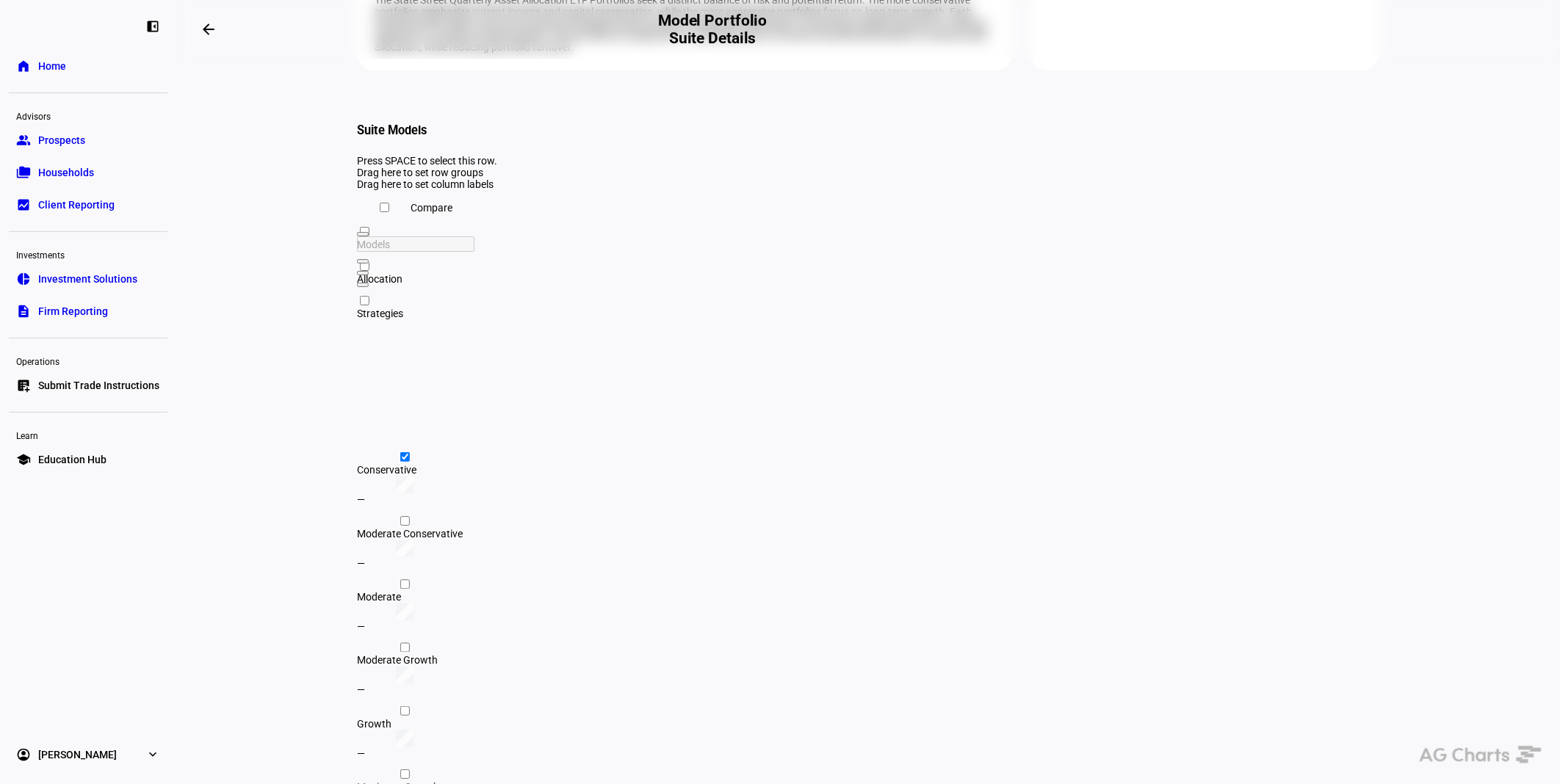
click at [400, 523] on input "Press Space to toggle row selection (unchecked)" at bounding box center [405, 520] width 10 height 10
checkbox input "true"
click at [400, 579] on input "Press Space to toggle row selection (unchecked)" at bounding box center [405, 583] width 10 height 10
checkbox input "true"
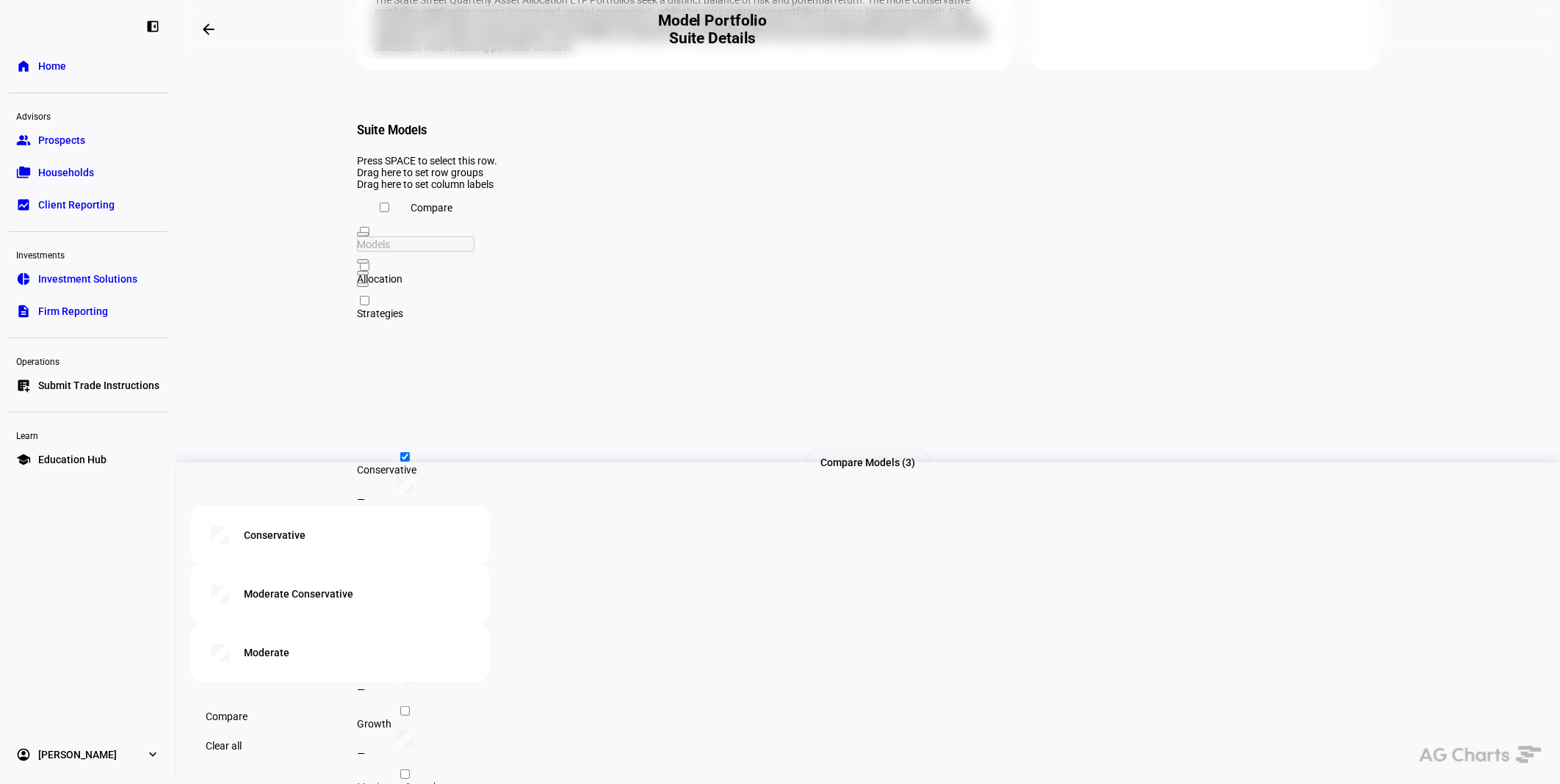
click at [265, 706] on span at bounding box center [226, 716] width 77 height 29
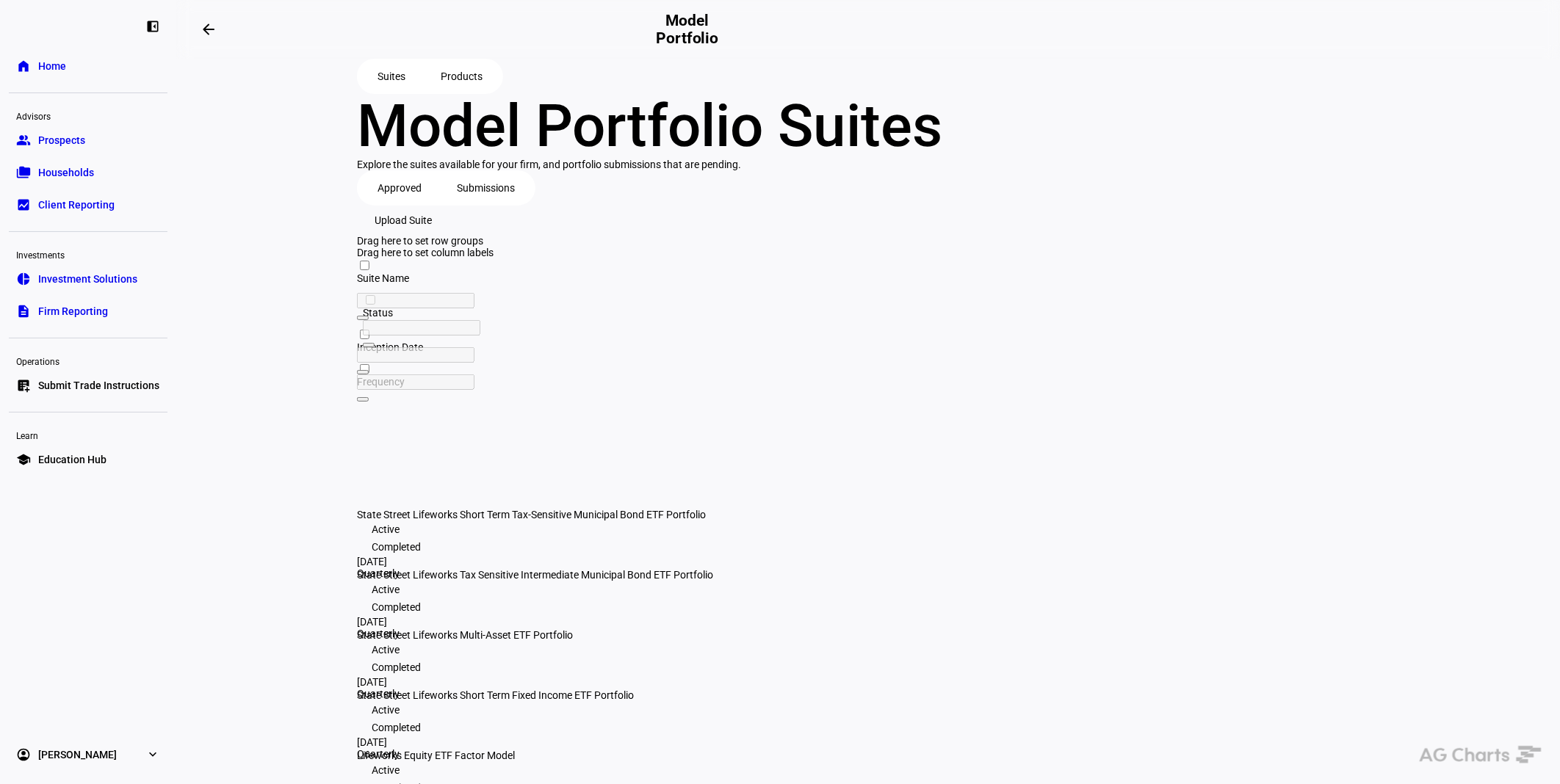
click at [498, 706] on span "Lifeworks Equity ETF Factor Model" at bounding box center [436, 755] width 158 height 12
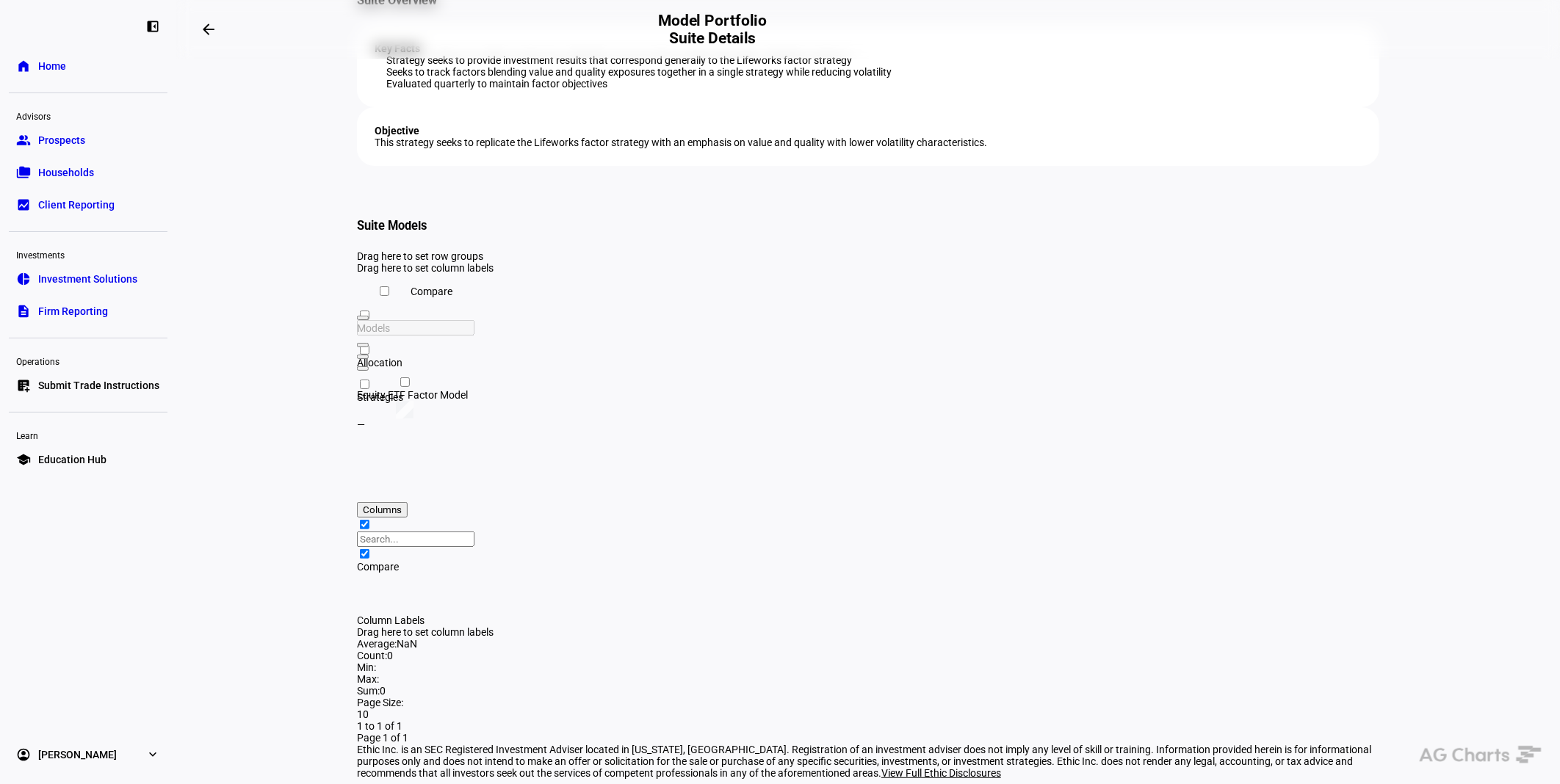
scroll to position [172, 0]
click at [527, 400] on div "Equity ETF Factor Model" at bounding box center [558, 394] width 403 height 12
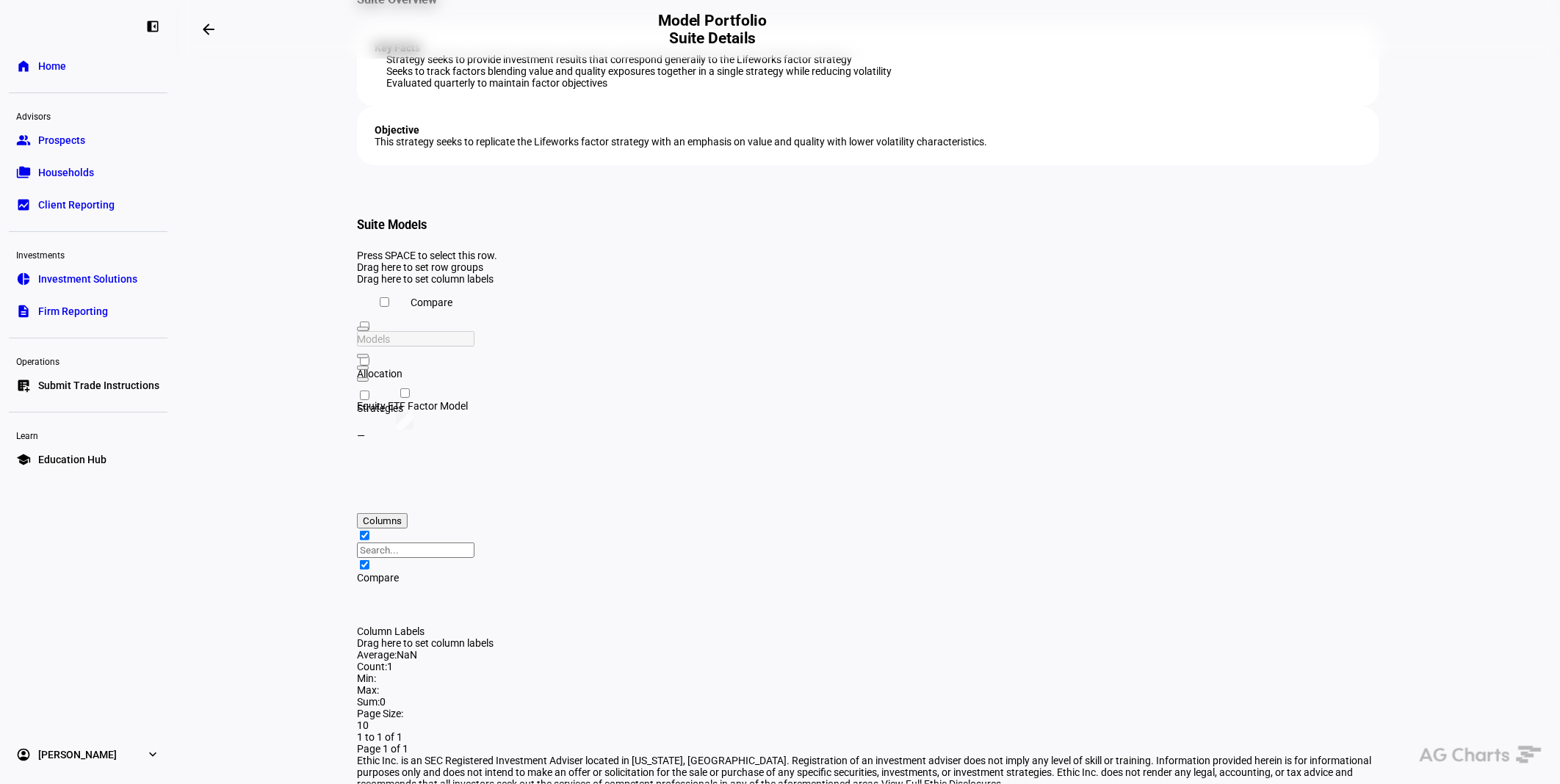
click at [525, 411] on div "Equity ETF Factor Model" at bounding box center [558, 406] width 403 height 12
click at [500, 411] on div "Equity ETF Factor Model" at bounding box center [558, 406] width 403 height 12
click at [400, 398] on input "Press Space to toggle row selection (unchecked)" at bounding box center [405, 393] width 10 height 10
checkbox input "true"
click at [247, 706] on span "Compare" at bounding box center [226, 716] width 42 height 29
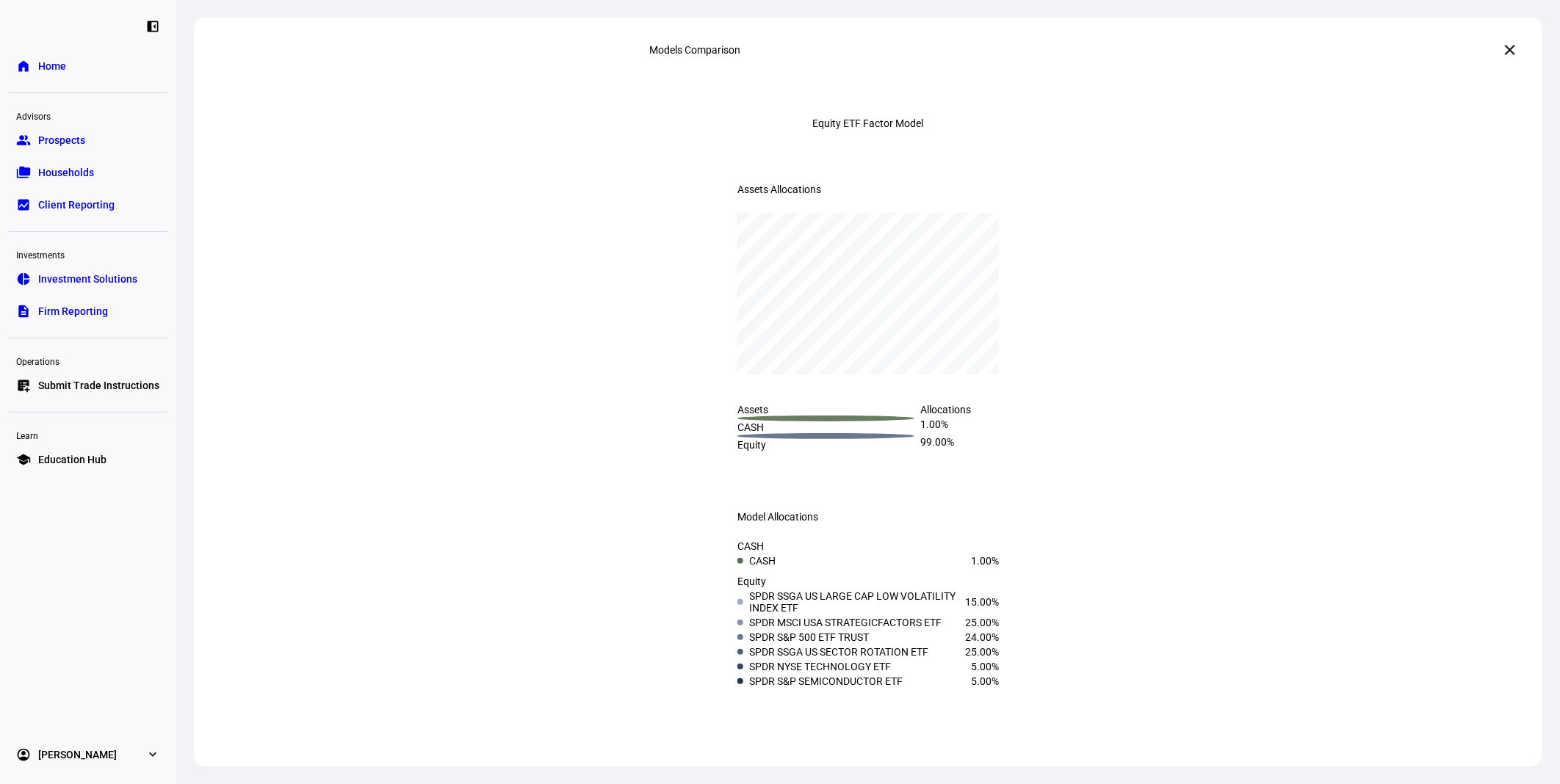
scroll to position [12, 0]
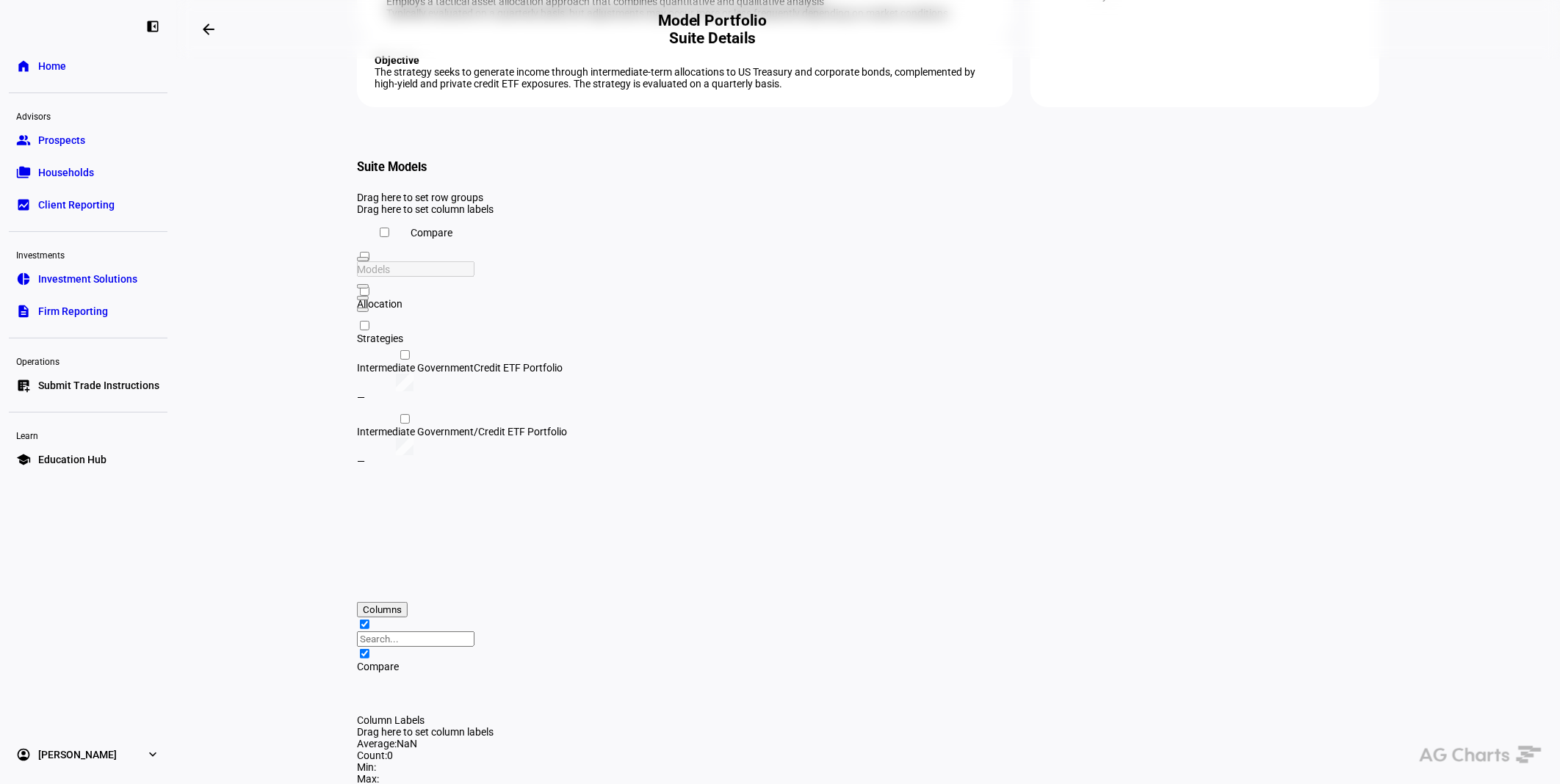
scroll to position [267, 0]
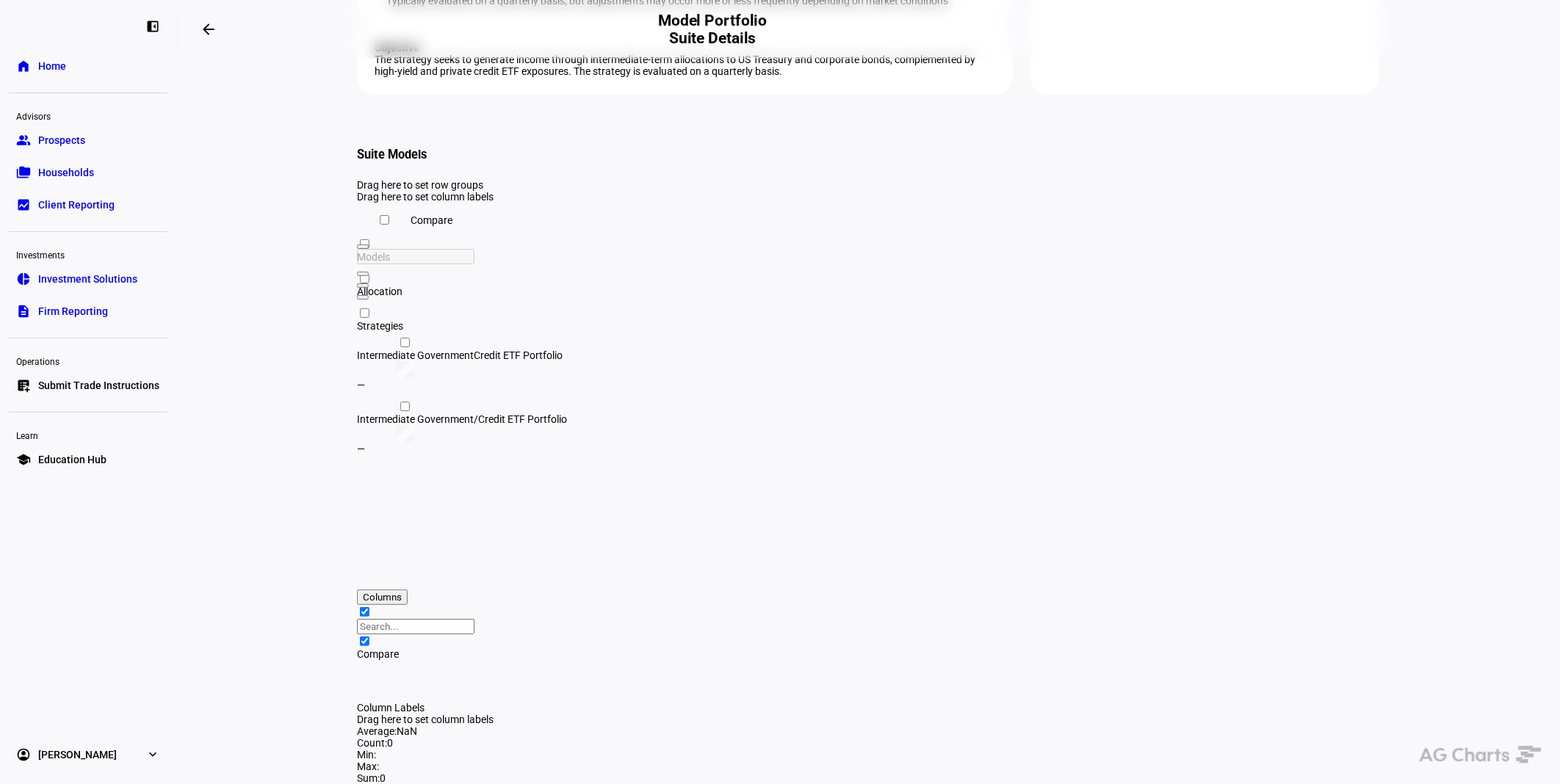
click at [400, 347] on input "Press Space to toggle row selection (unchecked)" at bounding box center [405, 342] width 10 height 10
checkbox input "true"
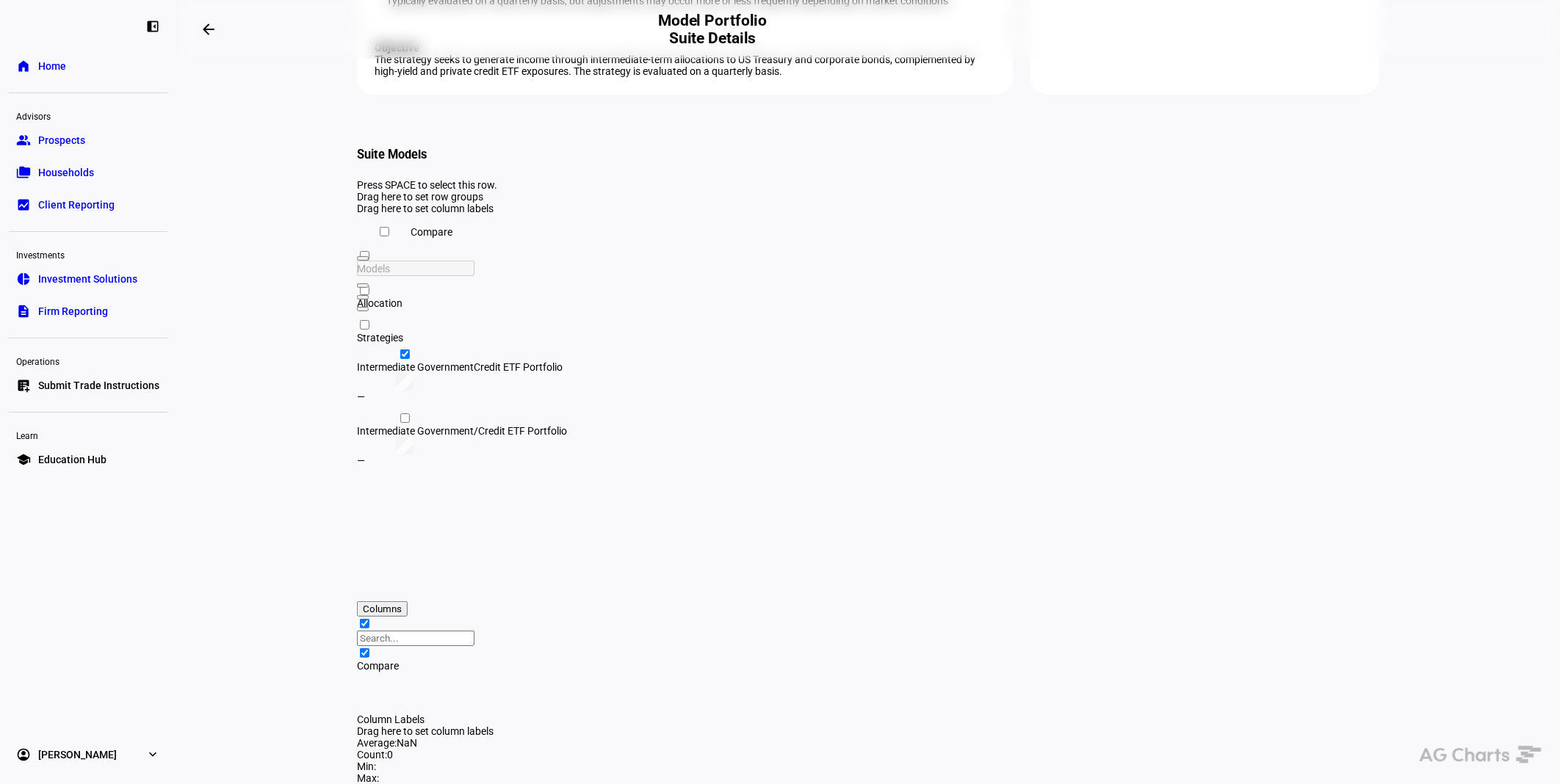
click at [400, 423] on input "Press Space to toggle row selection (unchecked)" at bounding box center [405, 417] width 10 height 10
checkbox input "true"
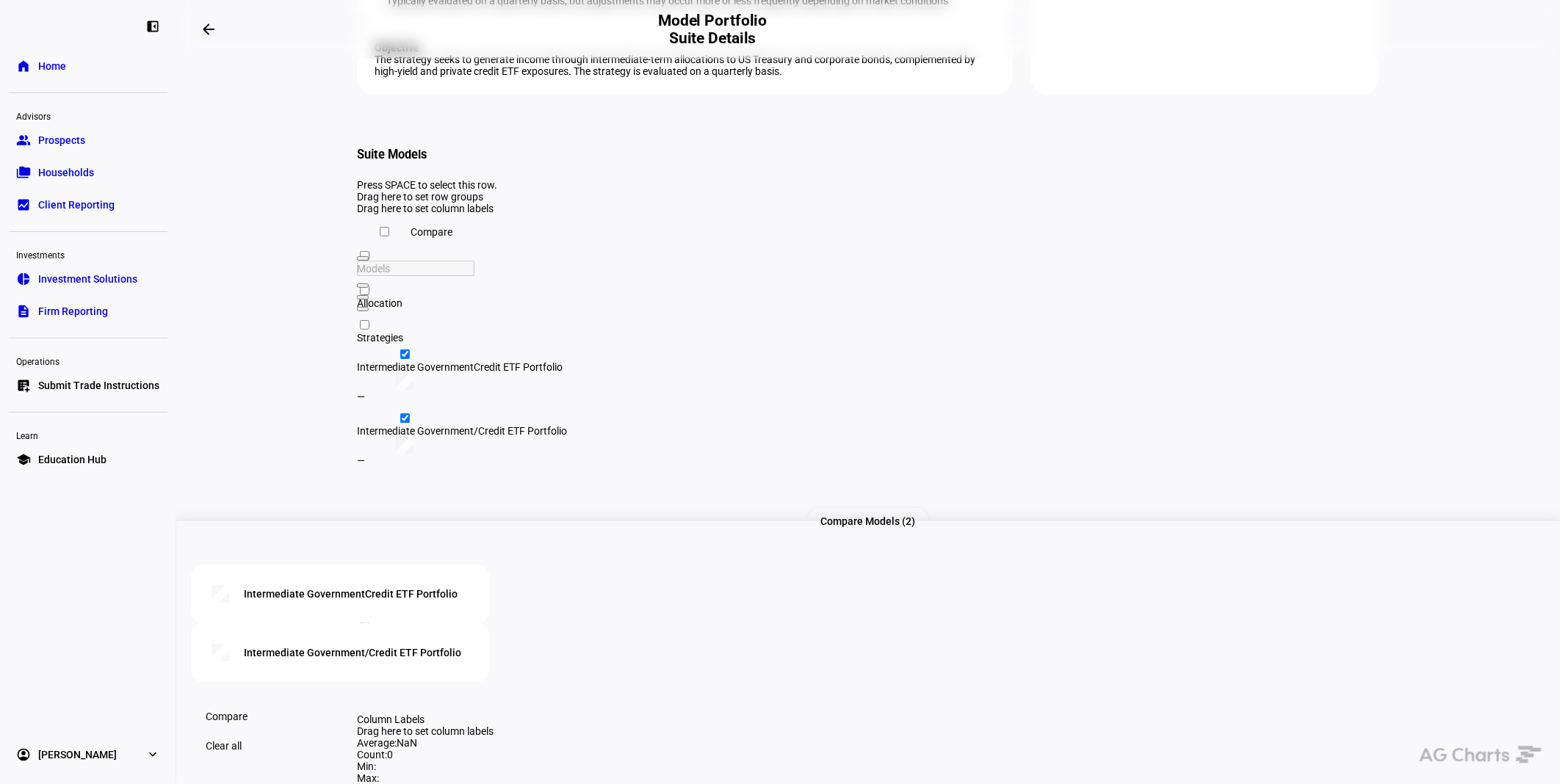
click at [265, 706] on span at bounding box center [226, 716] width 77 height 29
